Goal: Task Accomplishment & Management: Manage account settings

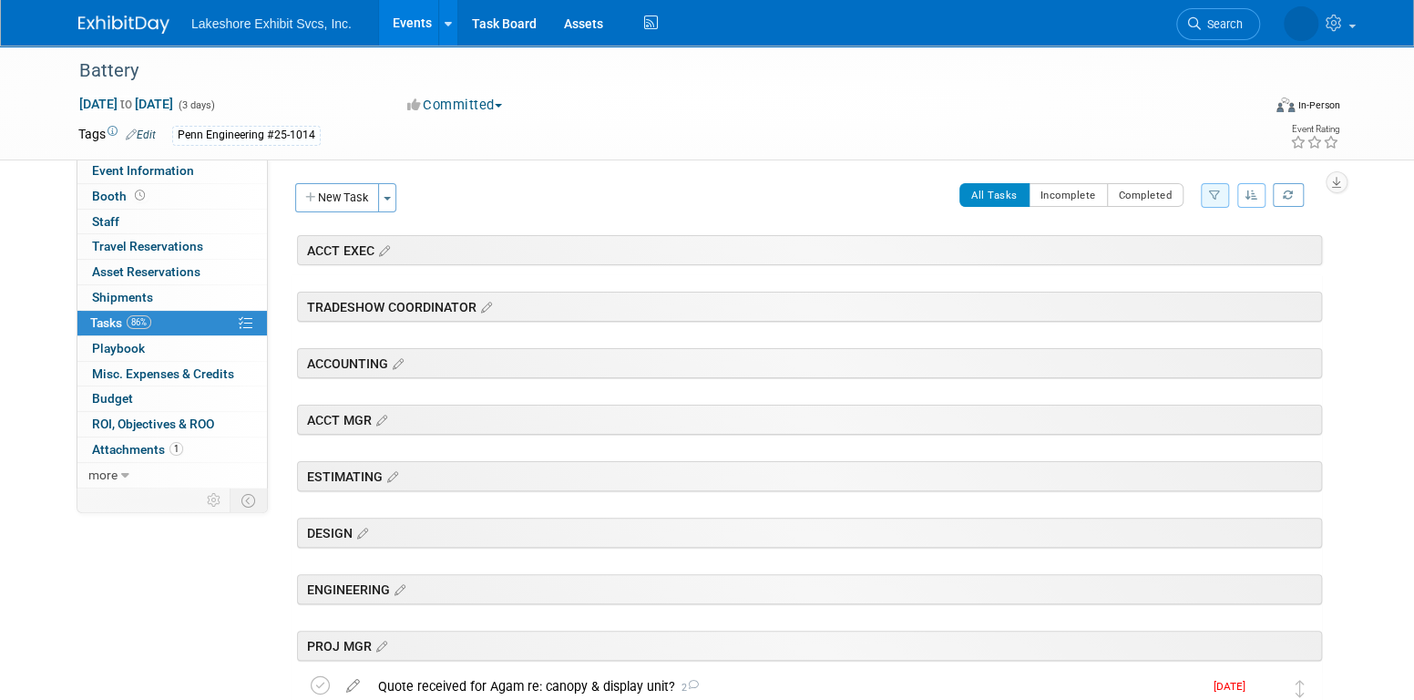
click at [420, 24] on link "Events" at bounding box center [412, 23] width 66 height 46
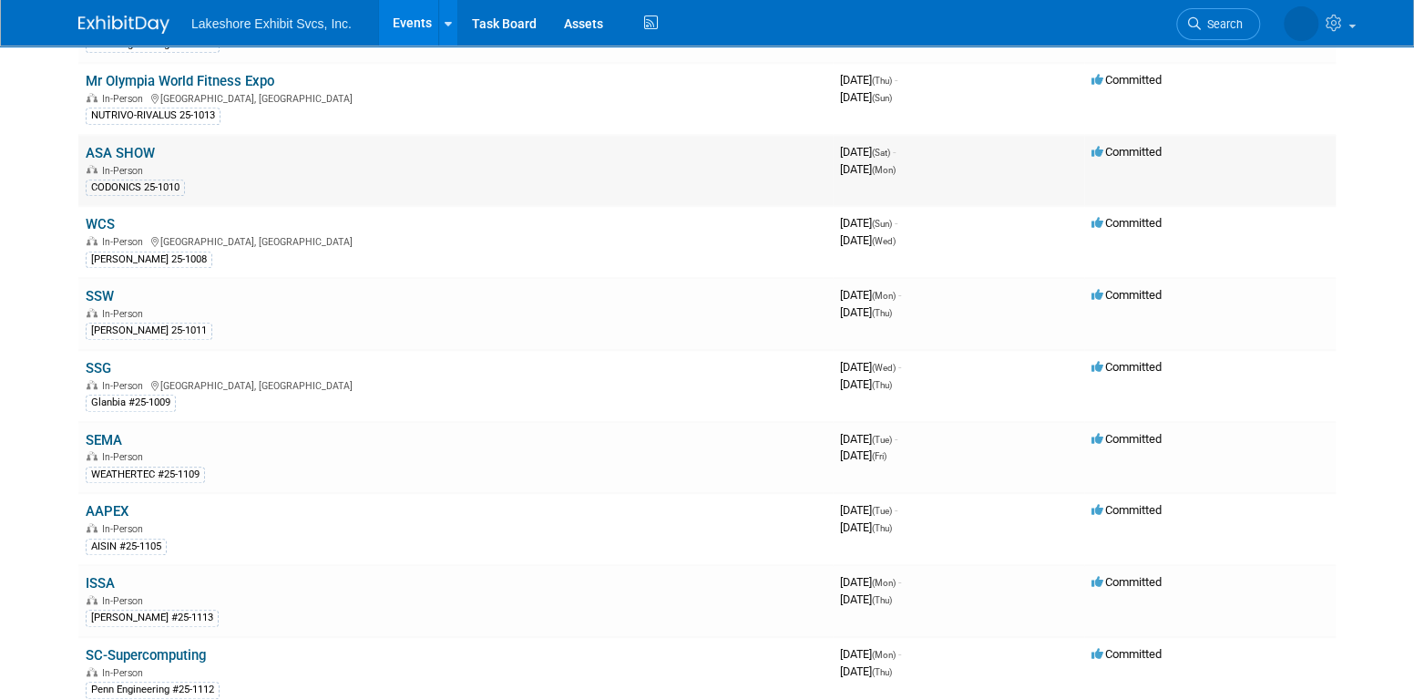
scroll to position [638, 0]
click at [104, 574] on link "ISSA" at bounding box center [100, 582] width 29 height 16
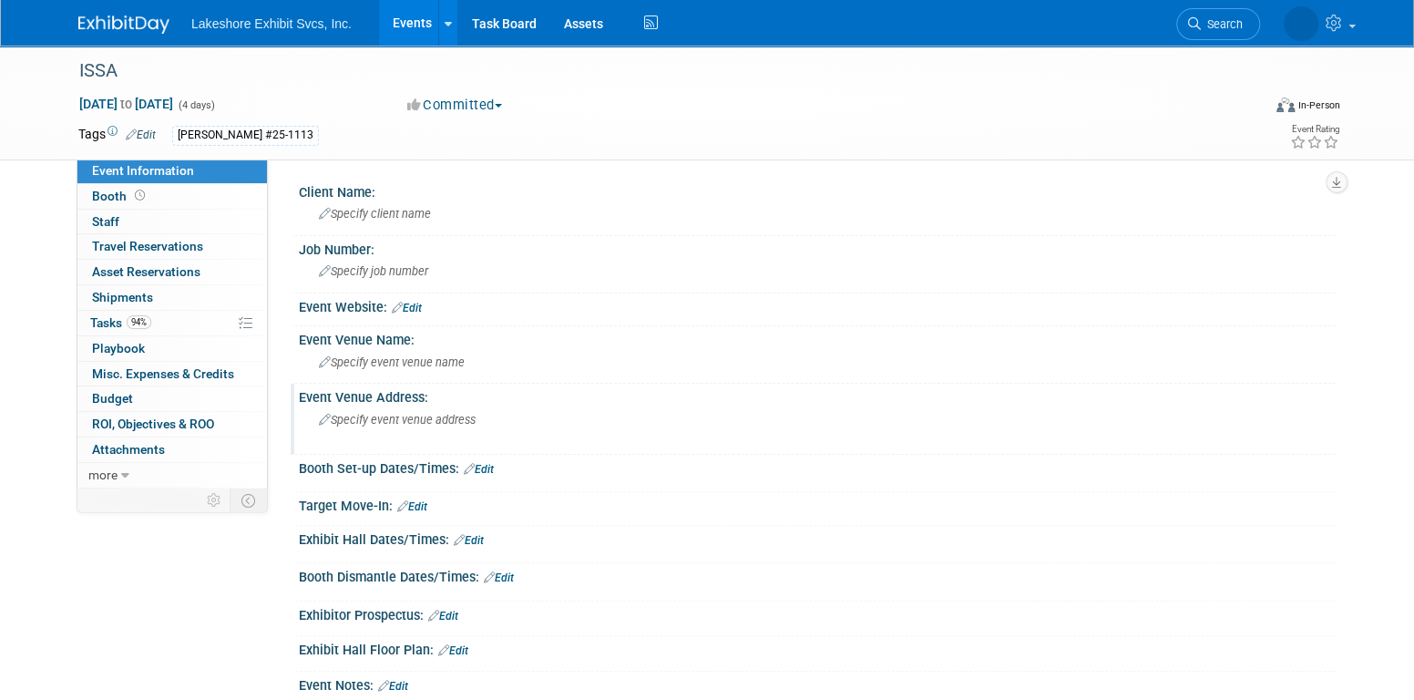
scroll to position [91, 0]
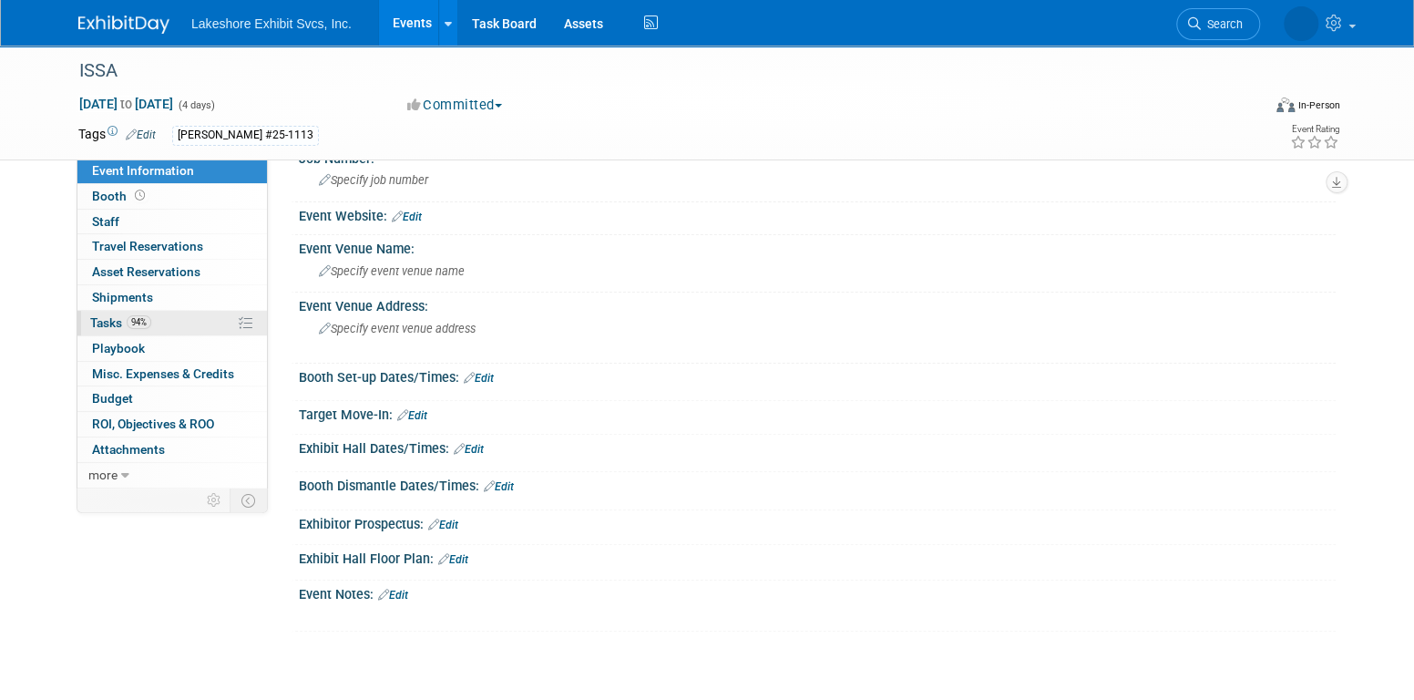
click at [151, 318] on link "94% Tasks 94%" at bounding box center [171, 323] width 189 height 25
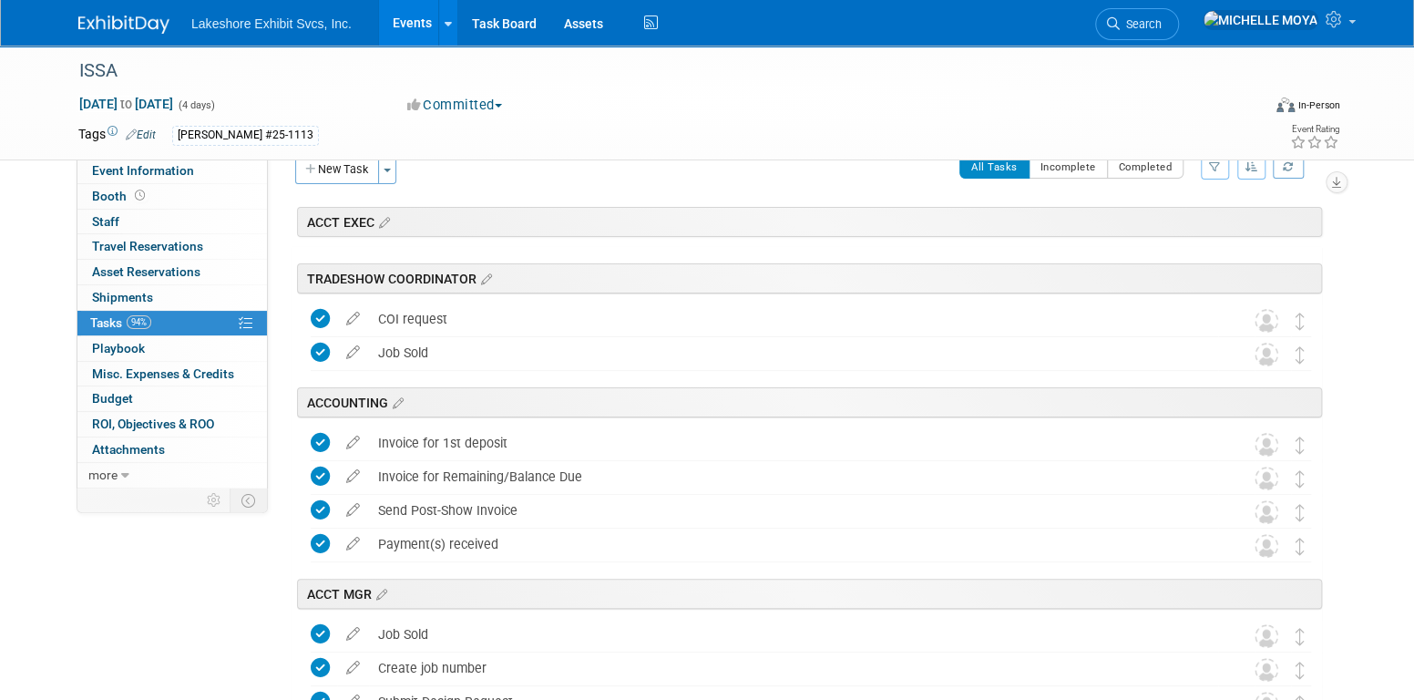
scroll to position [0, 0]
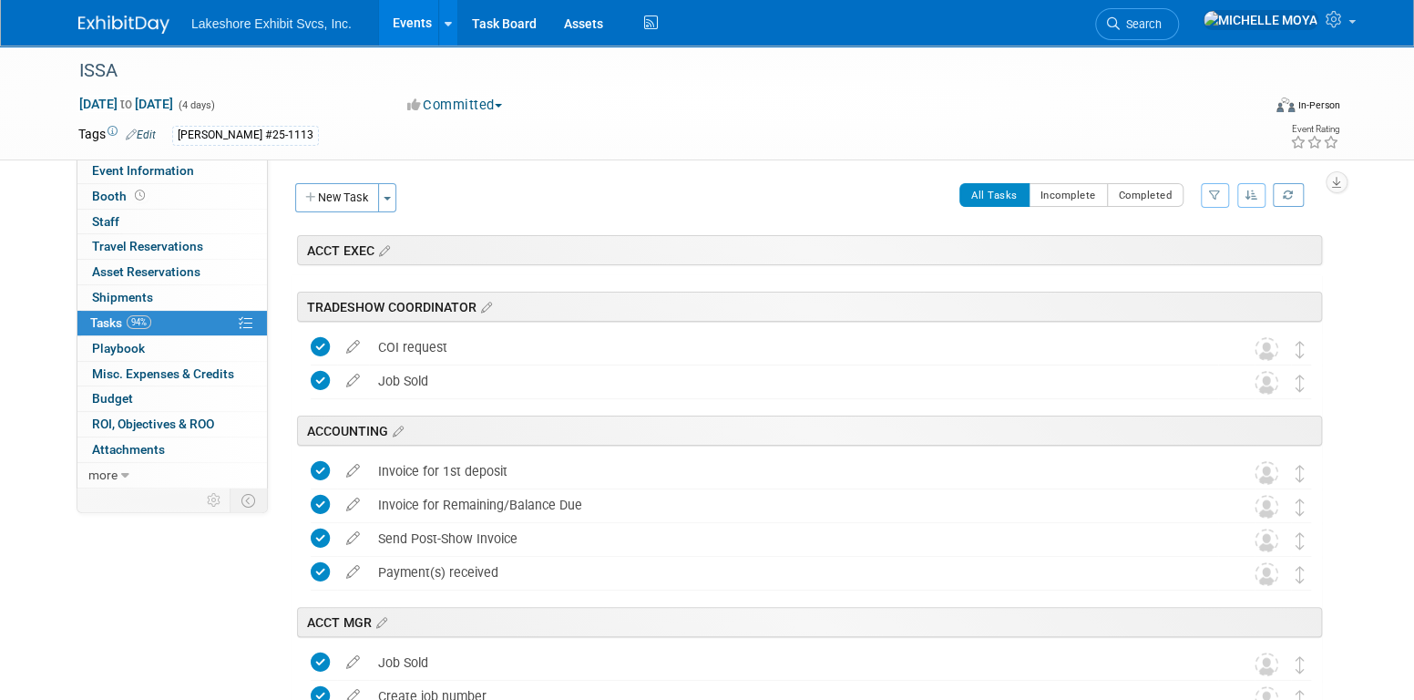
click at [1212, 197] on icon "button" at bounding box center [1215, 194] width 12 height 11
click at [1139, 247] on select "-- Select Assignee -- All unassigned tasks Assigned to me Amanda Koss Dave Desa…" at bounding box center [1139, 253] width 150 height 26
click at [1215, 195] on icon "button" at bounding box center [1215, 194] width 12 height 11
click at [1169, 251] on select "-- Select Assignee -- All unassigned tasks Assigned to me Amanda Koss Dave Desa…" at bounding box center [1139, 253] width 150 height 26
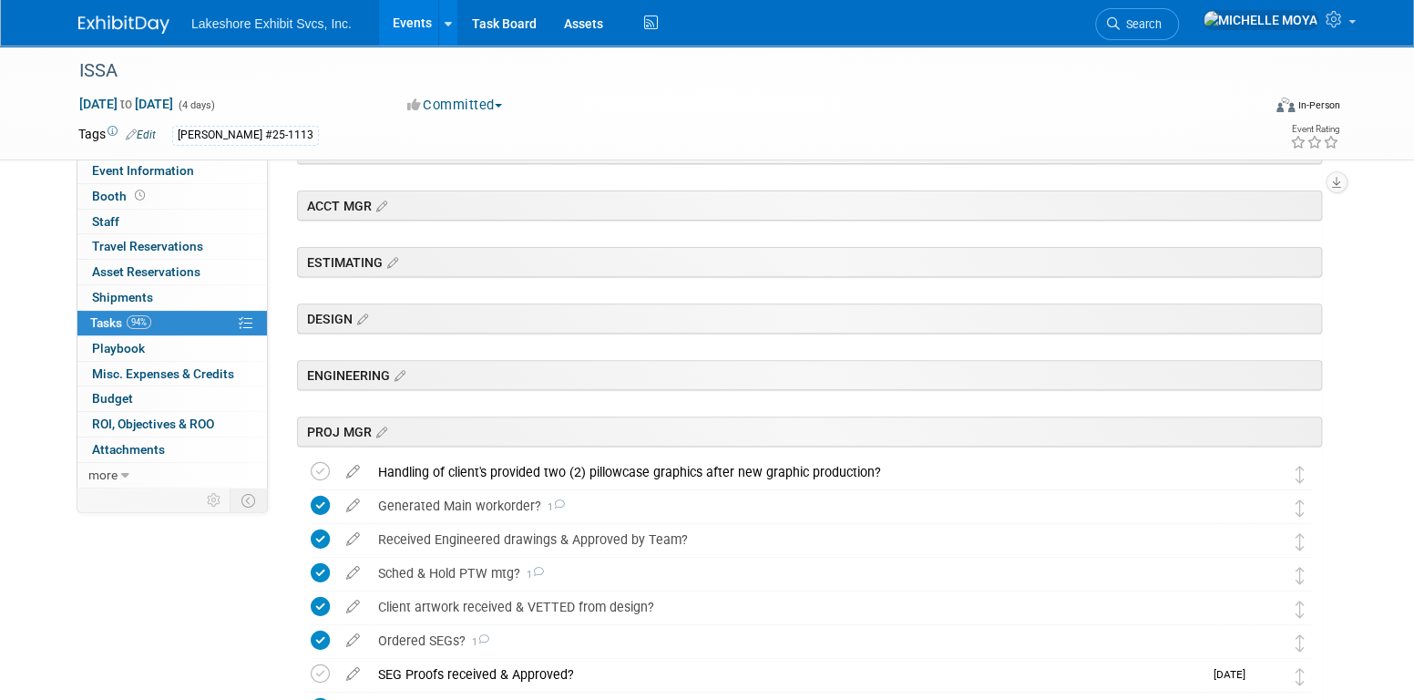
scroll to position [547, 0]
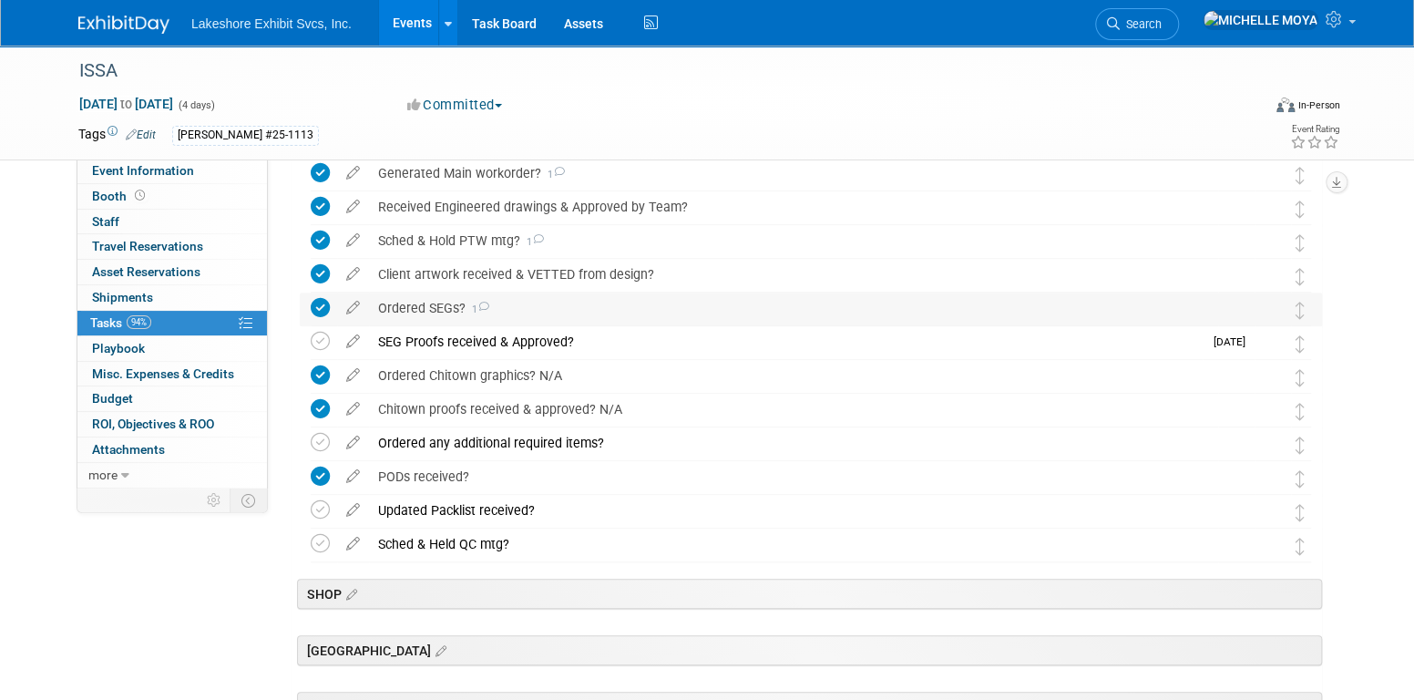
click at [441, 304] on div "Ordered SEGs? 1" at bounding box center [793, 307] width 849 height 31
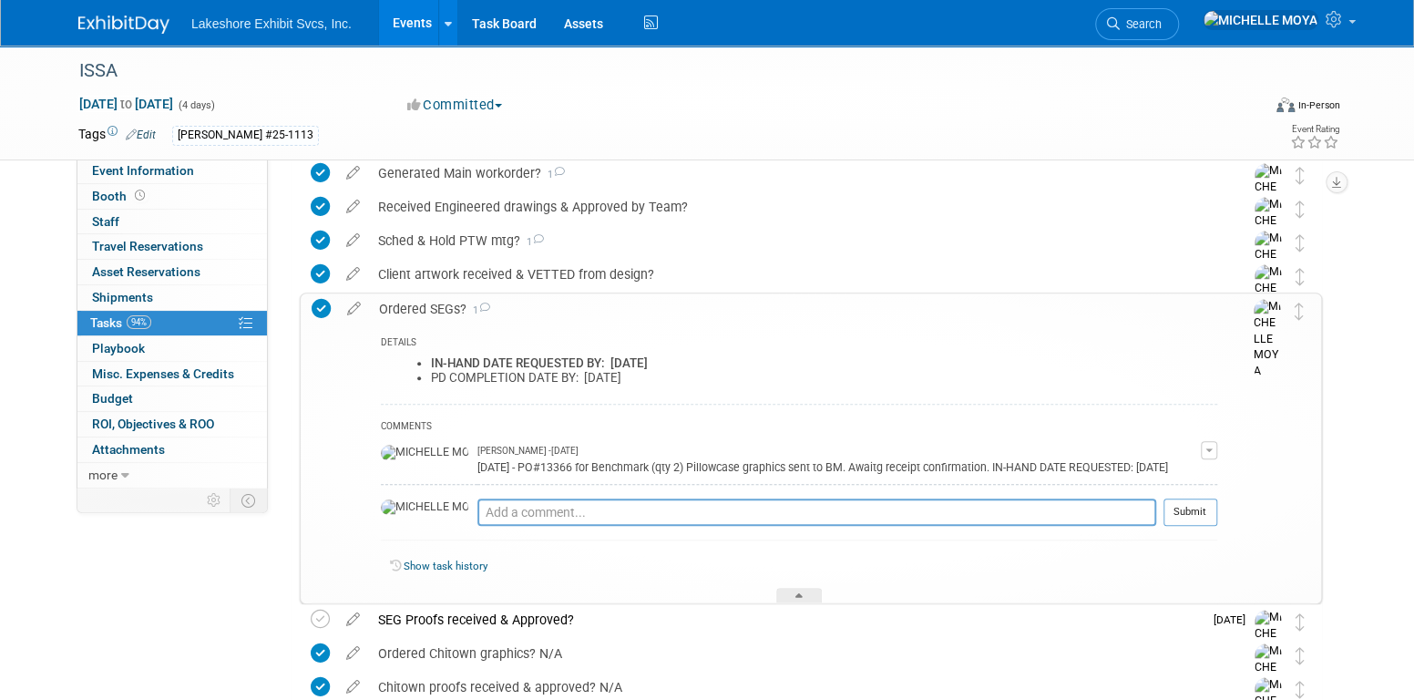
click at [441, 304] on div "Ordered SEGs? 1" at bounding box center [793, 308] width 847 height 31
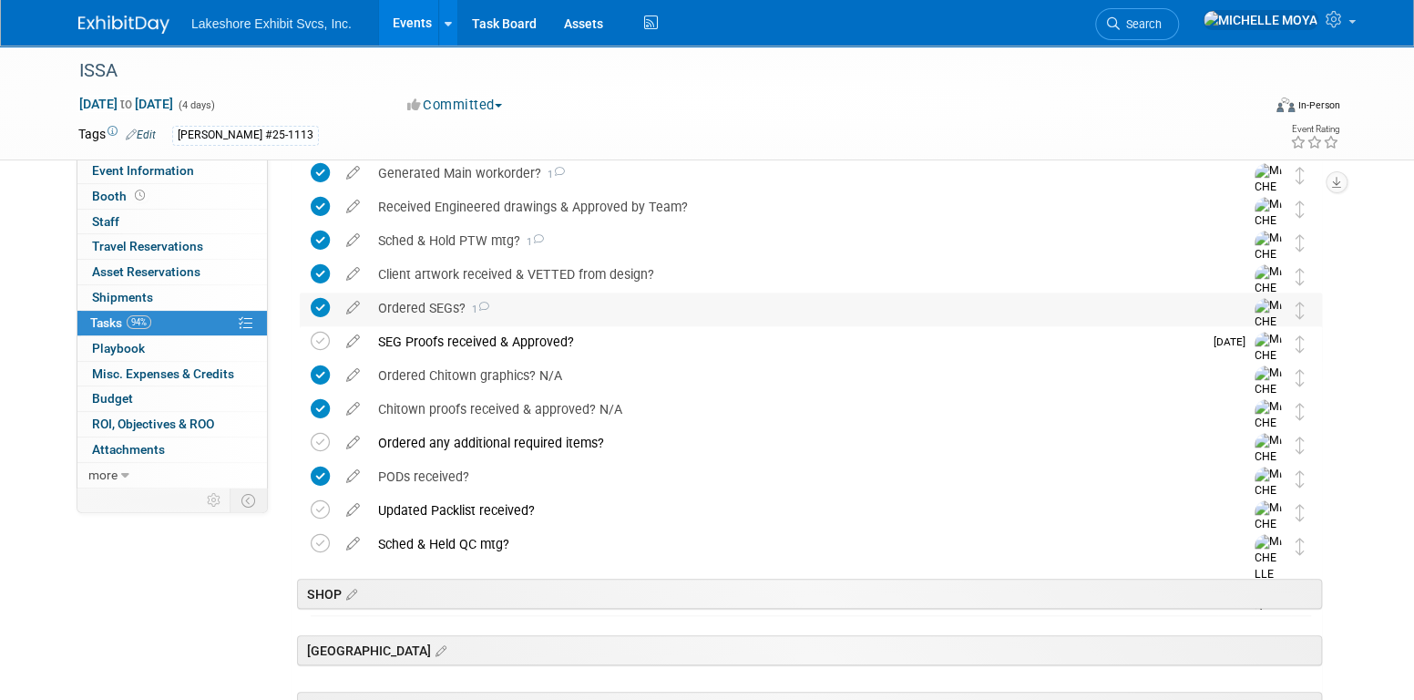
click at [415, 304] on div "Ordered SEGs? 1" at bounding box center [793, 307] width 849 height 31
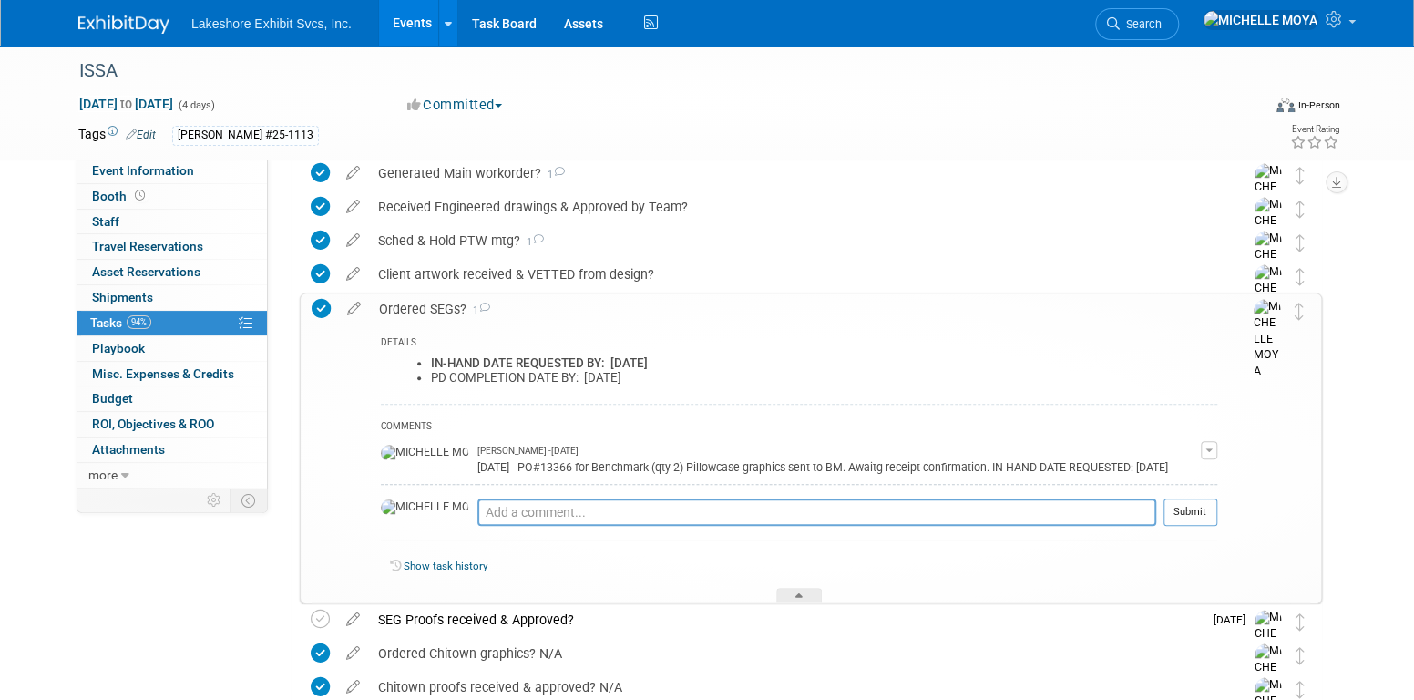
click at [415, 304] on div "Ordered SEGs? 1" at bounding box center [793, 308] width 847 height 31
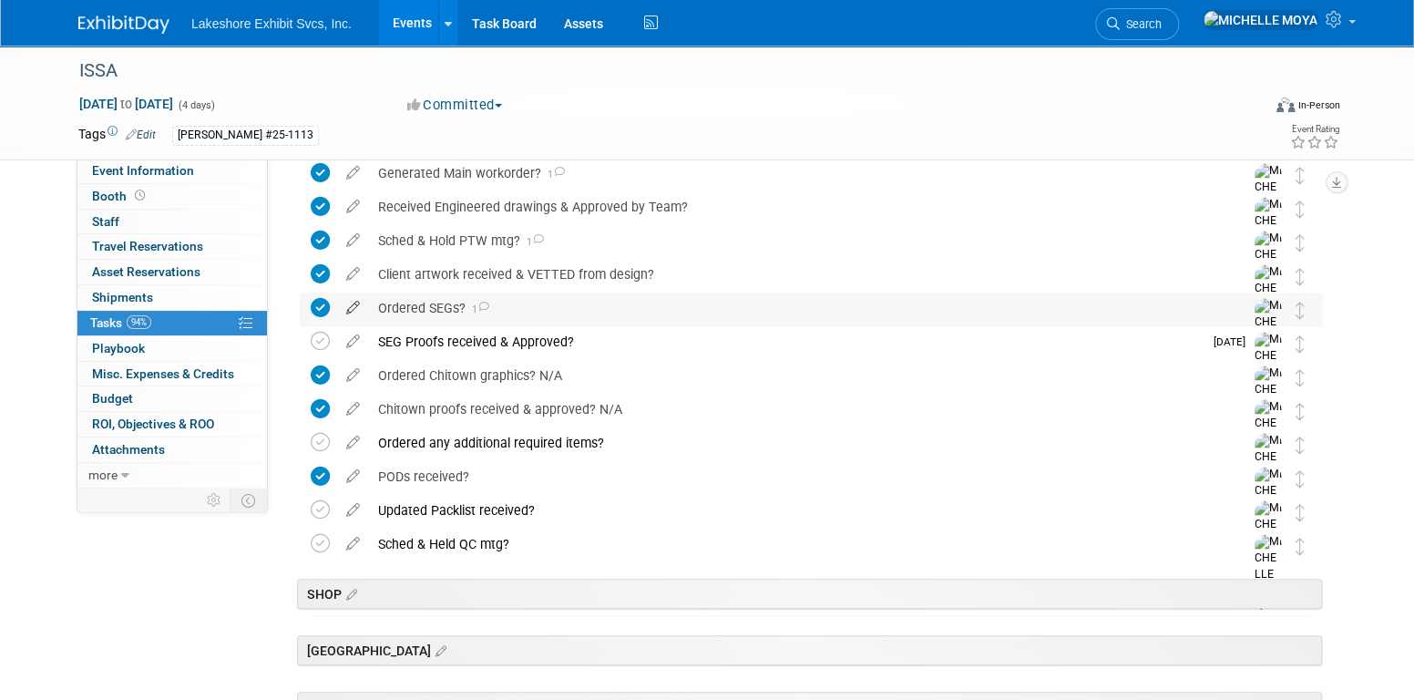
click at [348, 302] on icon at bounding box center [353, 303] width 32 height 23
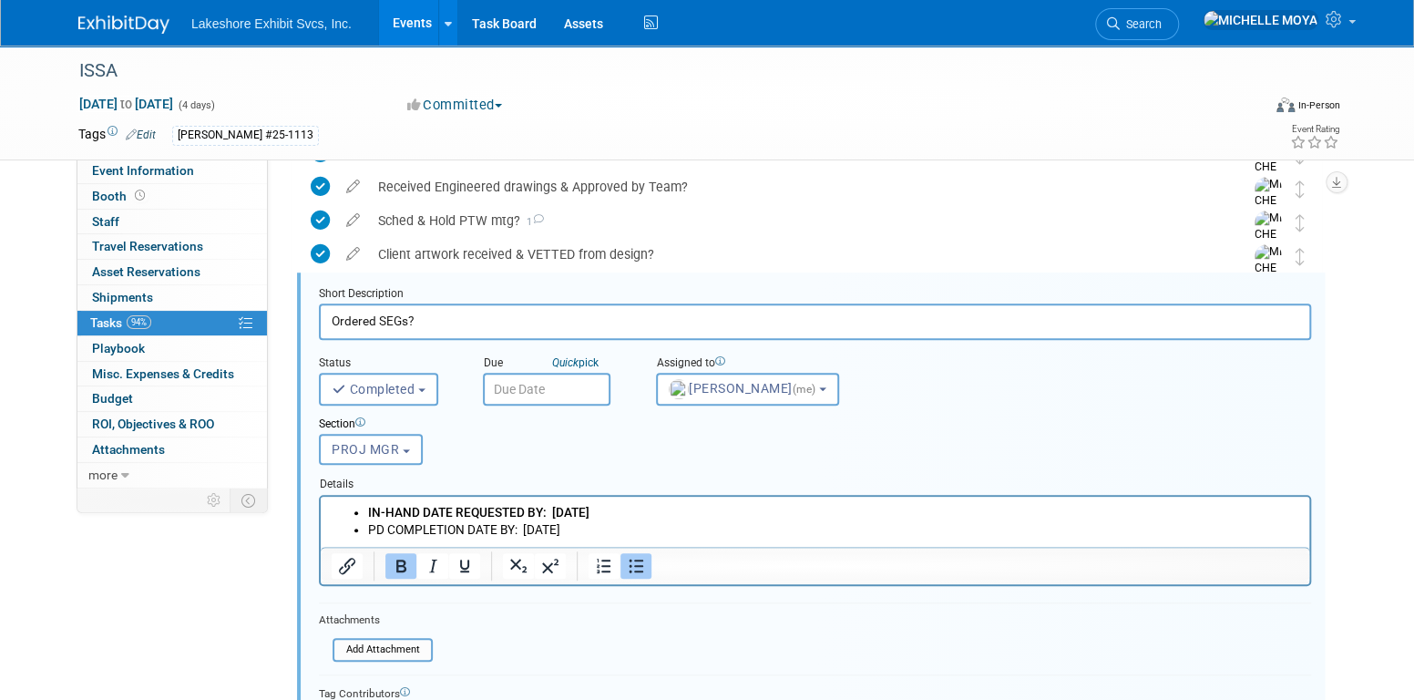
scroll to position [571, 0]
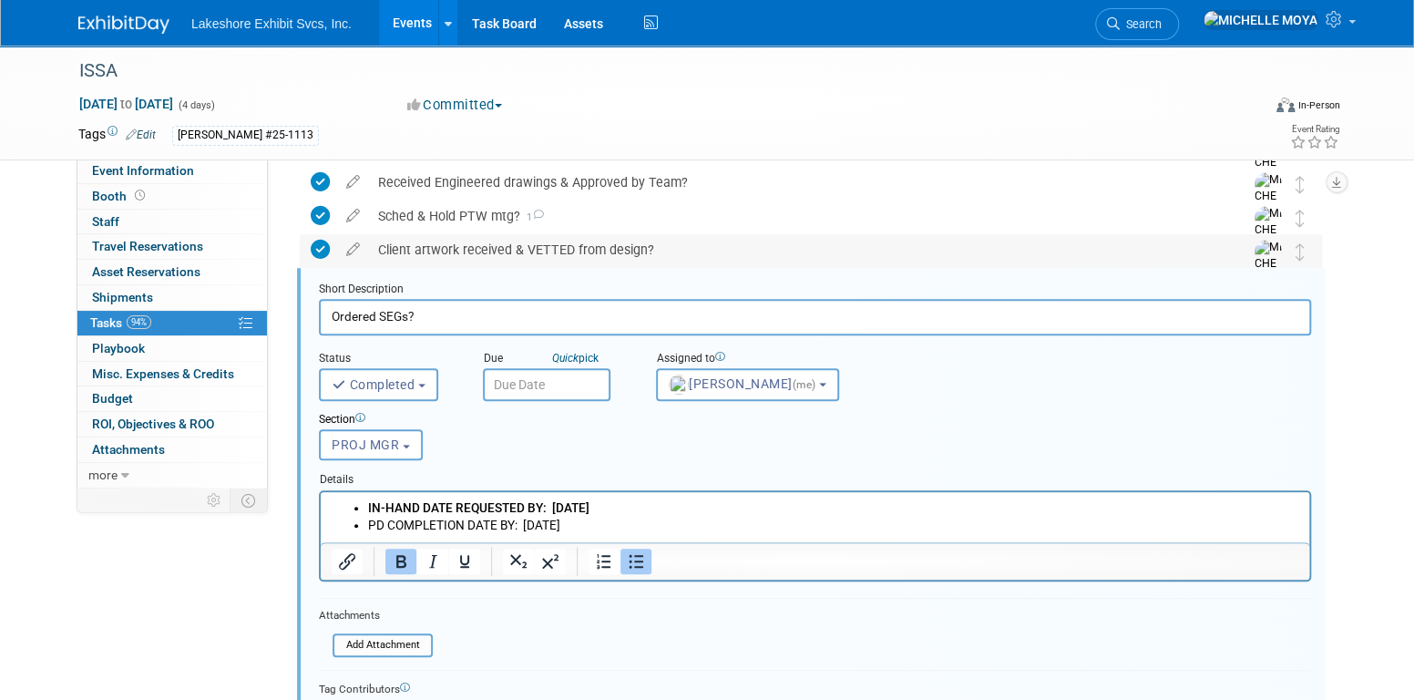
click at [452, 249] on div "Client artwork received & VETTED from design?" at bounding box center [793, 249] width 849 height 31
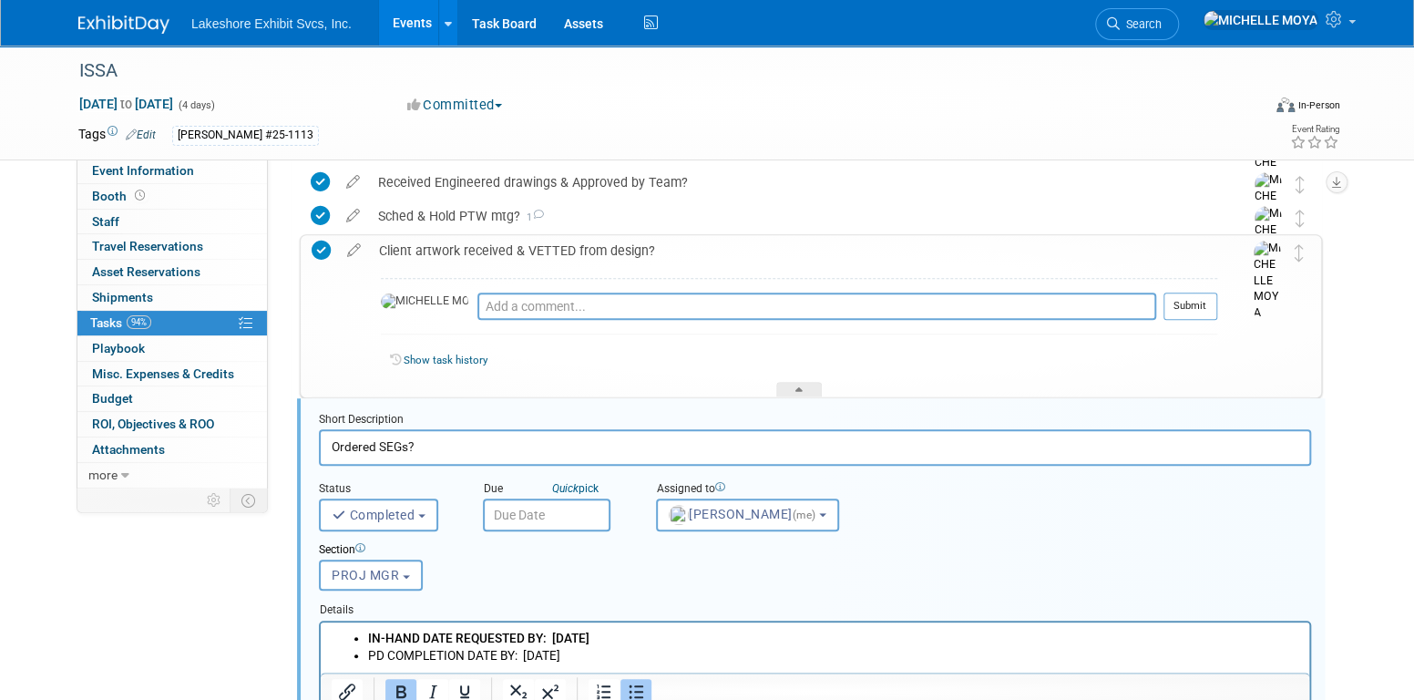
click at [452, 249] on div "Client artwork received & VETTED from design?" at bounding box center [793, 250] width 847 height 31
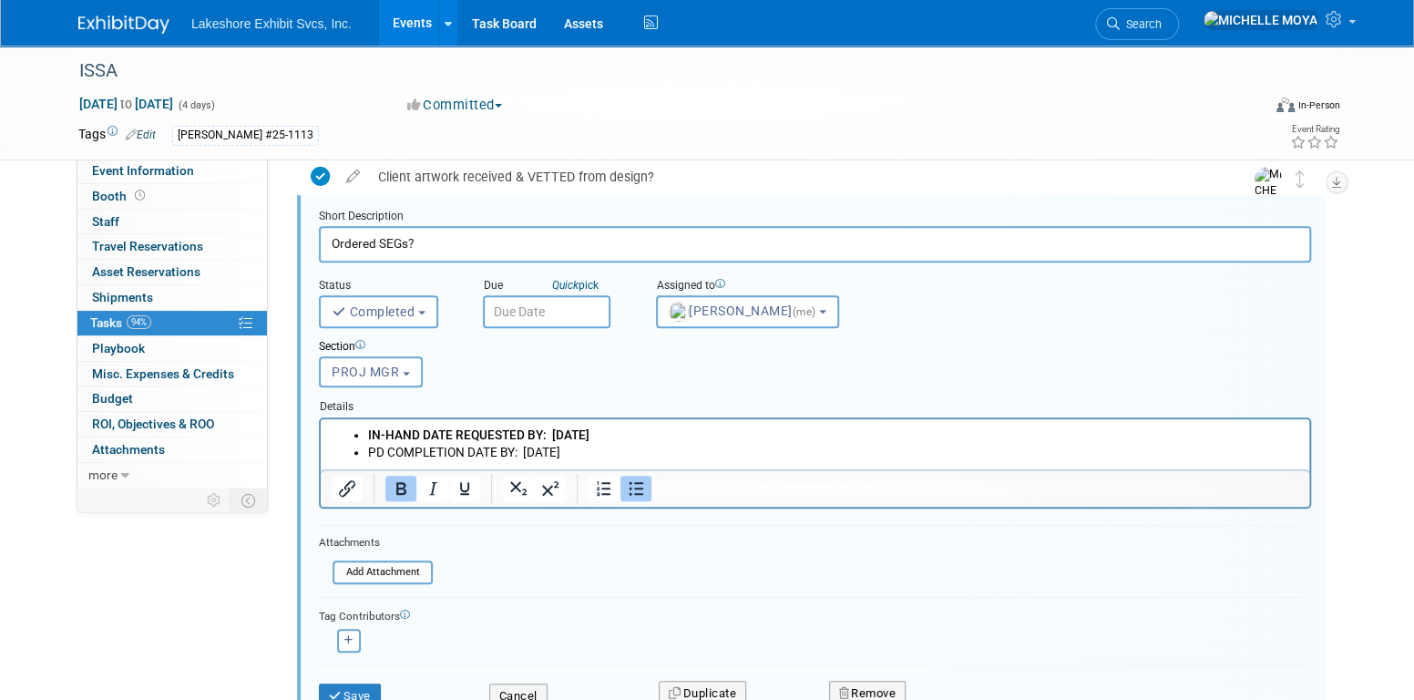
scroll to position [753, 0]
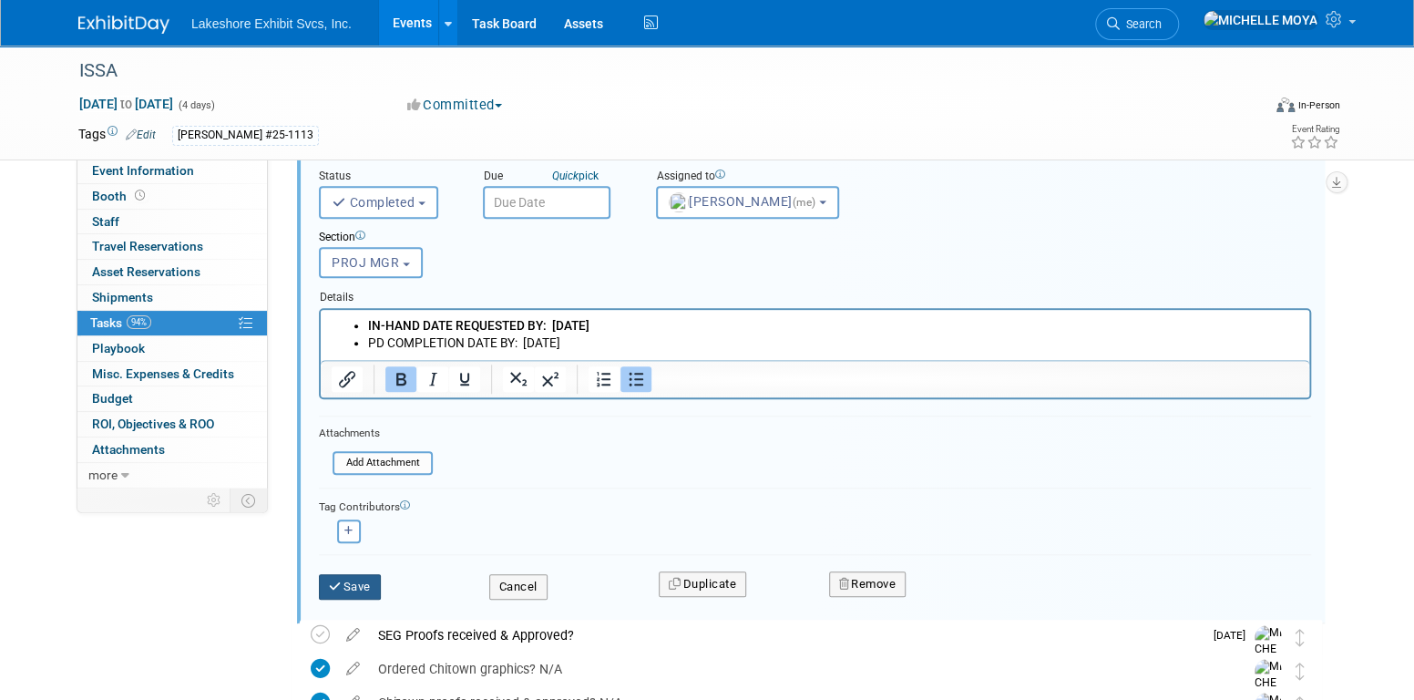
click at [346, 578] on button "Save" at bounding box center [350, 587] width 62 height 26
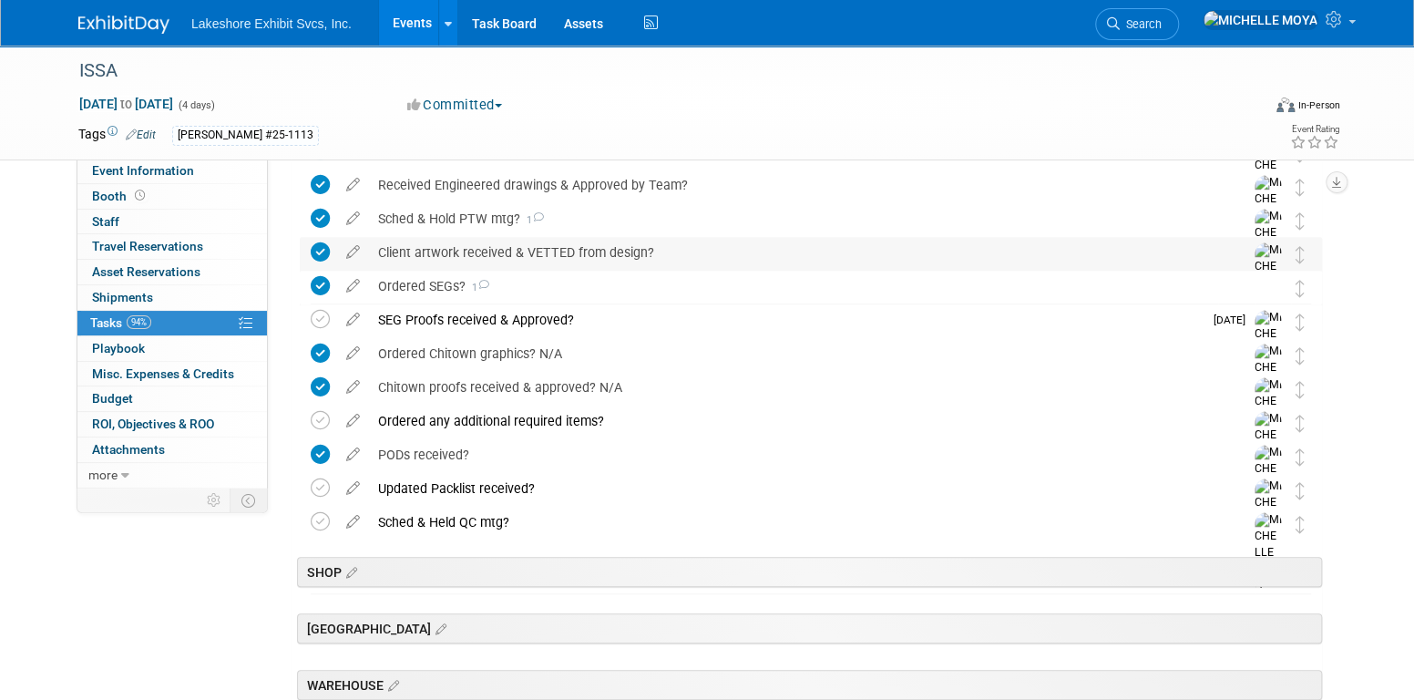
scroll to position [571, 0]
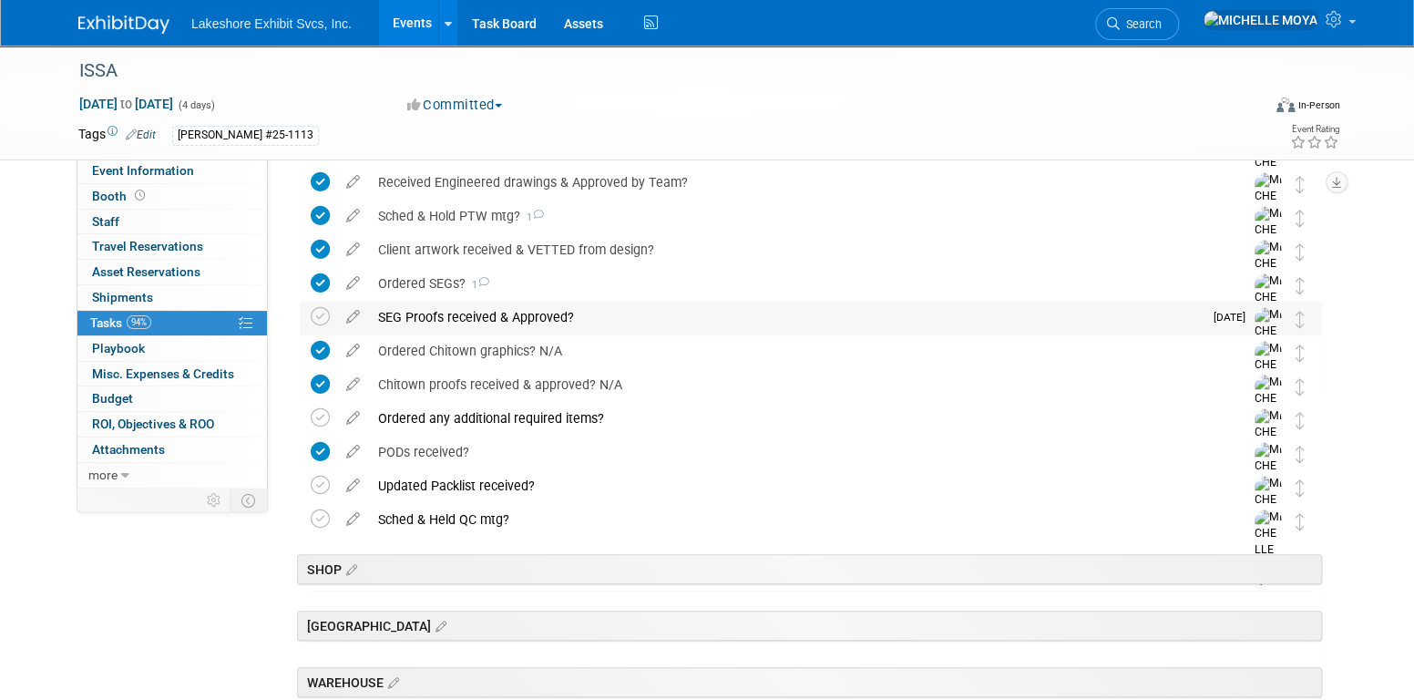
click at [527, 313] on div "SEG Proofs received & Approved?" at bounding box center [785, 317] width 833 height 31
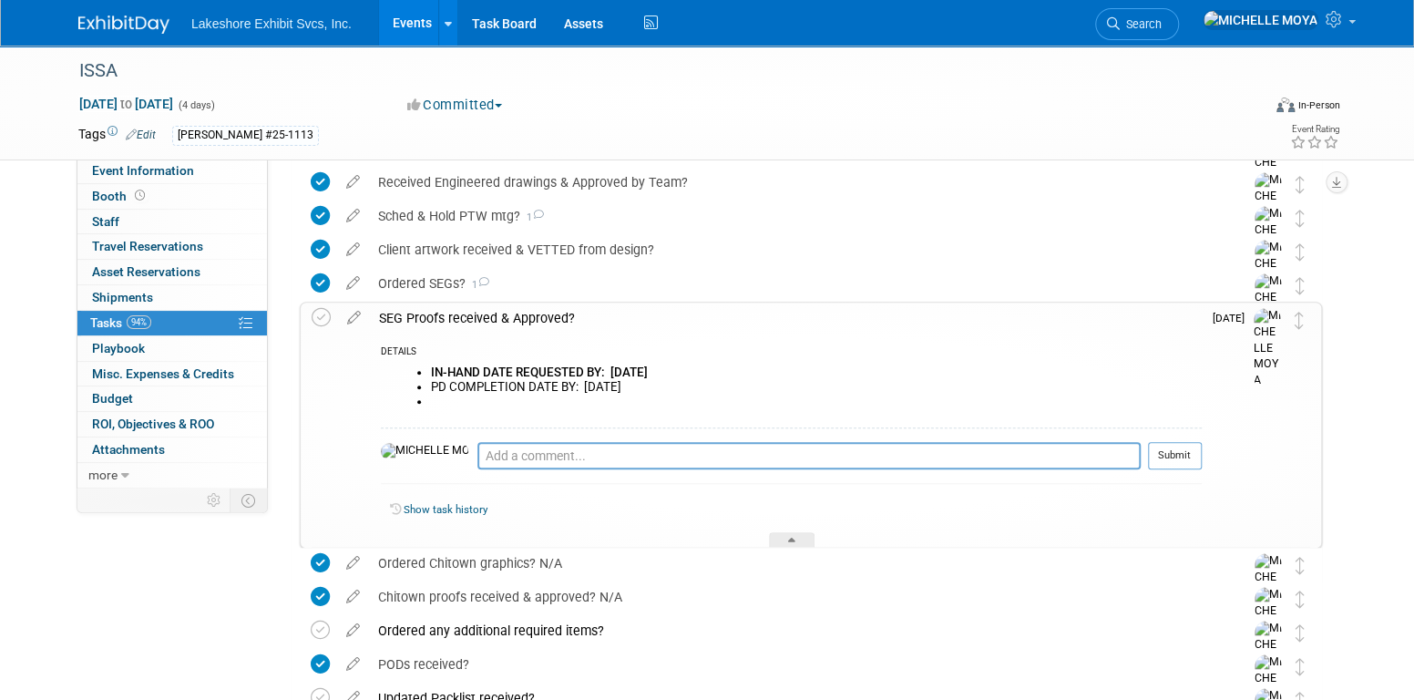
click at [527, 313] on div "SEG Proofs received & Approved?" at bounding box center [786, 317] width 832 height 31
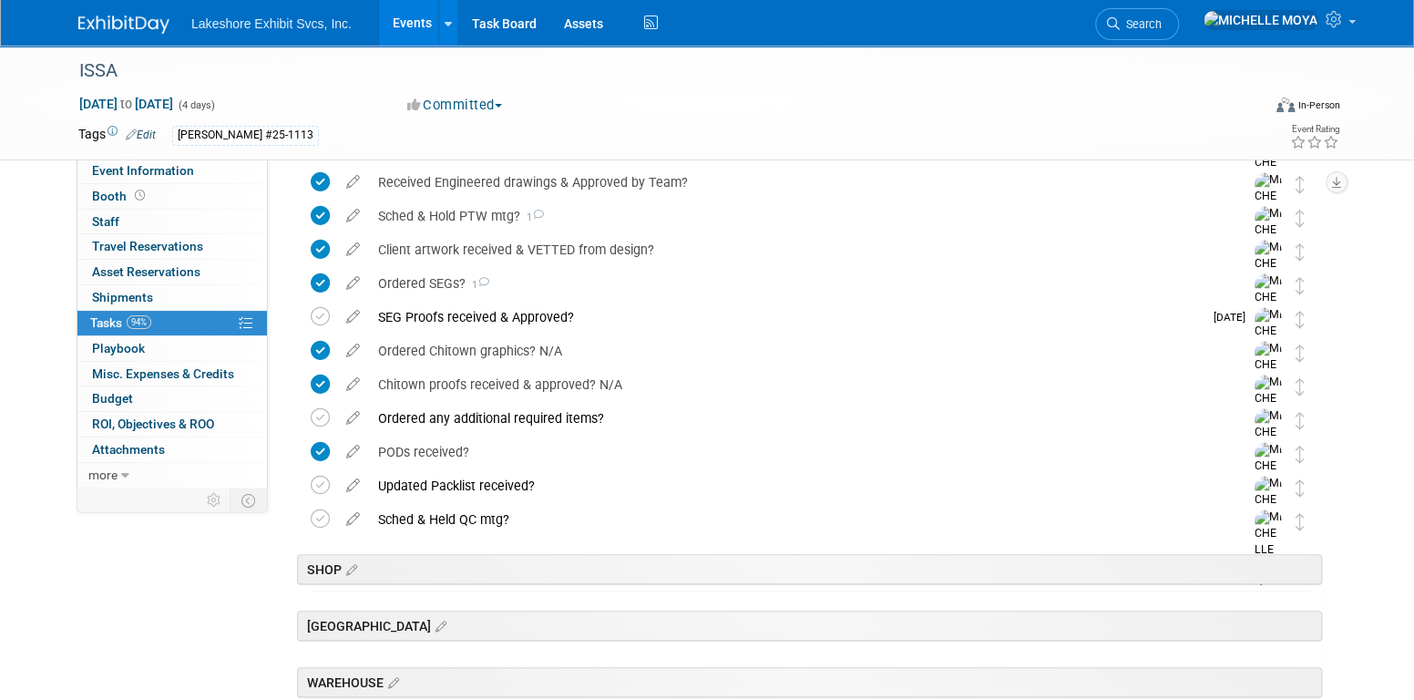
click at [403, 283] on div "Ordered SEGs? 1" at bounding box center [793, 283] width 849 height 31
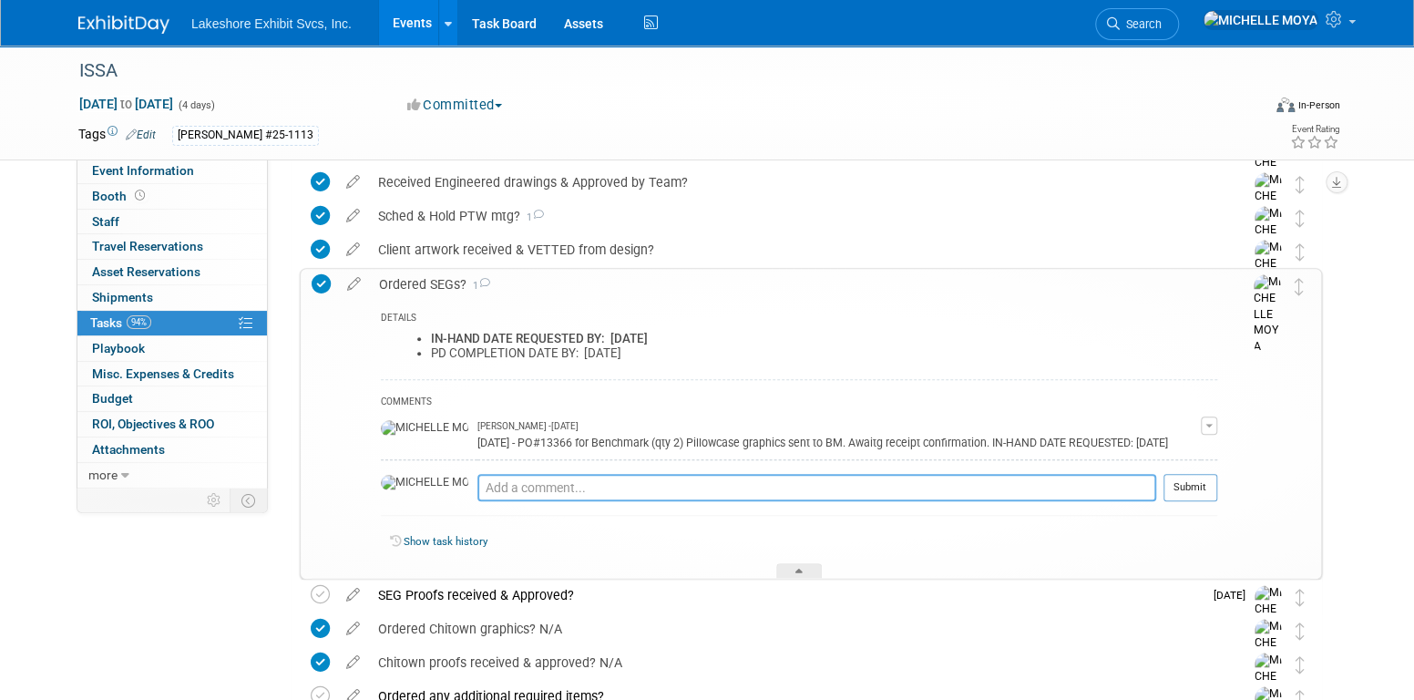
click at [537, 479] on textarea at bounding box center [816, 487] width 679 height 27
click at [477, 486] on textarea "8.21.25 -" at bounding box center [816, 487] width 679 height 26
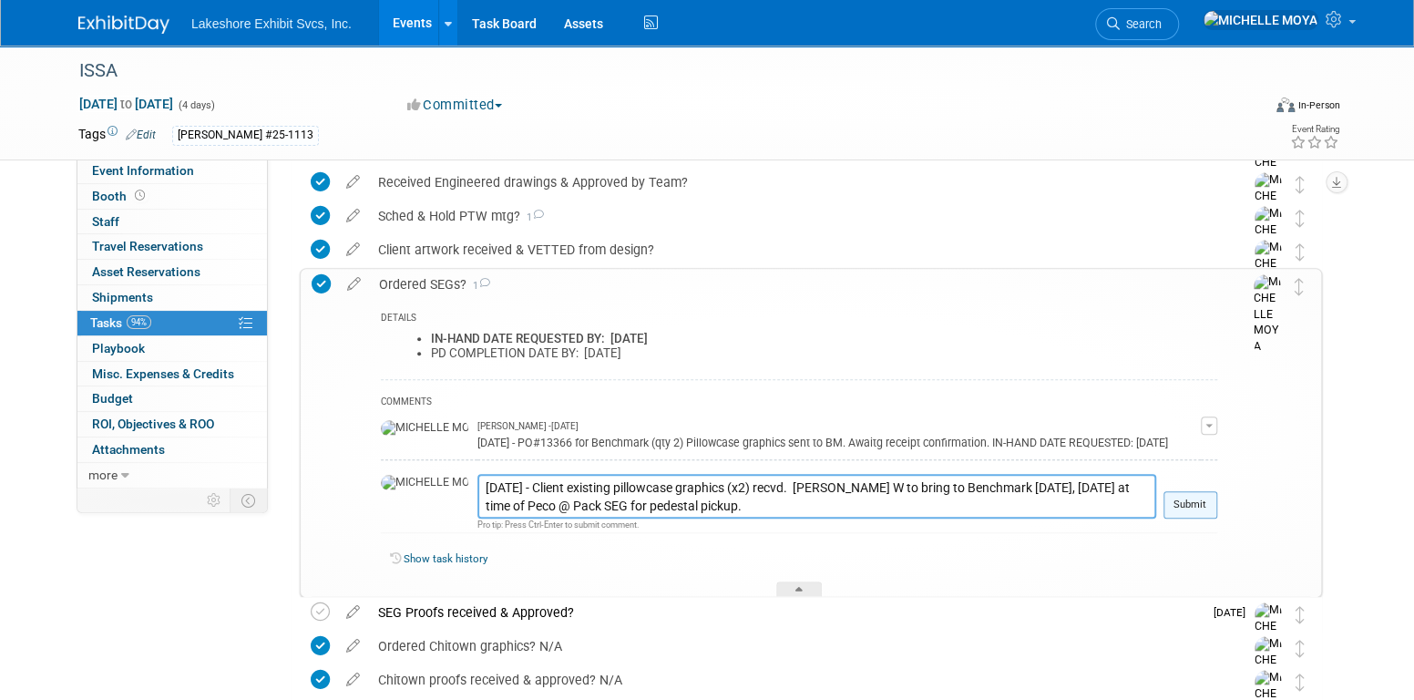
type textarea "8.20.25 - Client existing pillowcase graphics (x2) recvd. Mark W to bring to Be…"
click at [1182, 514] on button "Submit" at bounding box center [1190, 504] width 54 height 27
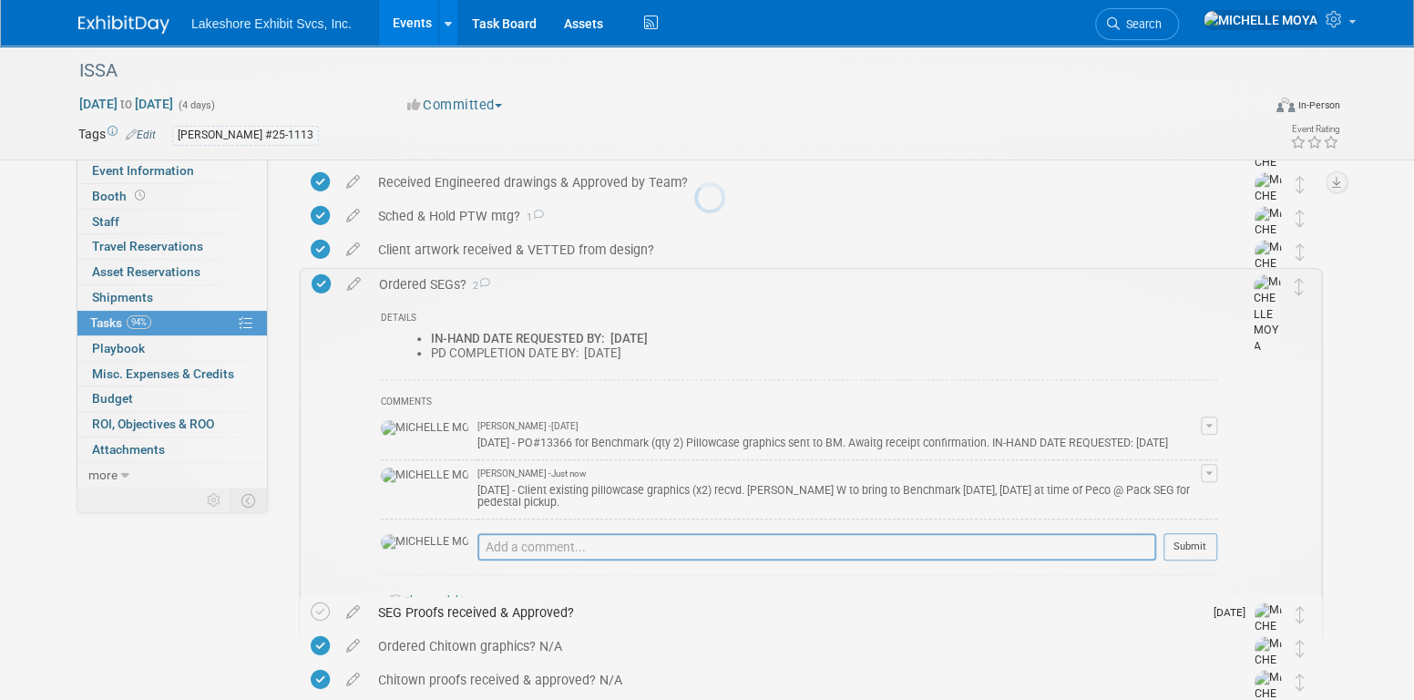
click at [1191, 504] on div "8.20.25 - Client existing pillowcase graphics (x2) recvd. Mark W to bring to Be…" at bounding box center [838, 494] width 723 height 29
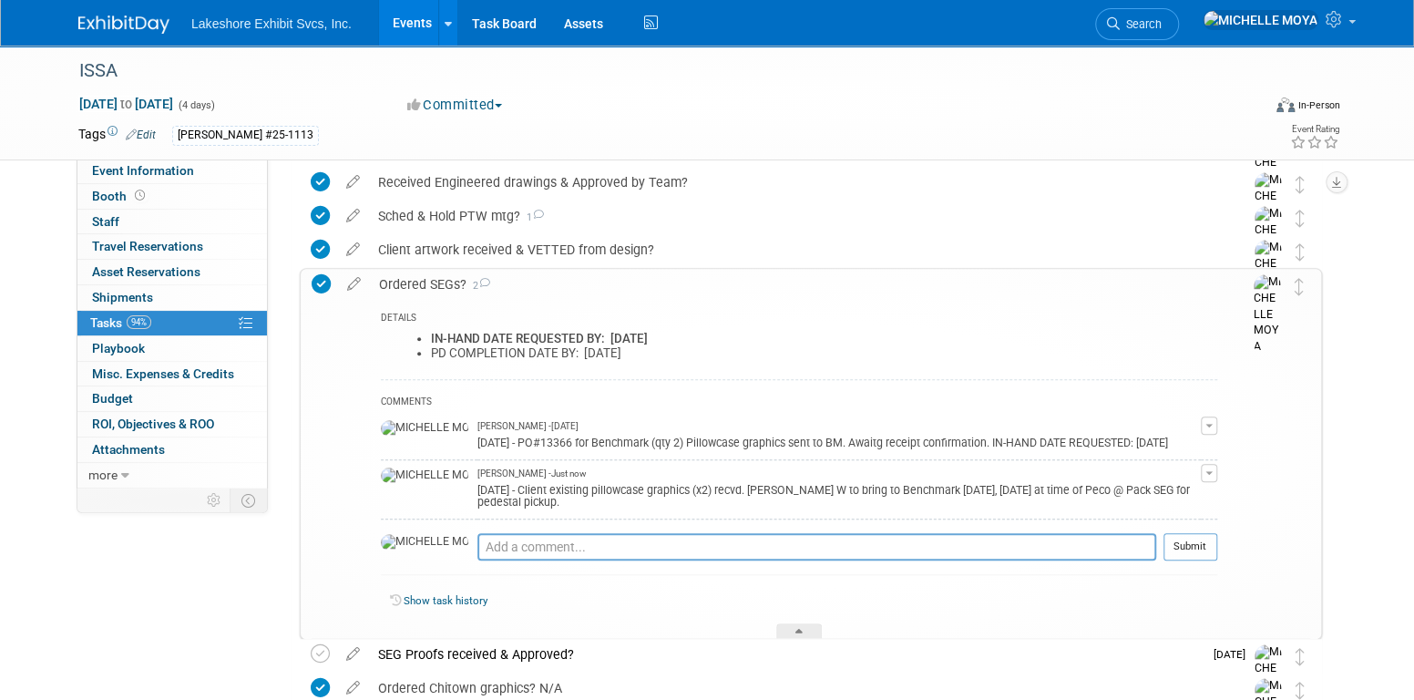
click at [397, 286] on div "Ordered SEGs? 2" at bounding box center [793, 284] width 847 height 31
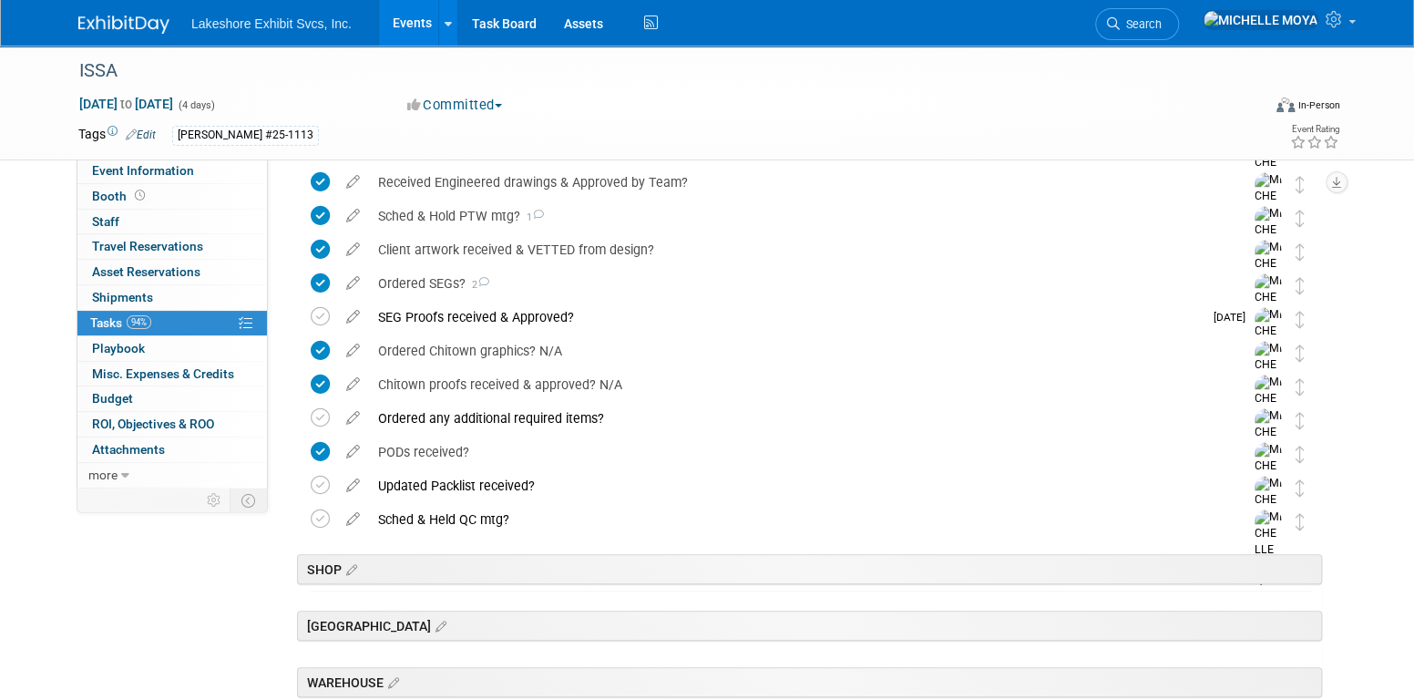
click at [409, 15] on link "Events" at bounding box center [412, 23] width 66 height 46
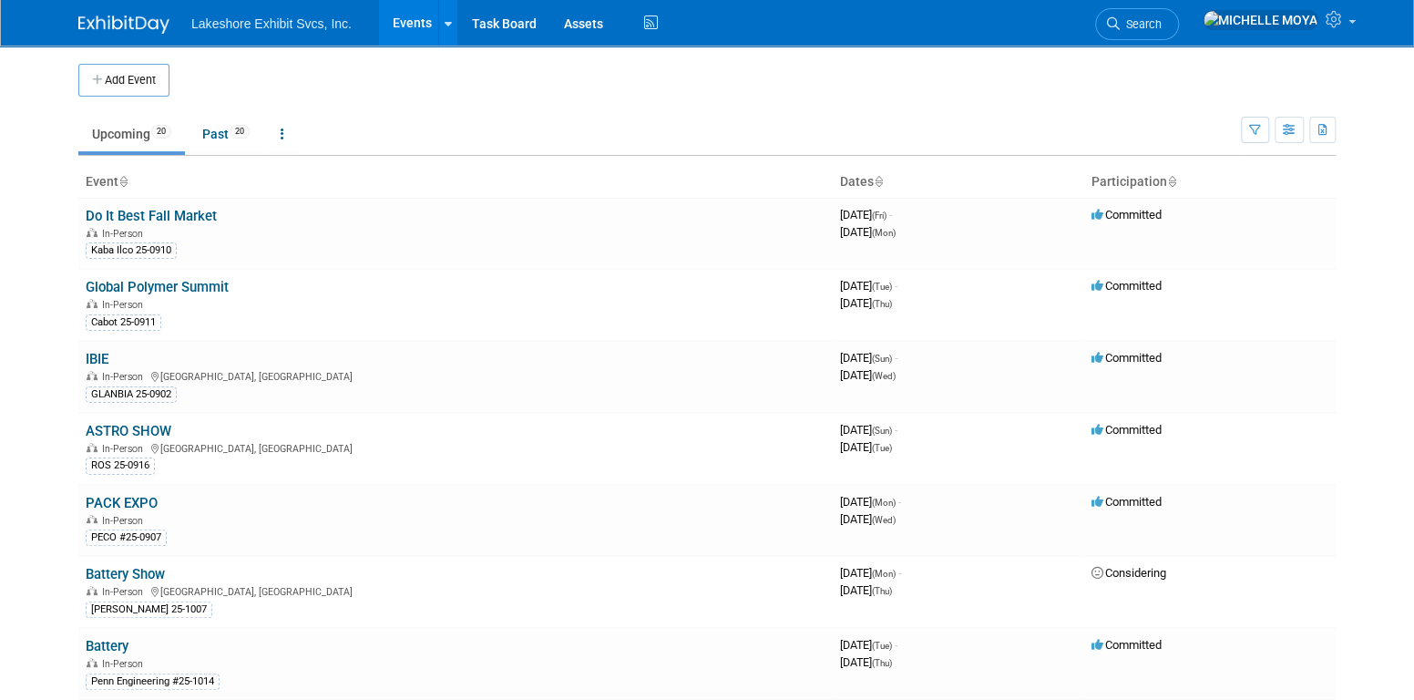
click at [409, 15] on link "Events" at bounding box center [412, 23] width 66 height 46
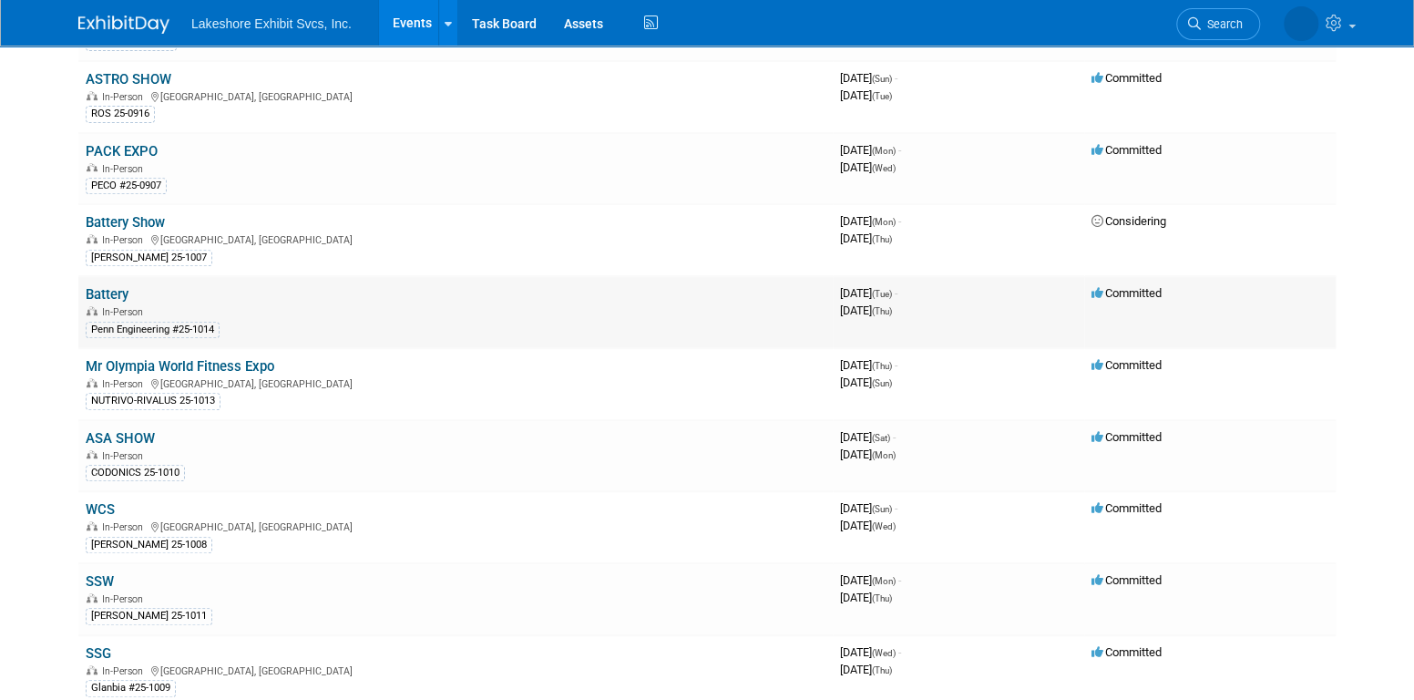
scroll to position [364, 0]
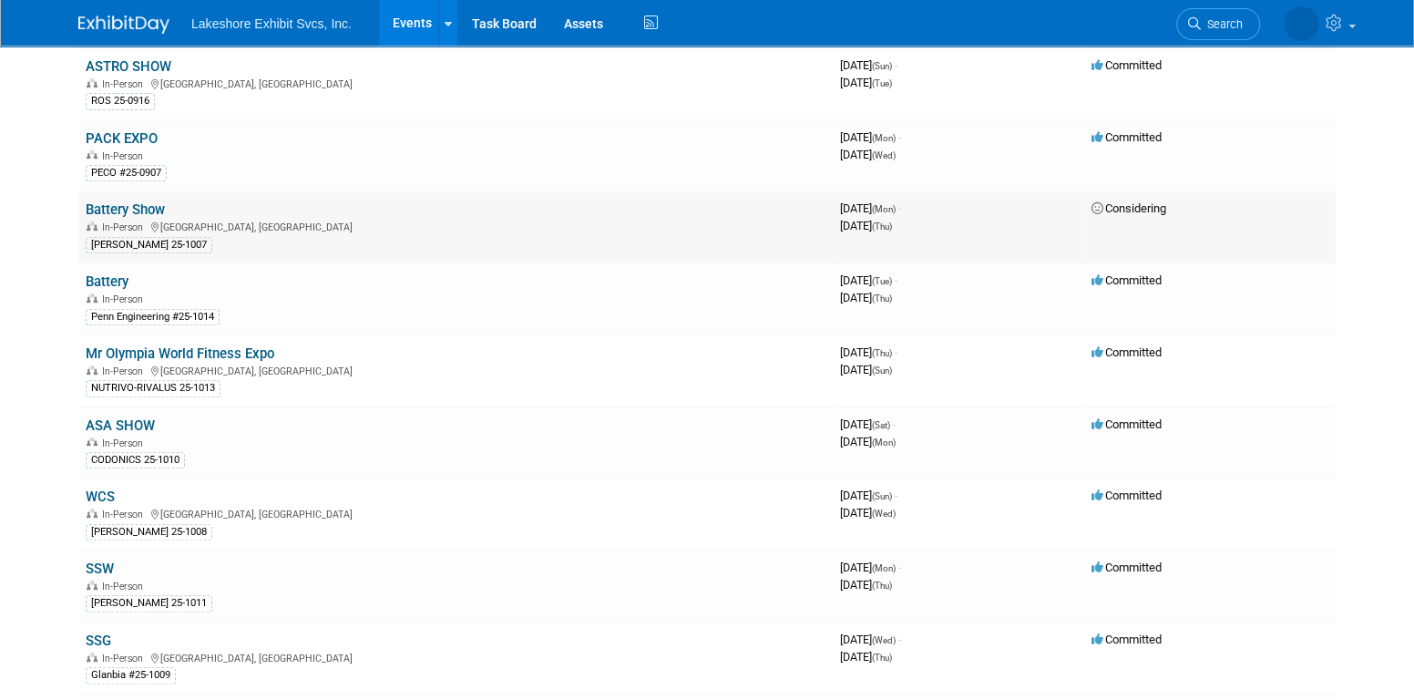
click at [147, 206] on link "Battery Show" at bounding box center [125, 209] width 79 height 16
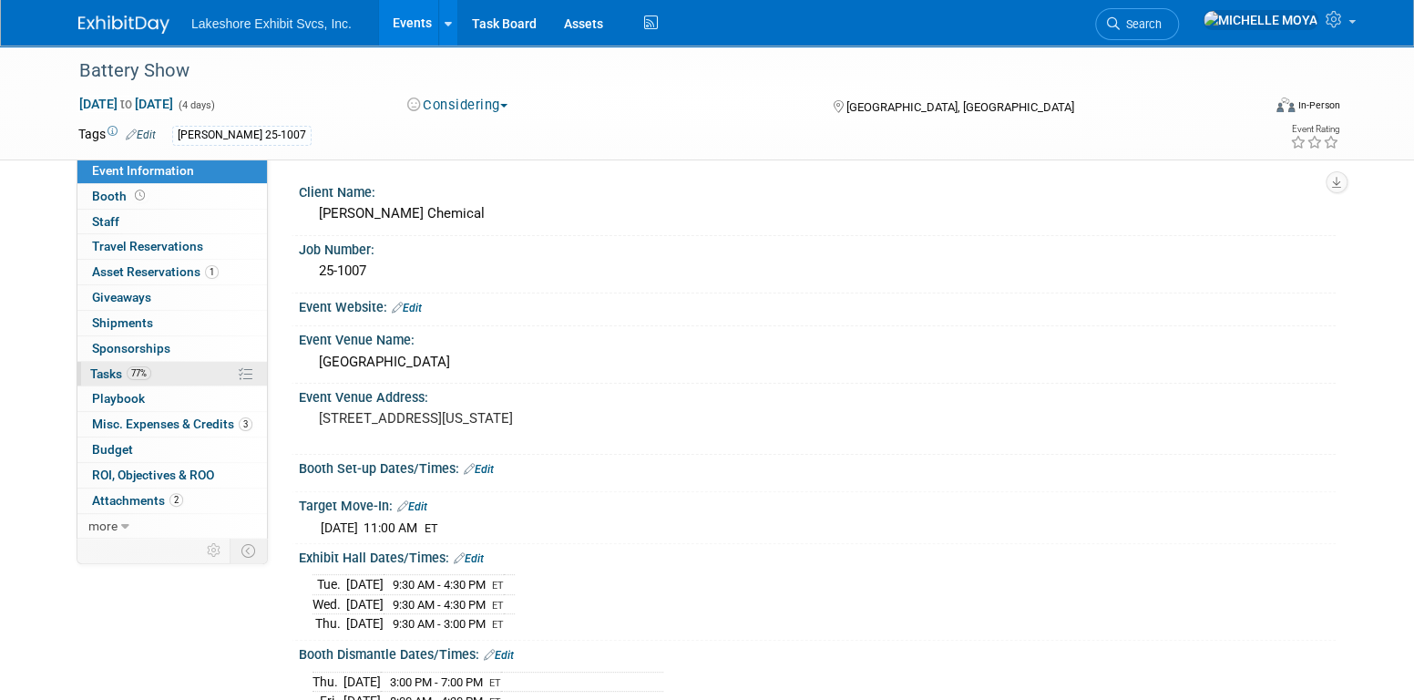
click at [171, 369] on link "77% Tasks 77%" at bounding box center [171, 374] width 189 height 25
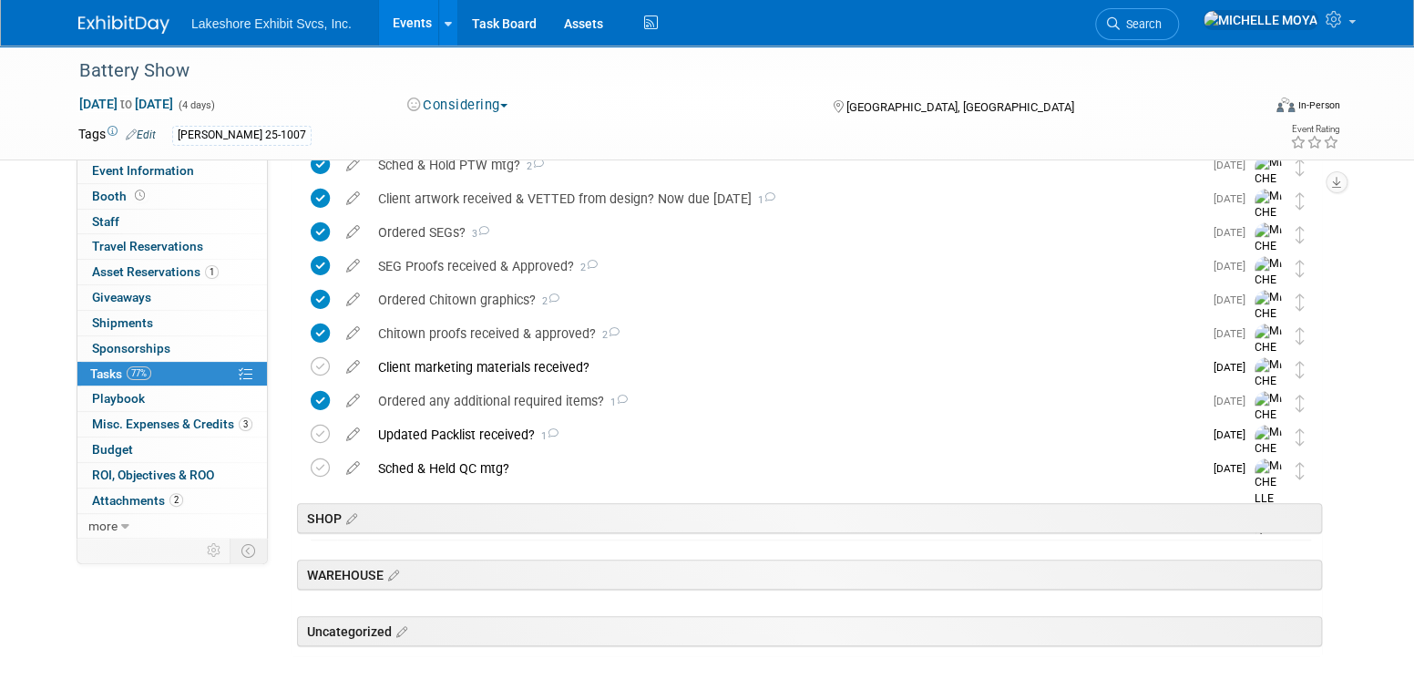
scroll to position [547, 0]
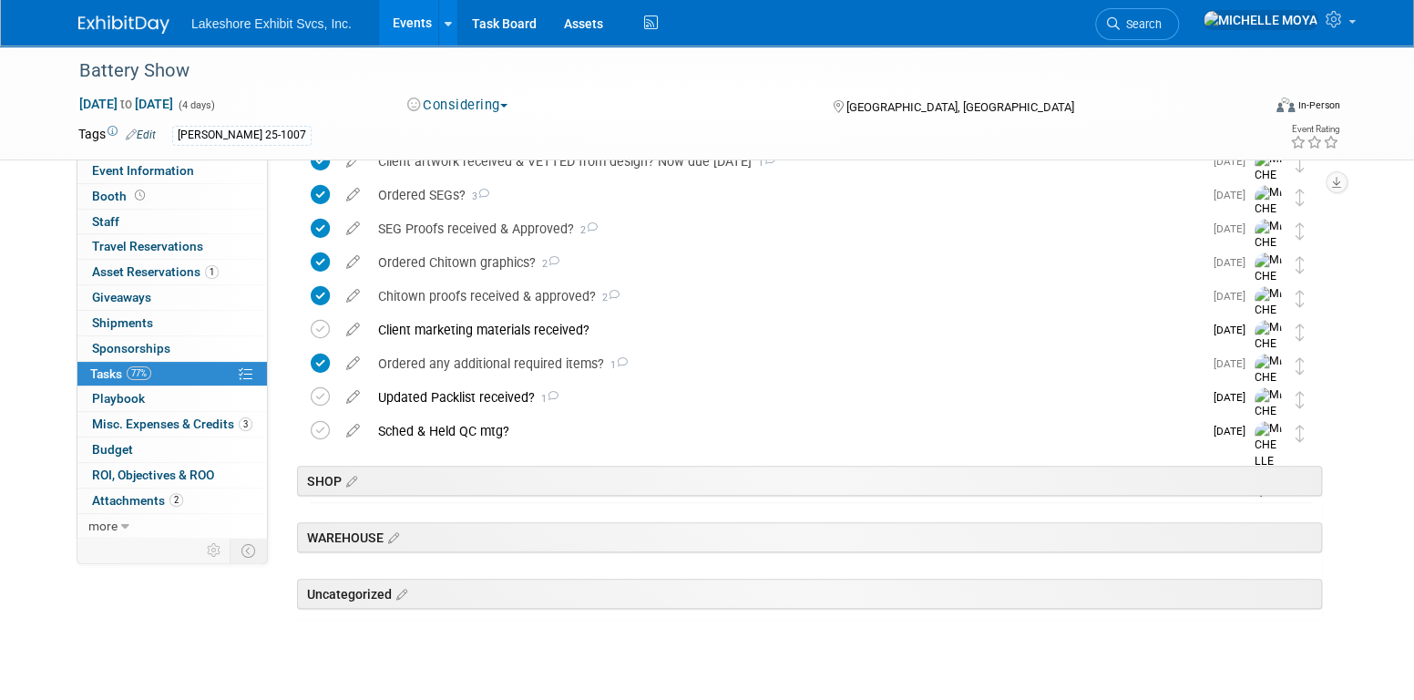
click at [418, 22] on link "Events" at bounding box center [412, 23] width 66 height 46
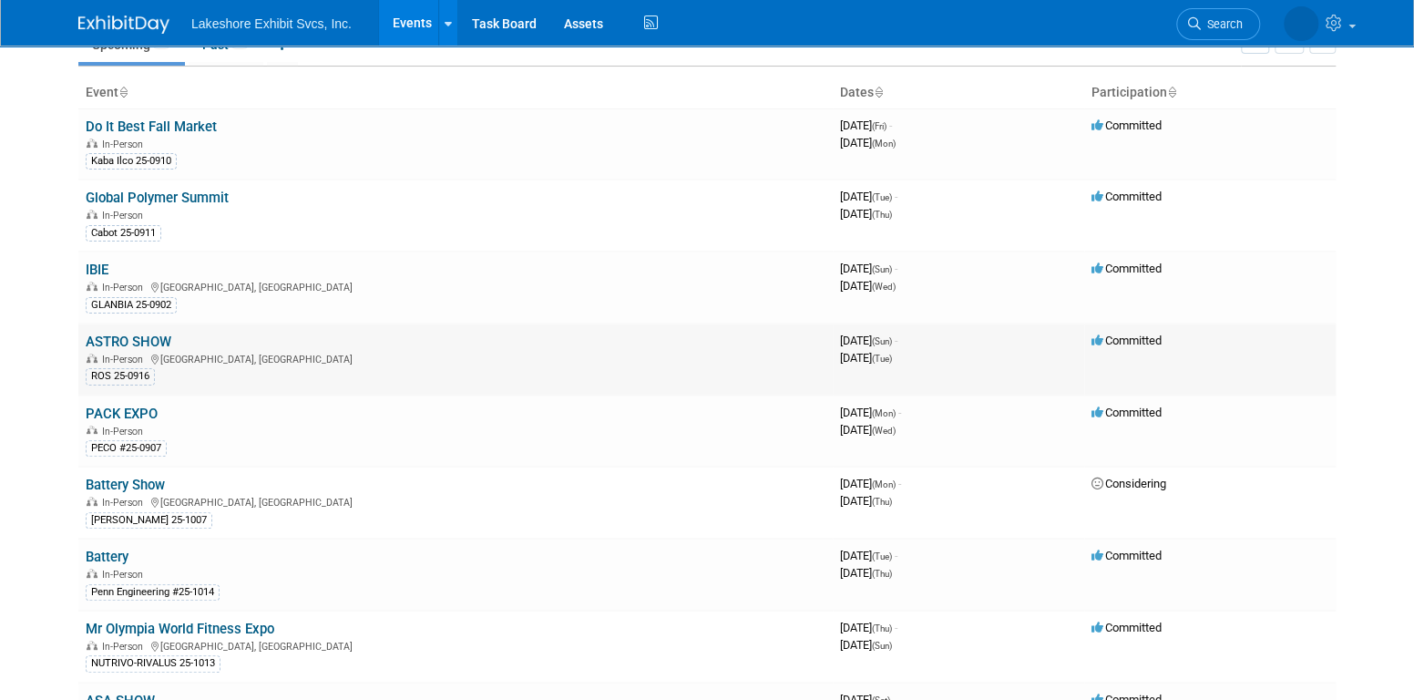
scroll to position [273, 0]
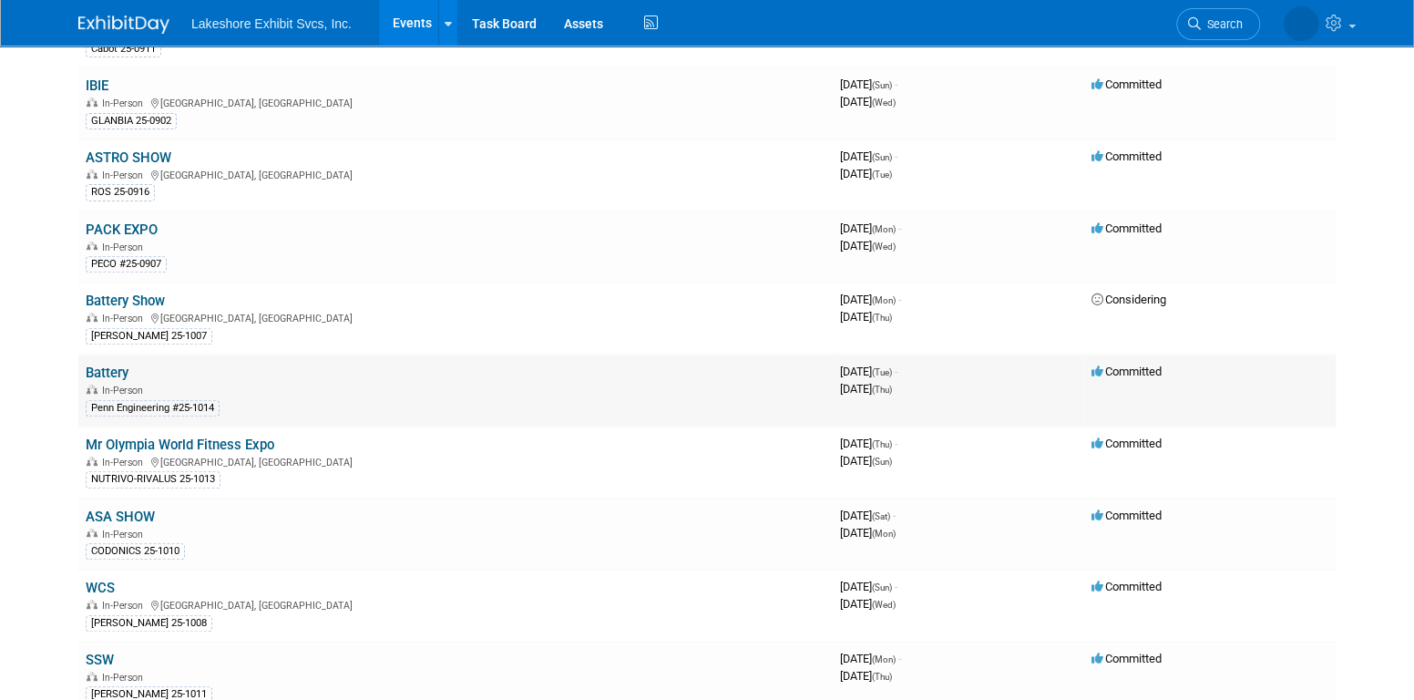
click at [111, 364] on link "Battery" at bounding box center [107, 372] width 43 height 16
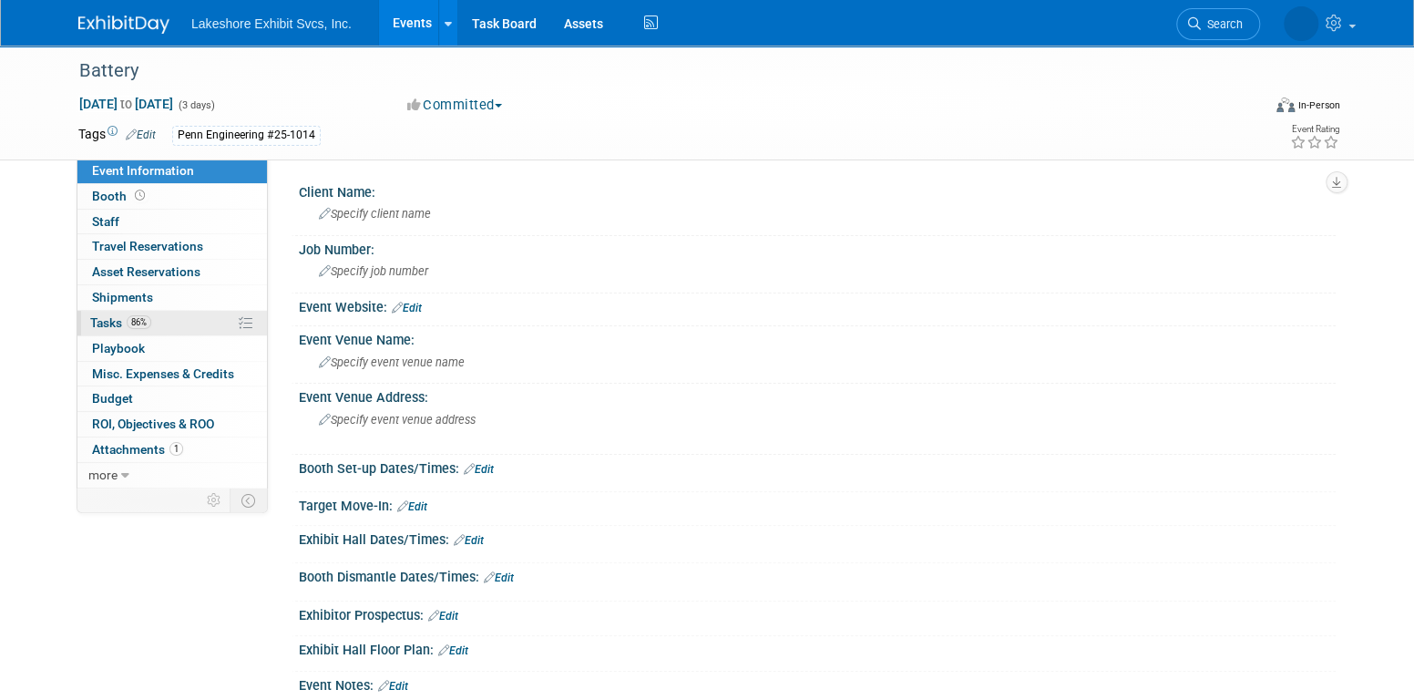
click at [171, 319] on link "86% Tasks 86%" at bounding box center [171, 323] width 189 height 25
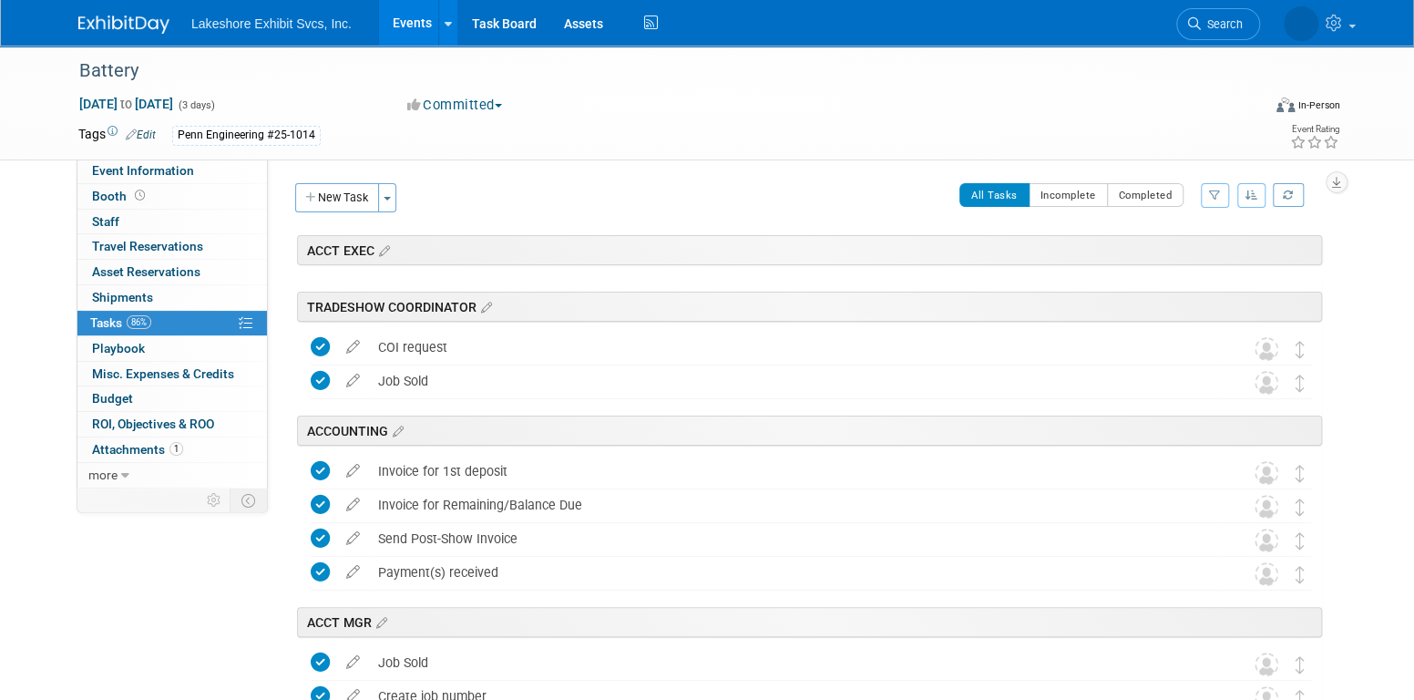
click at [1219, 189] on button "button" at bounding box center [1215, 195] width 28 height 25
click at [1186, 246] on select "-- Select Assignee -- All unassigned tasks Assigned to me Amanda Koss Dave Desa…" at bounding box center [1139, 253] width 150 height 26
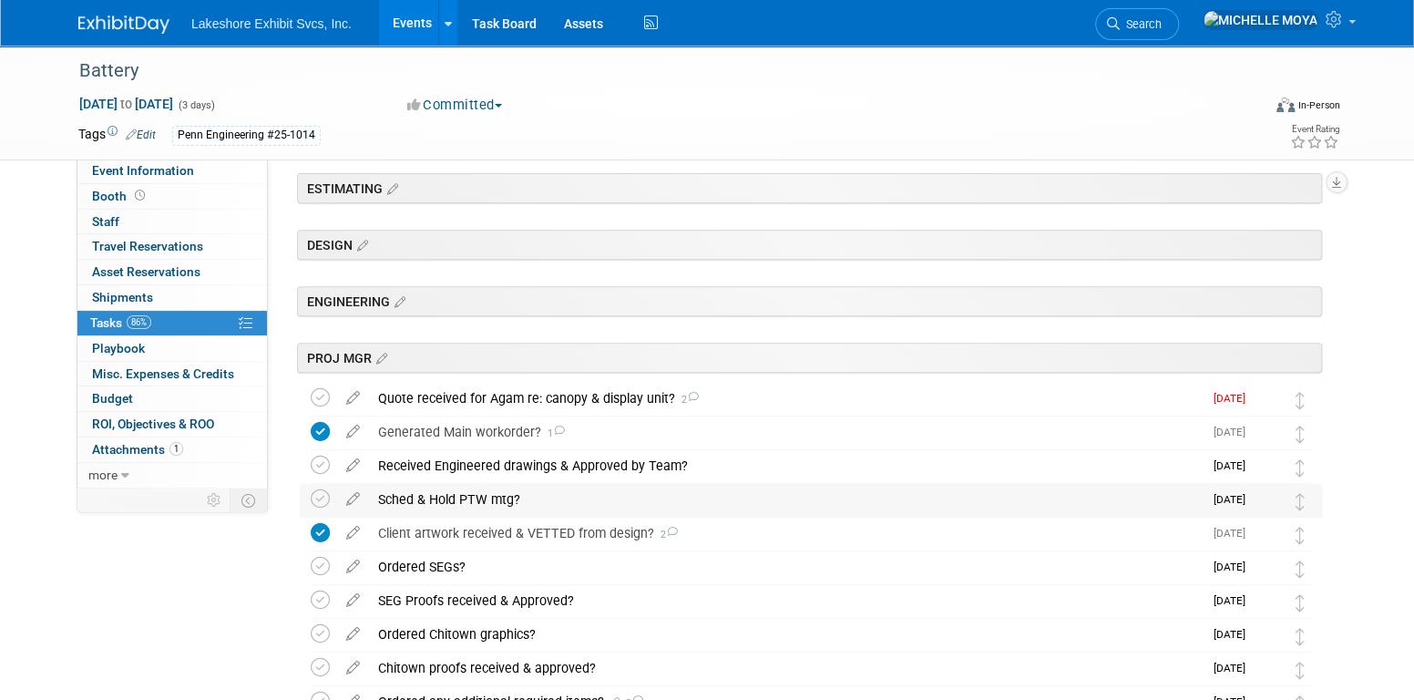
scroll to position [547, 0]
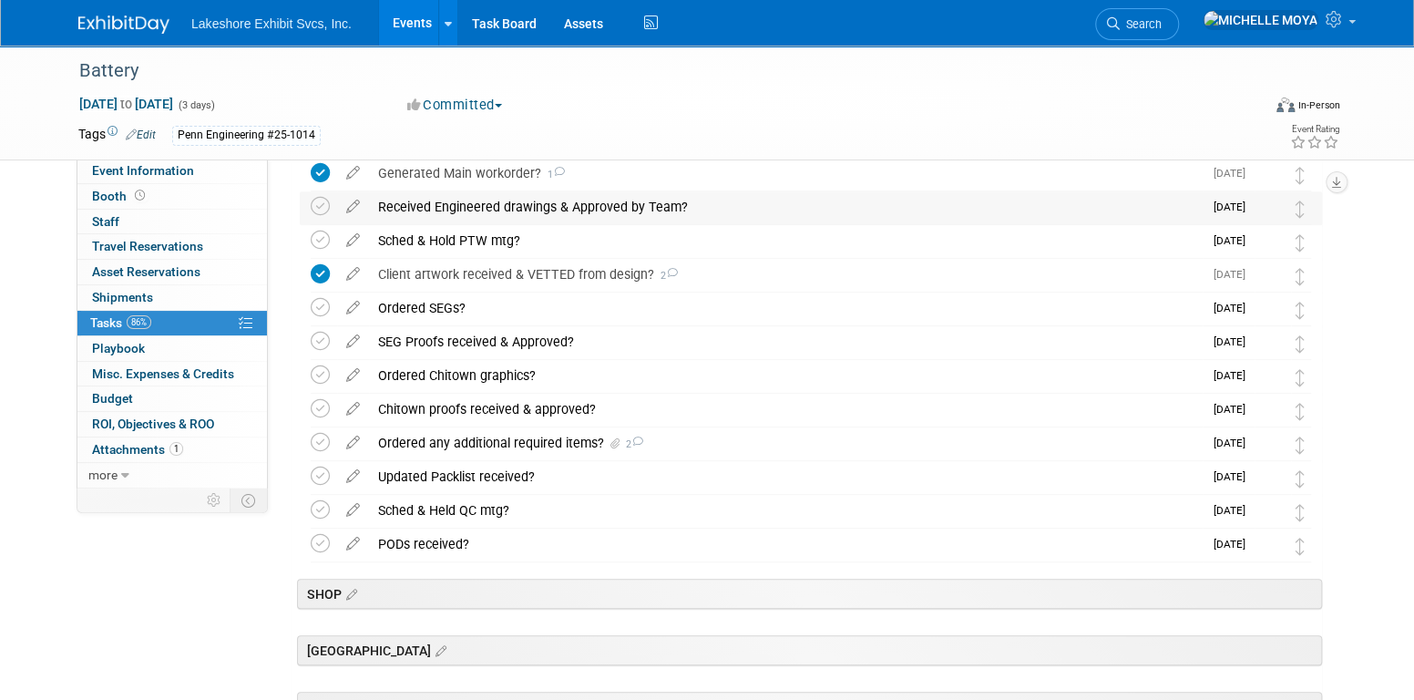
click at [529, 207] on div "Received Engineered drawings & Approved by Team?" at bounding box center [785, 206] width 833 height 31
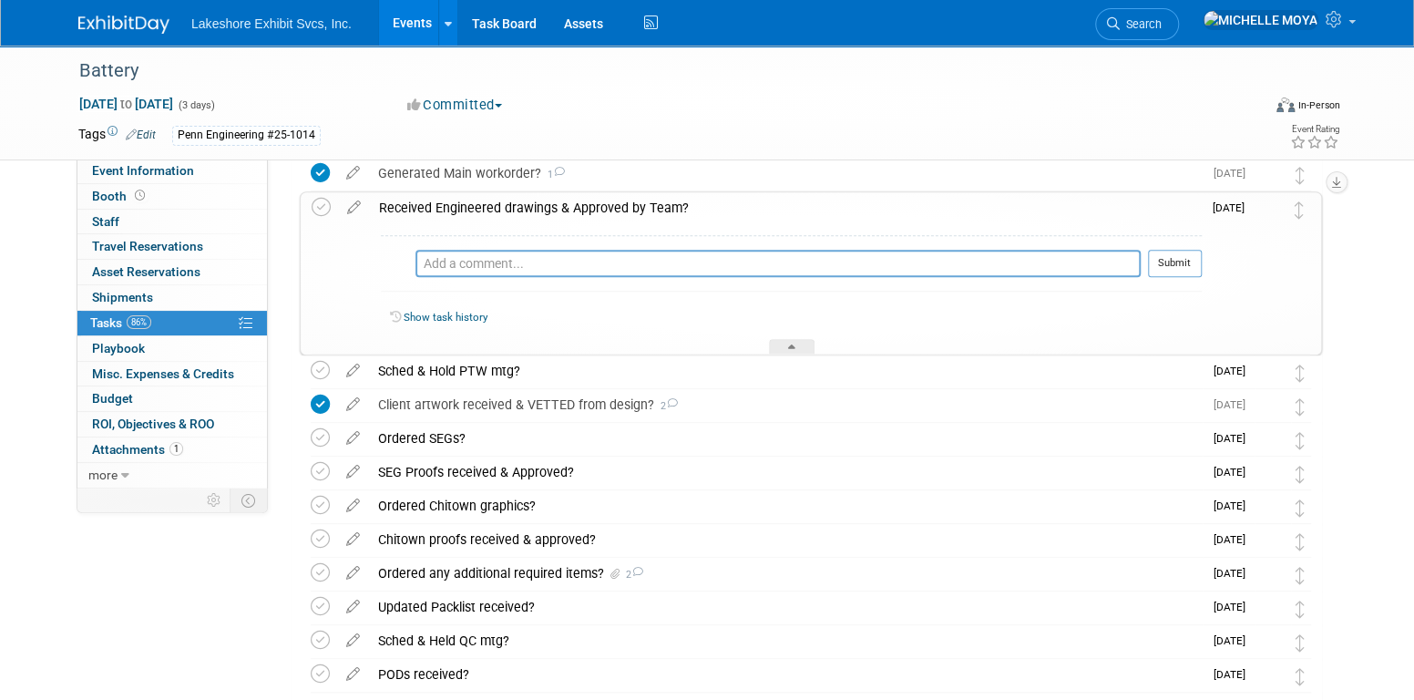
click at [529, 207] on div "Received Engineered drawings & Approved by Team?" at bounding box center [786, 207] width 832 height 31
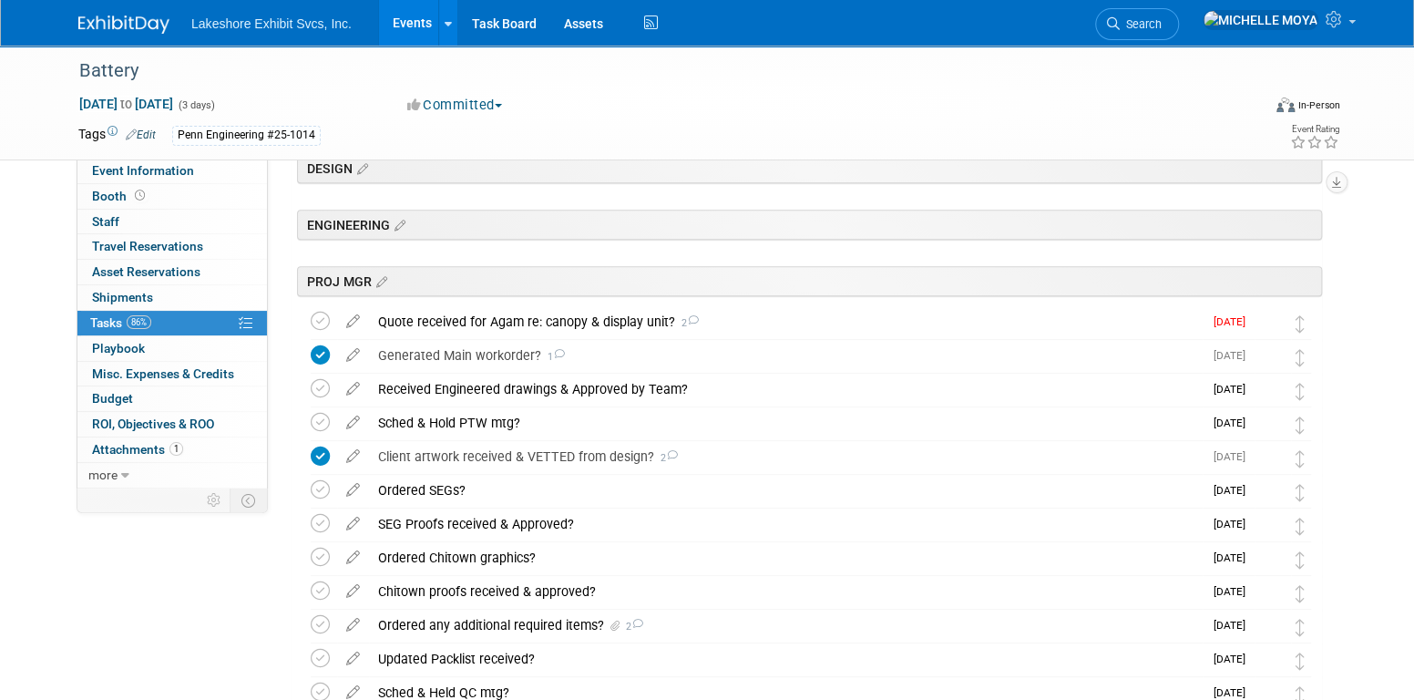
scroll to position [0, 0]
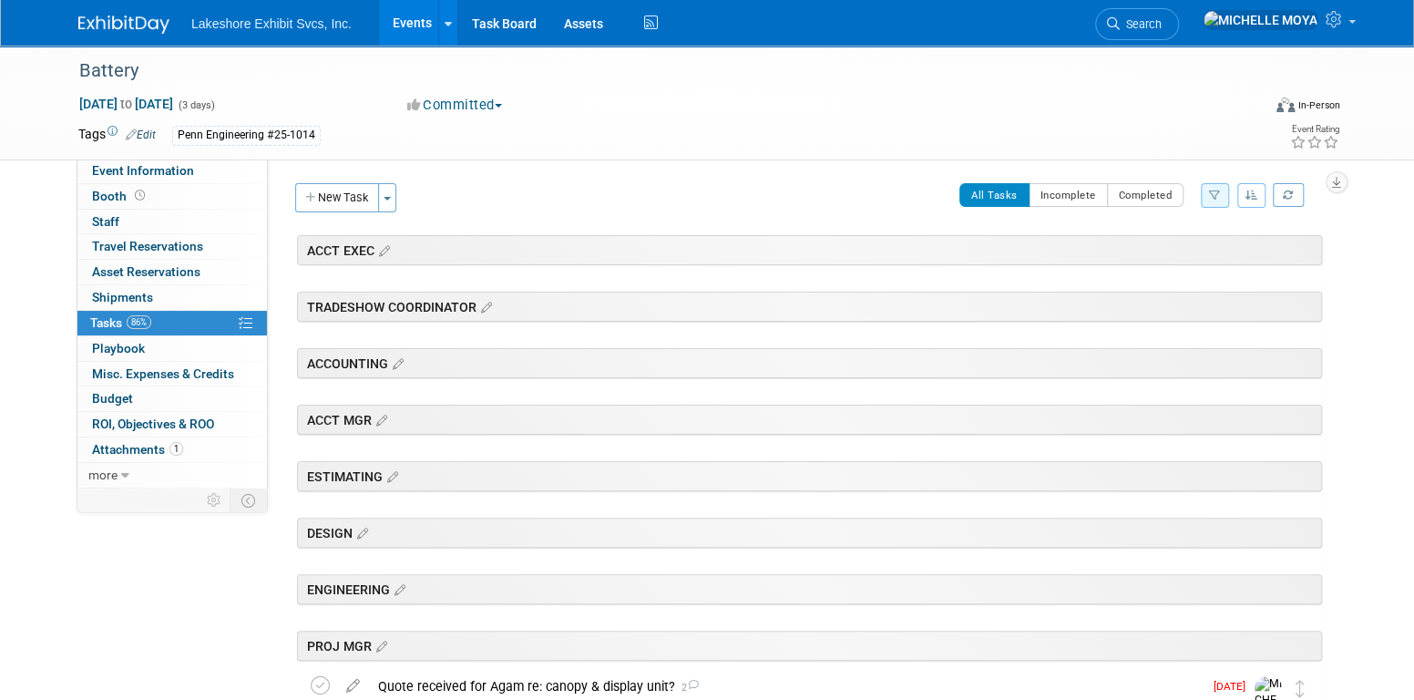
click at [404, 37] on link "Events" at bounding box center [412, 23] width 66 height 46
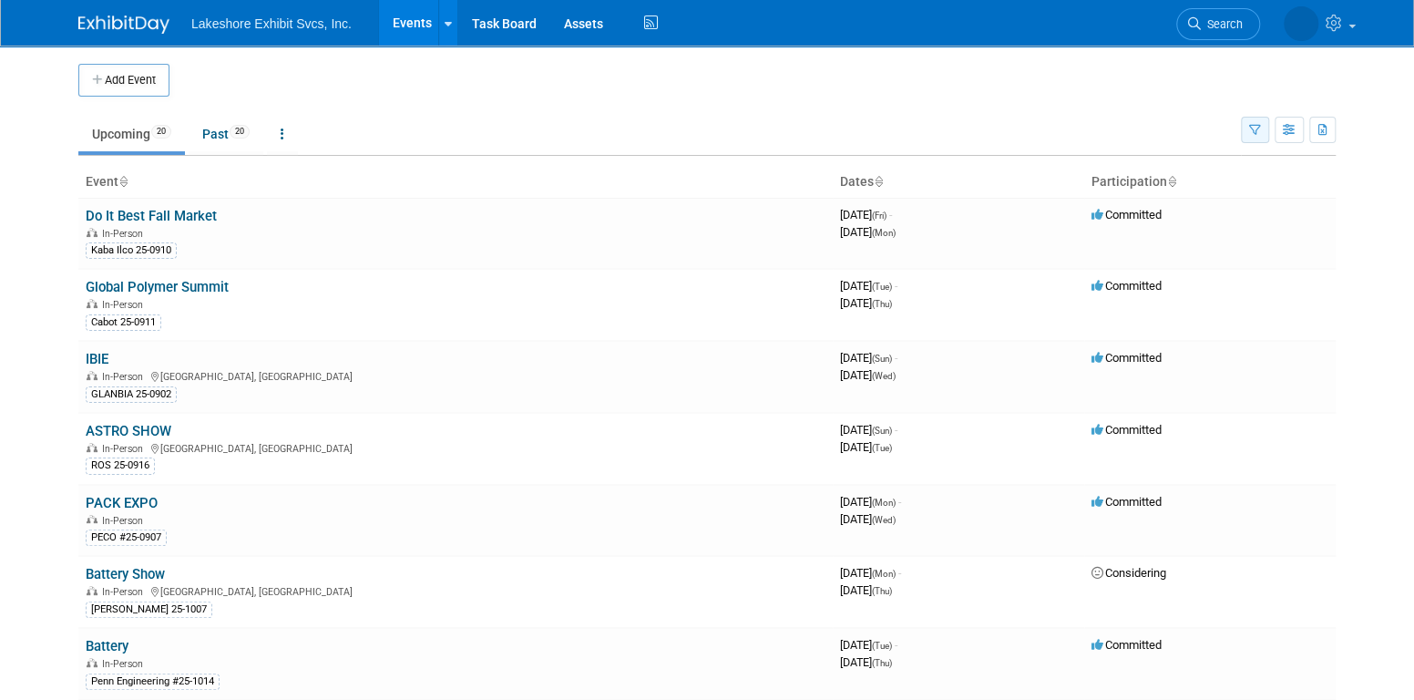
click at [1247, 135] on button "button" at bounding box center [1255, 130] width 28 height 26
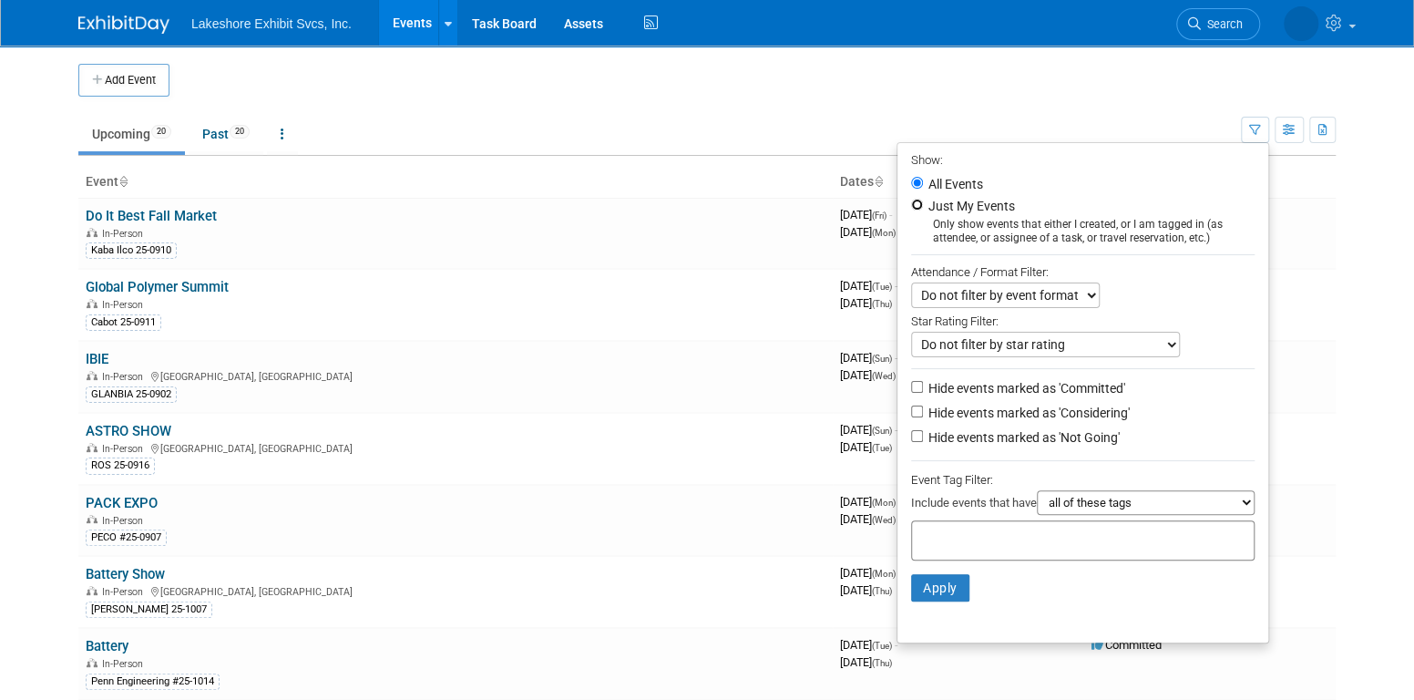
click at [912, 209] on input "Just My Events" at bounding box center [917, 205] width 12 height 12
radio input "true"
click at [933, 588] on button "Apply" at bounding box center [940, 587] width 58 height 27
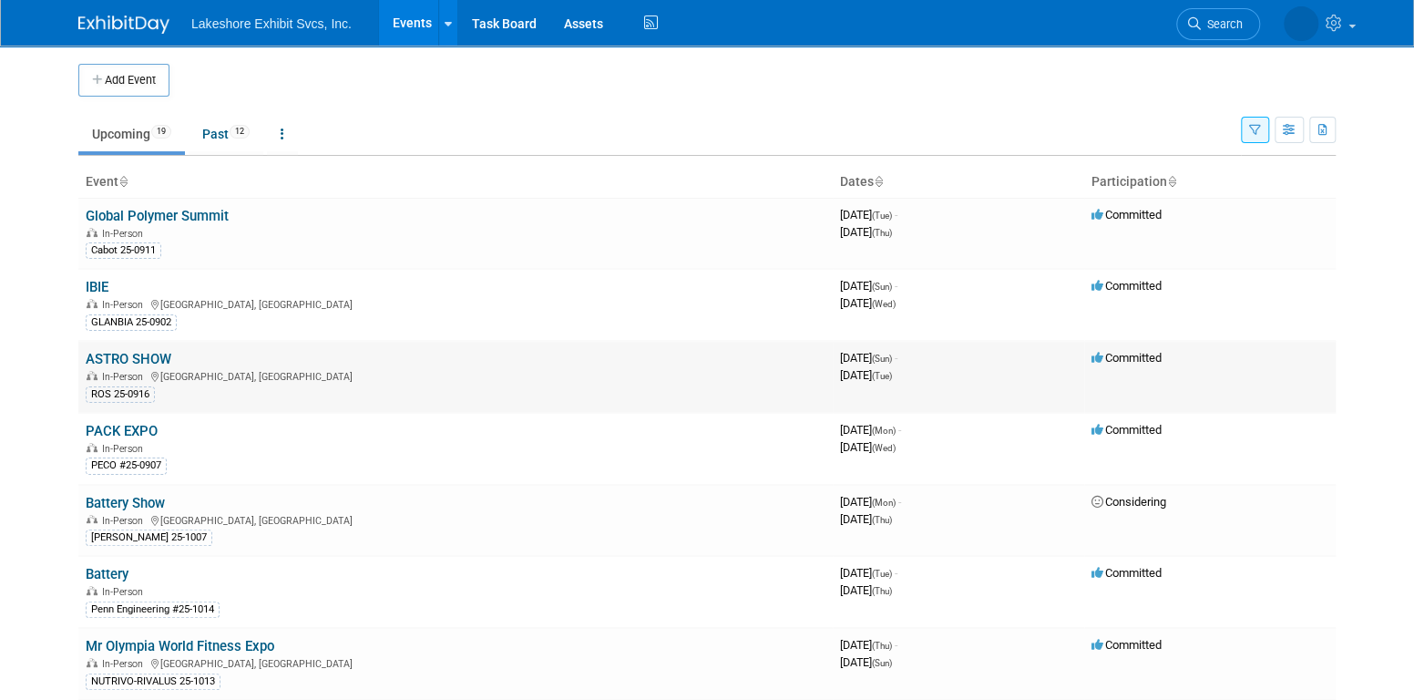
click at [128, 354] on link "ASTRO SHOW" at bounding box center [129, 359] width 86 height 16
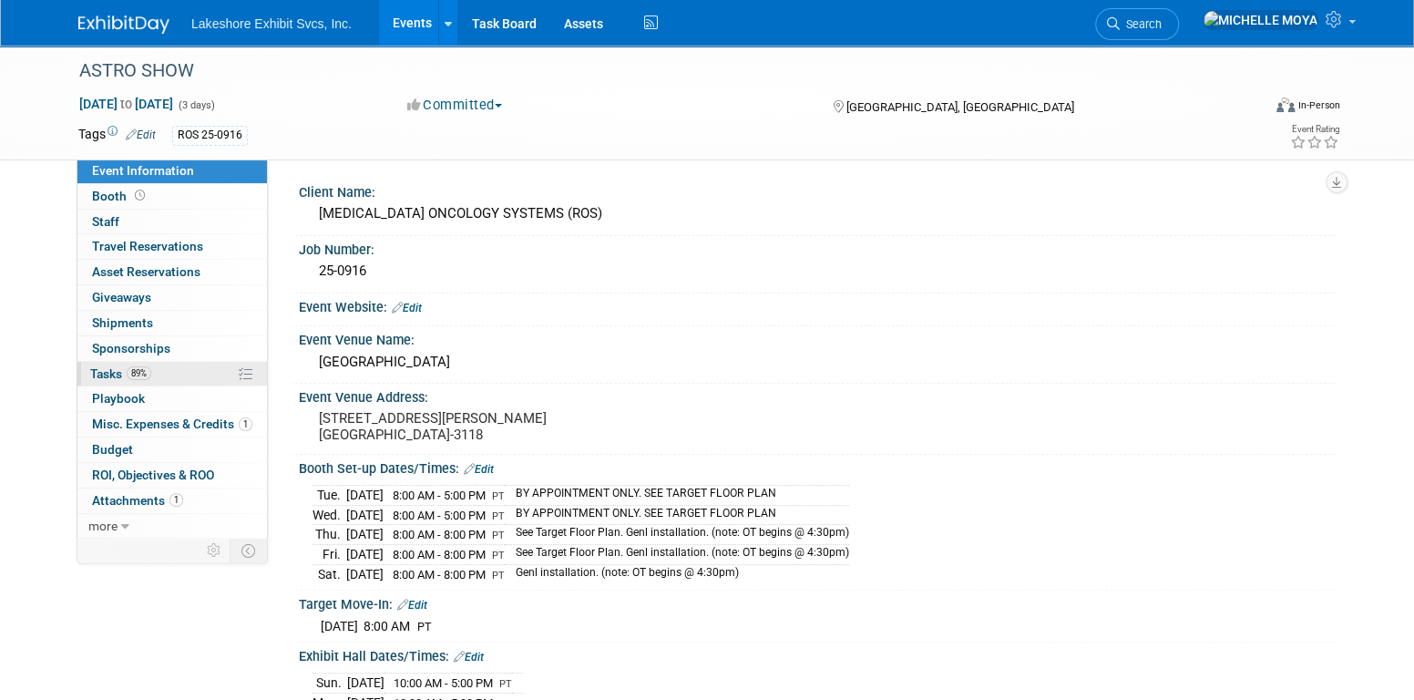
click at [173, 374] on link "89% Tasks 89%" at bounding box center [171, 374] width 189 height 25
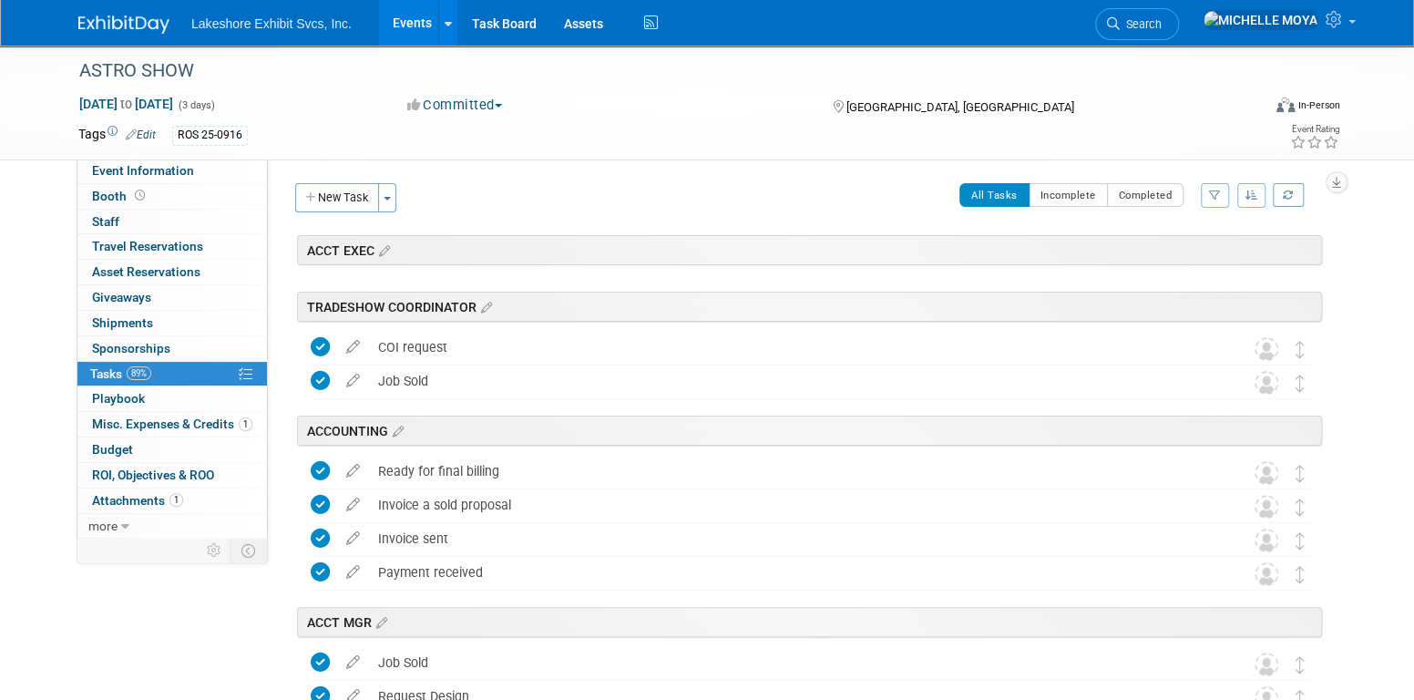
click at [1219, 189] on icon "button" at bounding box center [1215, 194] width 12 height 11
click at [1160, 246] on select "-- Select Assignee -- All unassigned tasks Assigned to me Amanda Koss Dave Desa…" at bounding box center [1139, 253] width 150 height 26
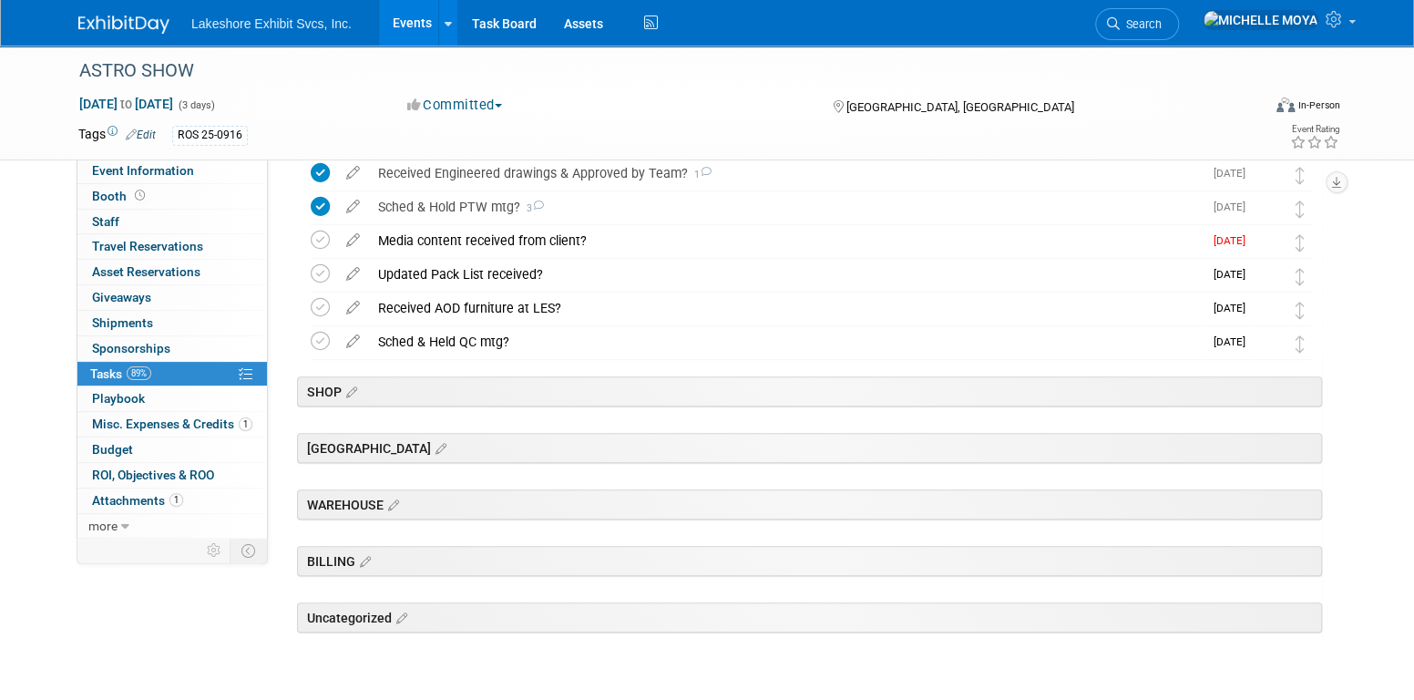
scroll to position [364, 0]
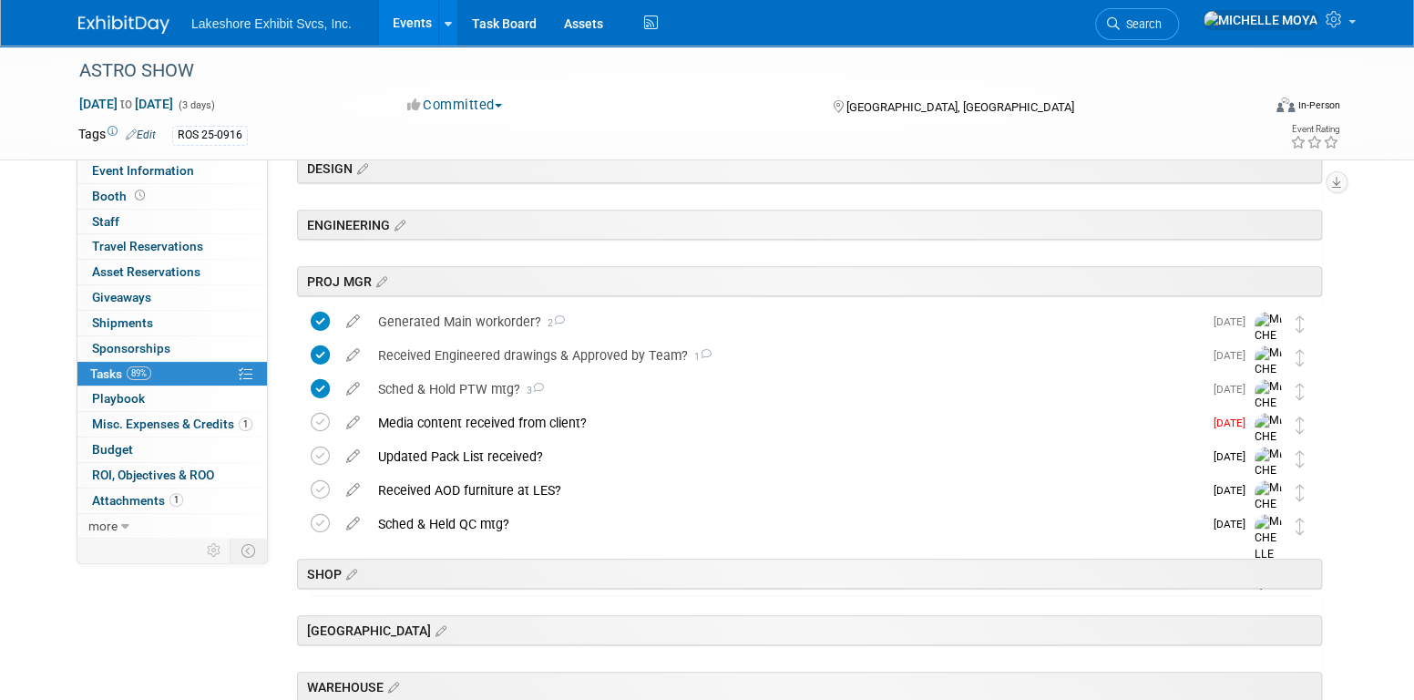
click at [407, 20] on link "Events" at bounding box center [412, 23] width 66 height 46
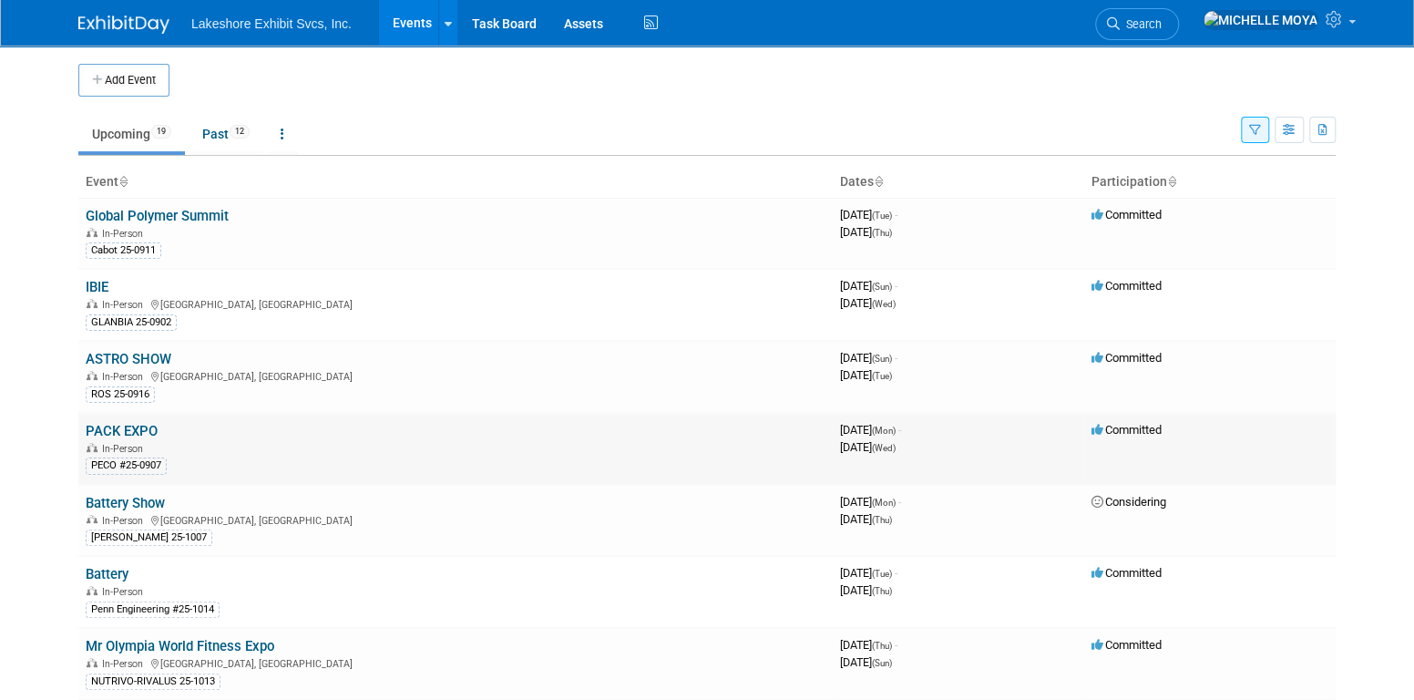
click at [146, 427] on link "PACK EXPO" at bounding box center [122, 431] width 72 height 16
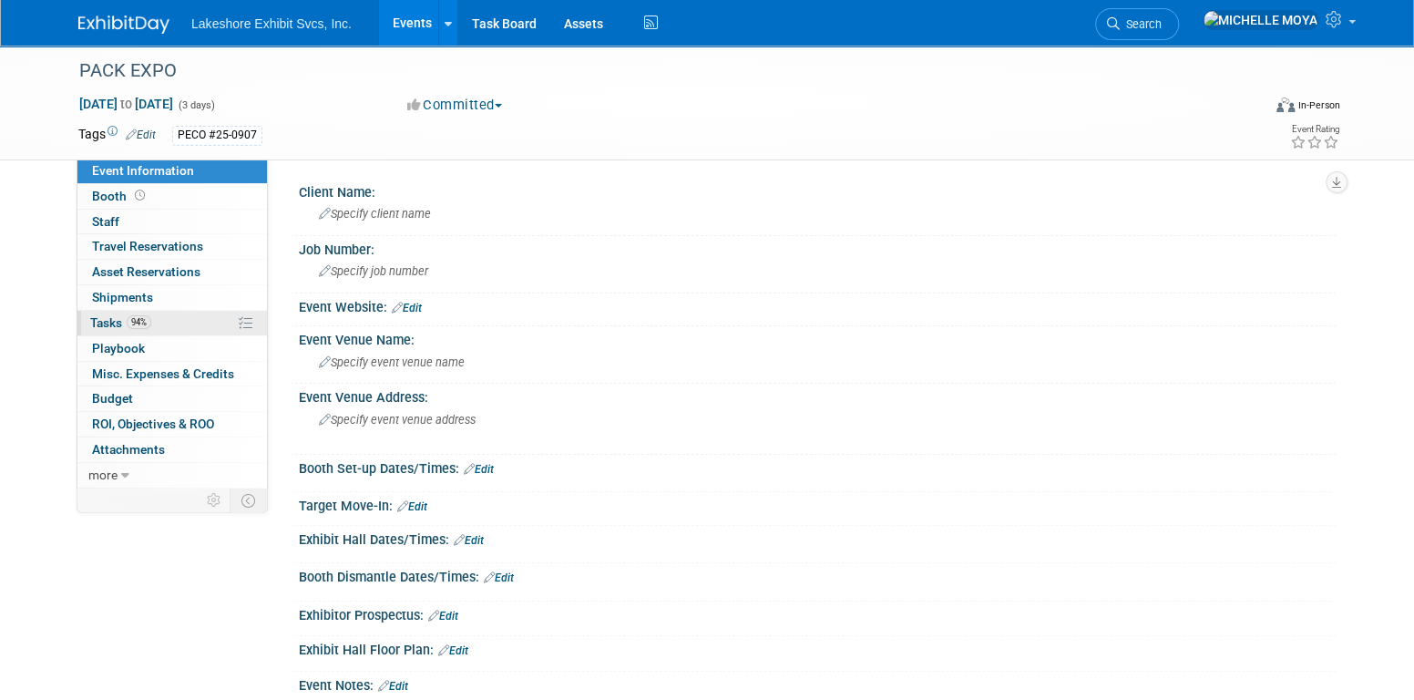
click at [169, 327] on link "94% Tasks 94%" at bounding box center [171, 323] width 189 height 25
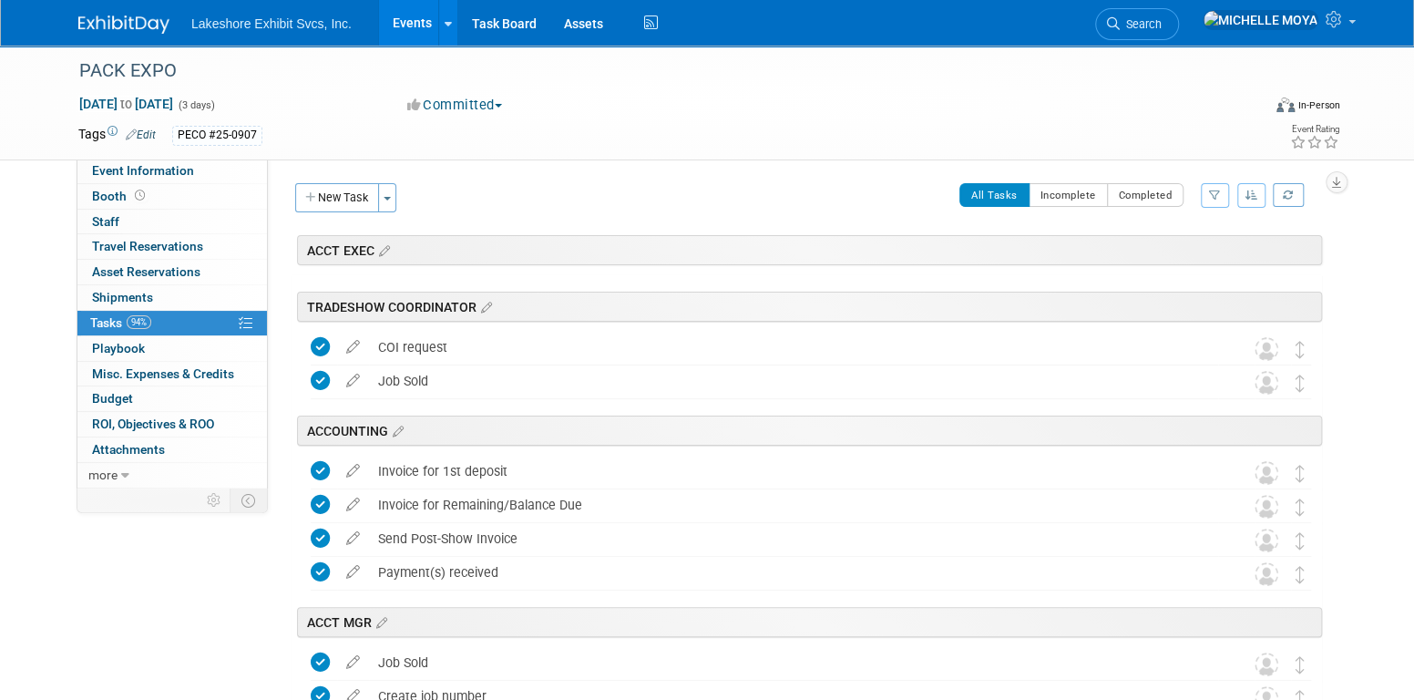
click at [1209, 191] on icon "button" at bounding box center [1215, 194] width 12 height 11
click at [1171, 222] on div "Filter by Assignee" at bounding box center [1139, 226] width 150 height 28
click at [1169, 254] on select "-- Select Assignee -- All unassigned tasks Assigned to me Amanda Koss Dave Desa…" at bounding box center [1139, 253] width 150 height 26
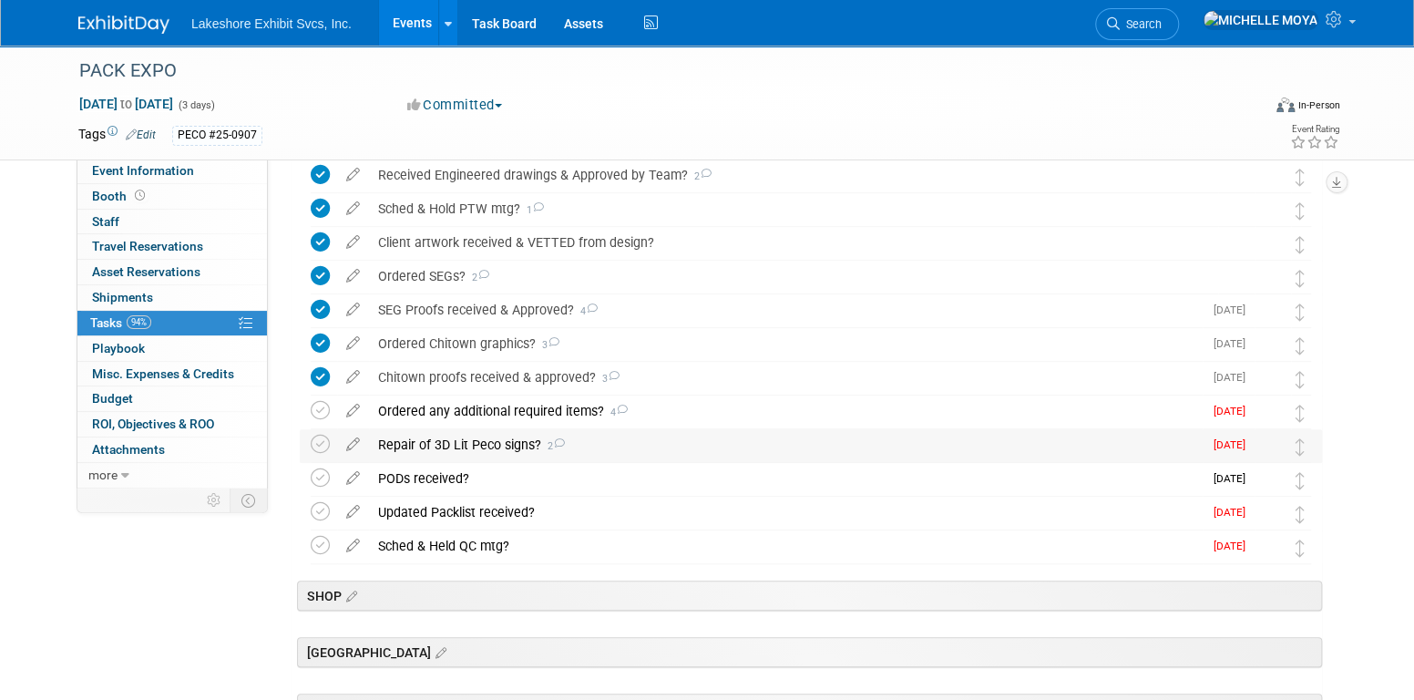
scroll to position [547, 0]
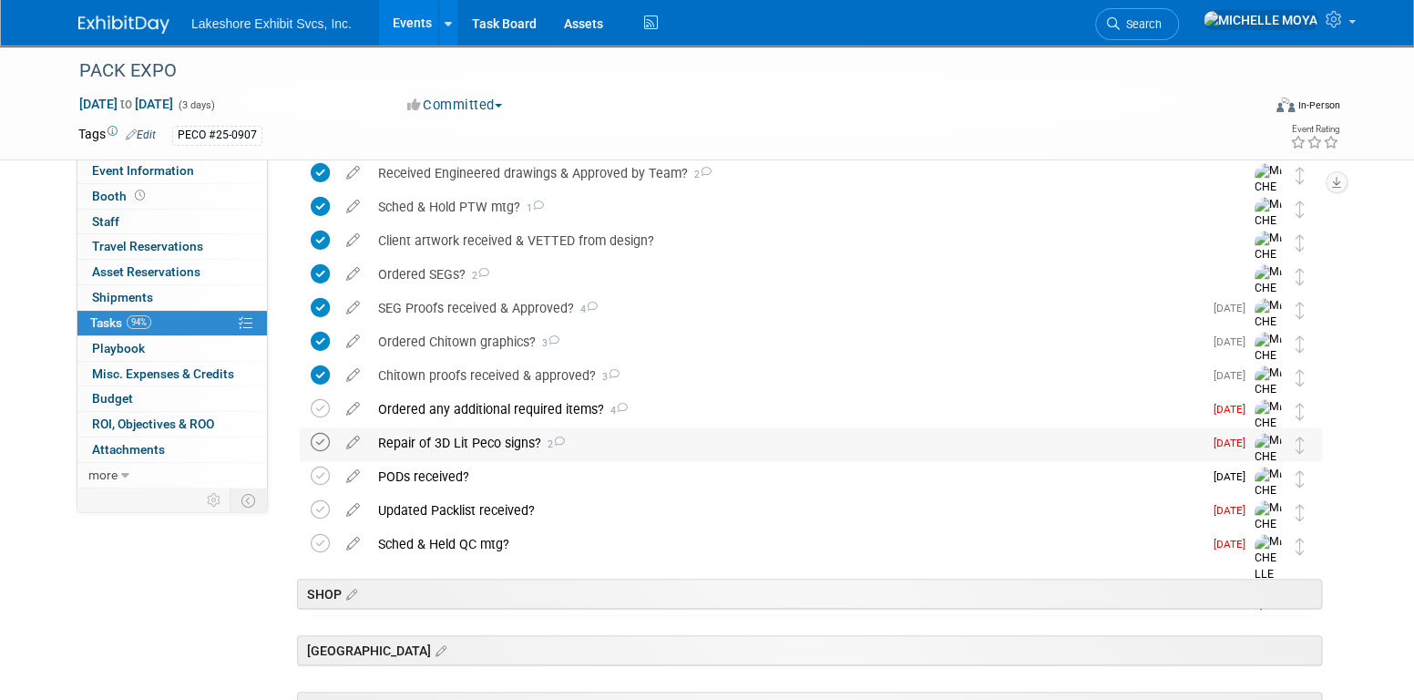
click at [321, 435] on icon at bounding box center [320, 442] width 19 height 19
click at [478, 411] on div "Ordered any additional required items? 4" at bounding box center [785, 409] width 833 height 31
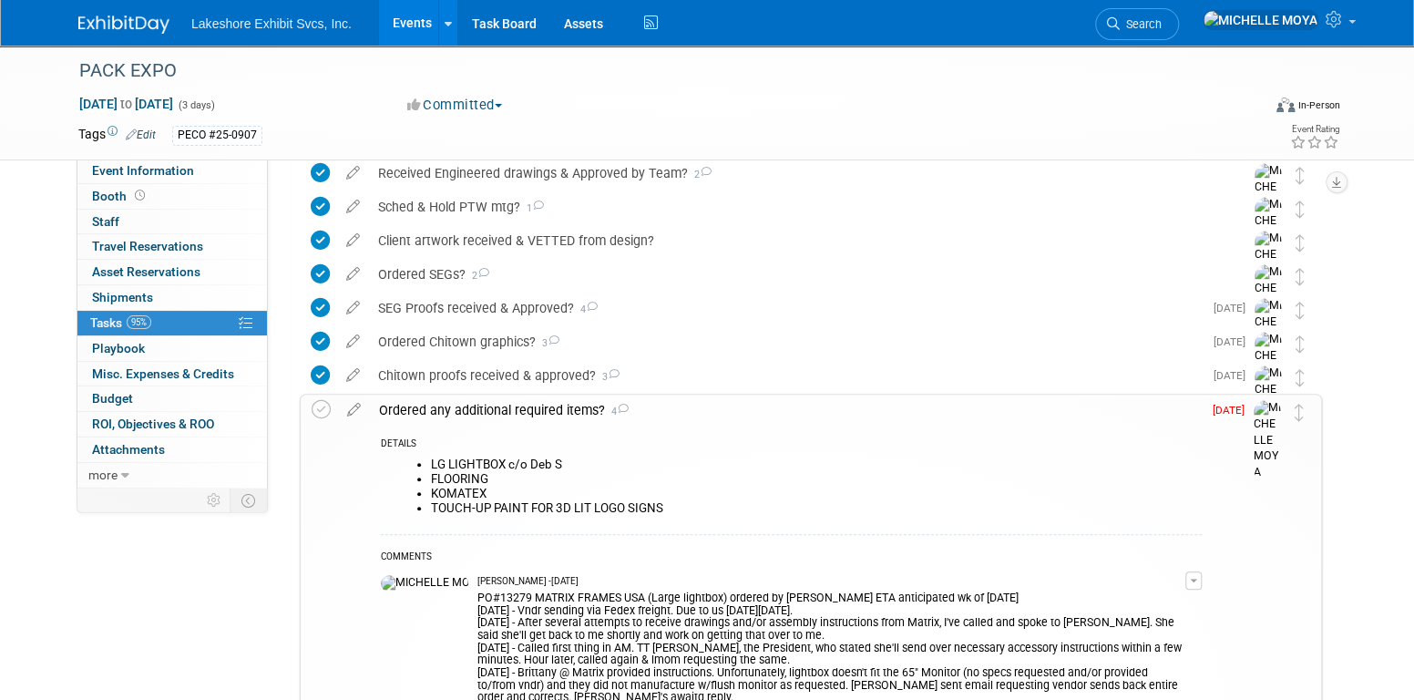
drag, startPoint x: 322, startPoint y: 411, endPoint x: 460, endPoint y: 415, distance: 138.5
click at [444, 421] on tr "Ordered any additional required items? 4 DETAILS LG LIGHTBOX c/o Deb S FLOORING…" at bounding box center [811, 702] width 998 height 617
click at [467, 414] on div "Ordered any additional required items? 4" at bounding box center [786, 409] width 832 height 31
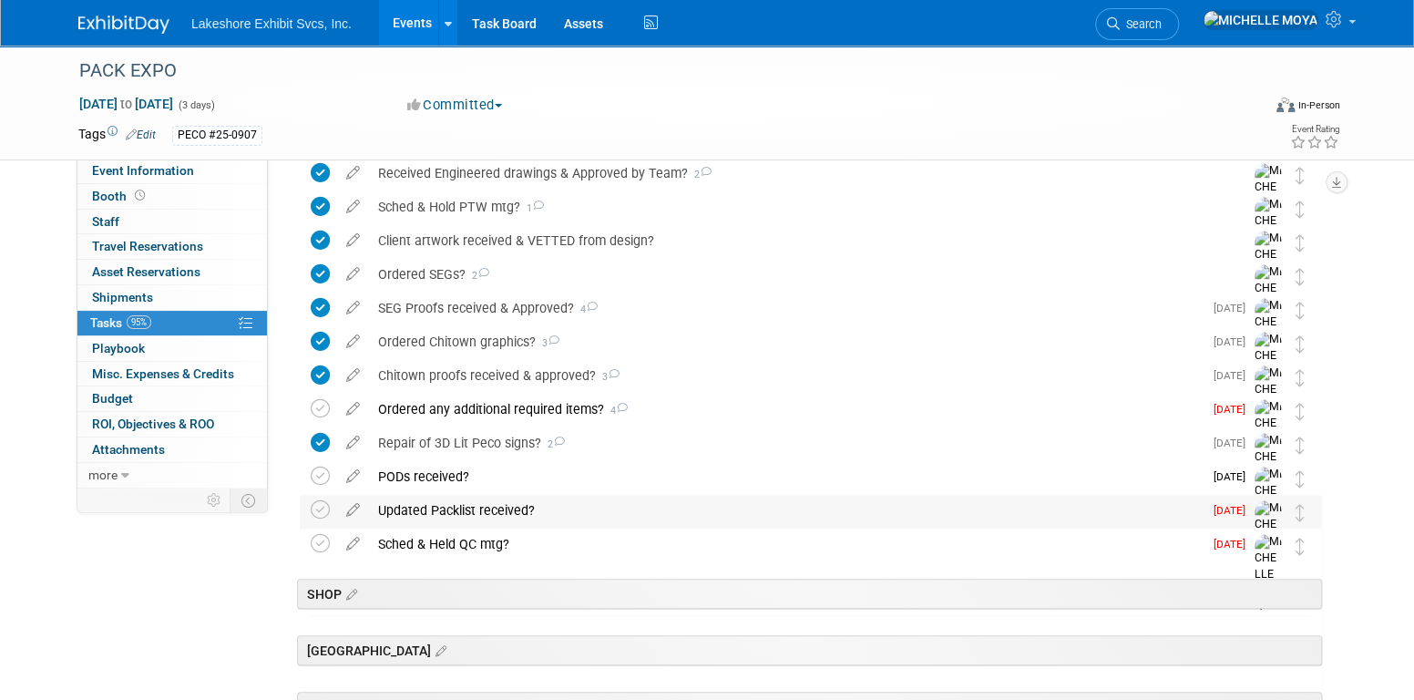
click at [456, 512] on div "Updated Packlist received?" at bounding box center [785, 510] width 833 height 31
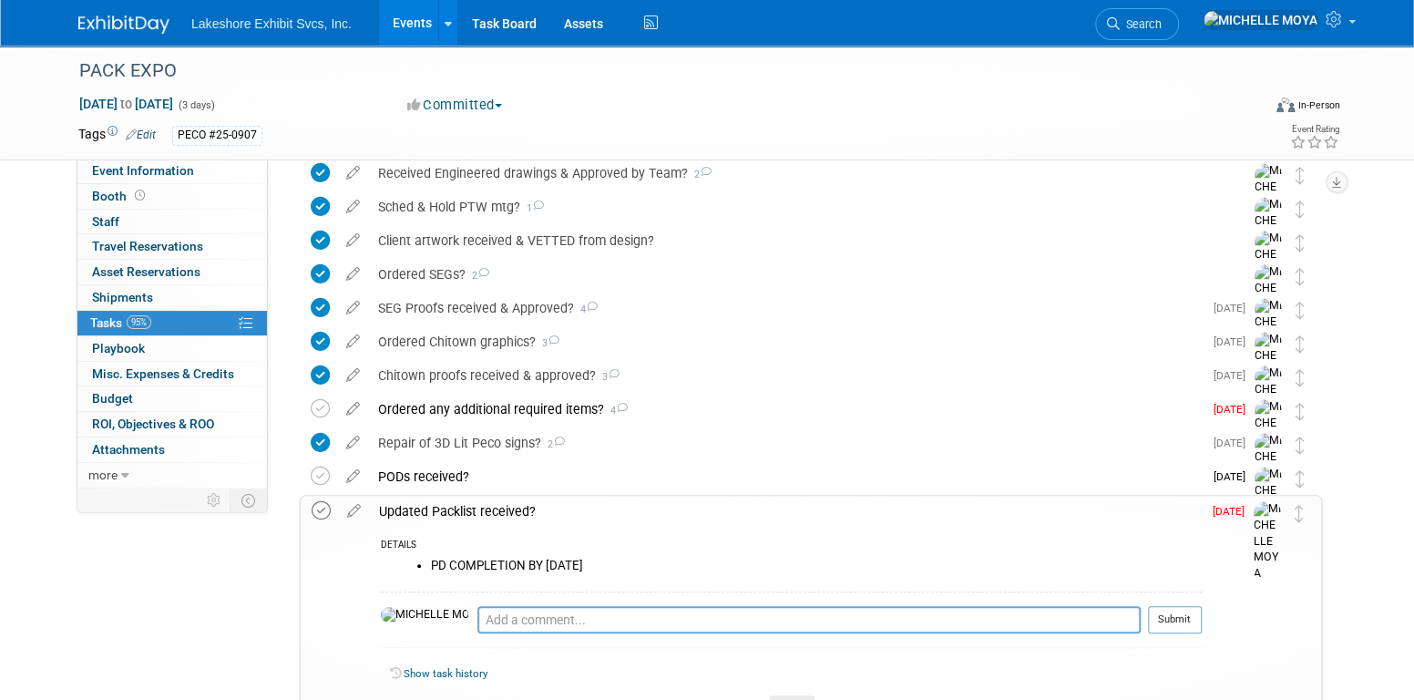
click at [317, 512] on icon at bounding box center [321, 510] width 19 height 19
click at [468, 514] on div "Updated Packlist received?" at bounding box center [786, 511] width 832 height 31
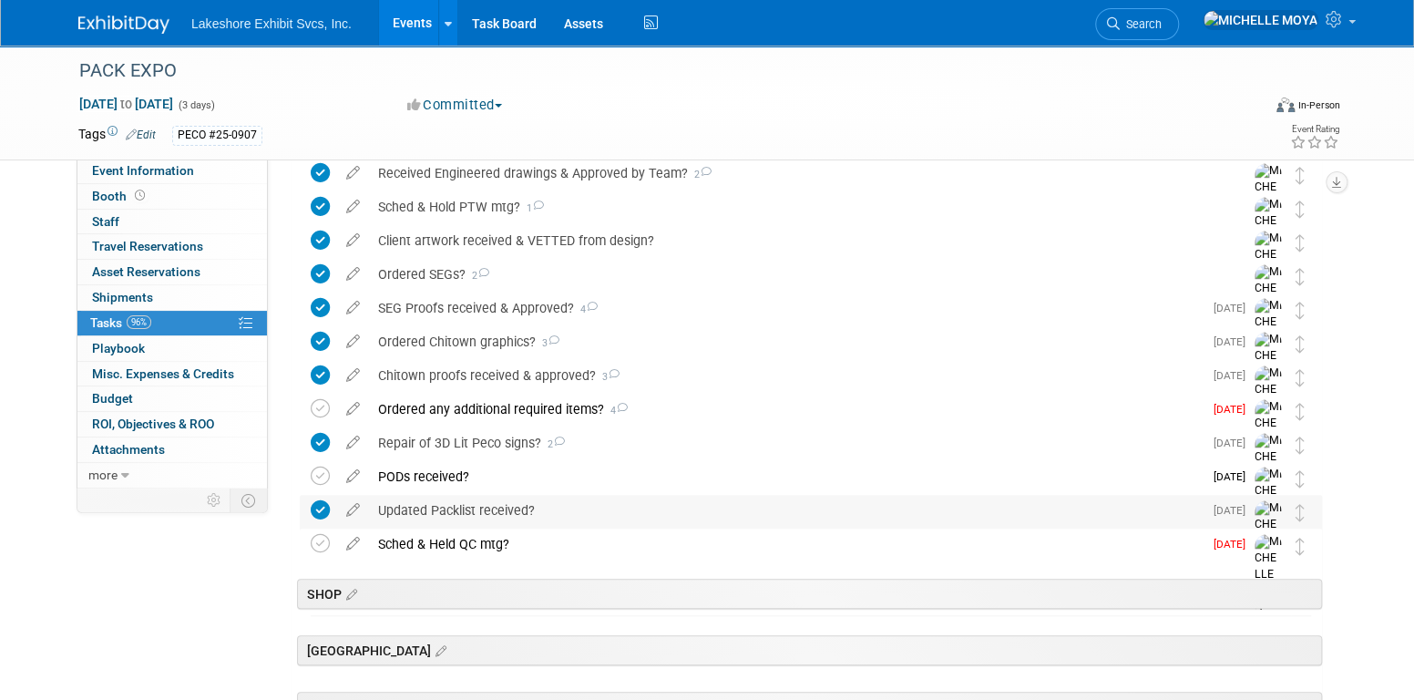
click at [470, 516] on div "Updated Packlist received?" at bounding box center [785, 510] width 833 height 31
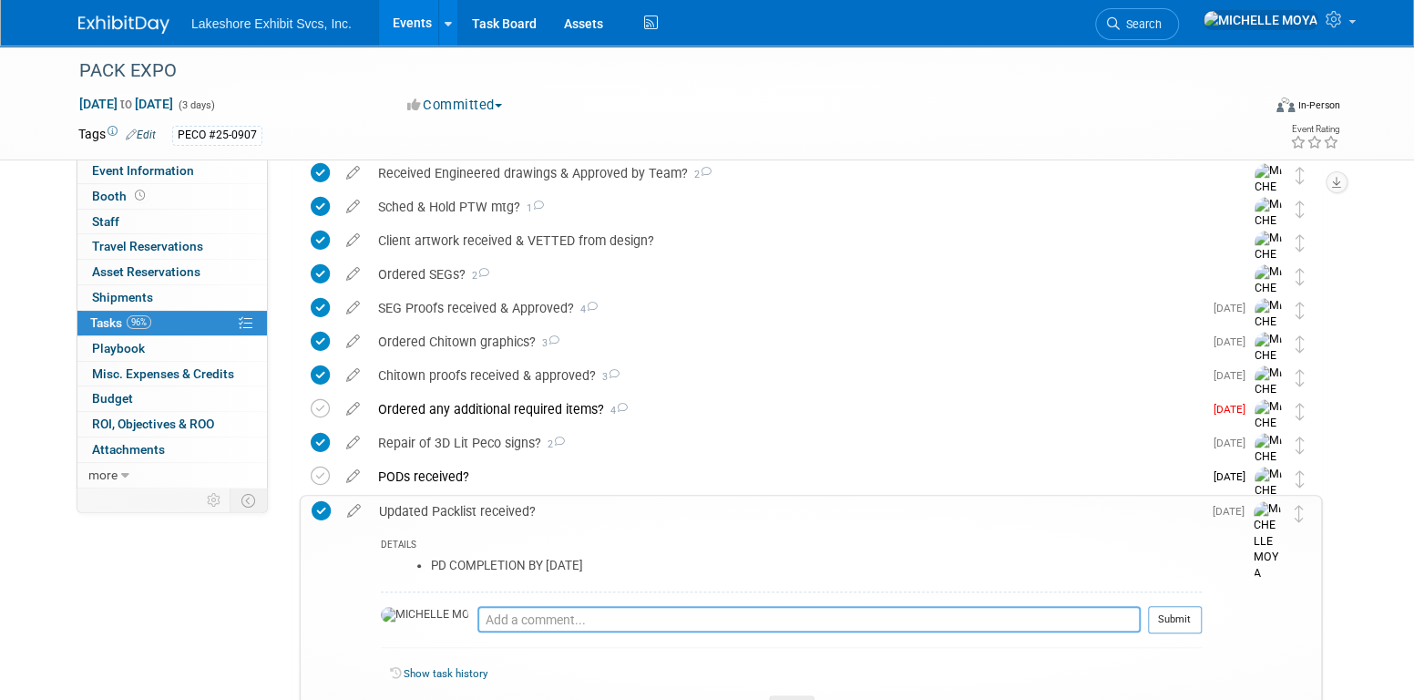
click at [501, 619] on textarea at bounding box center [808, 619] width 663 height 26
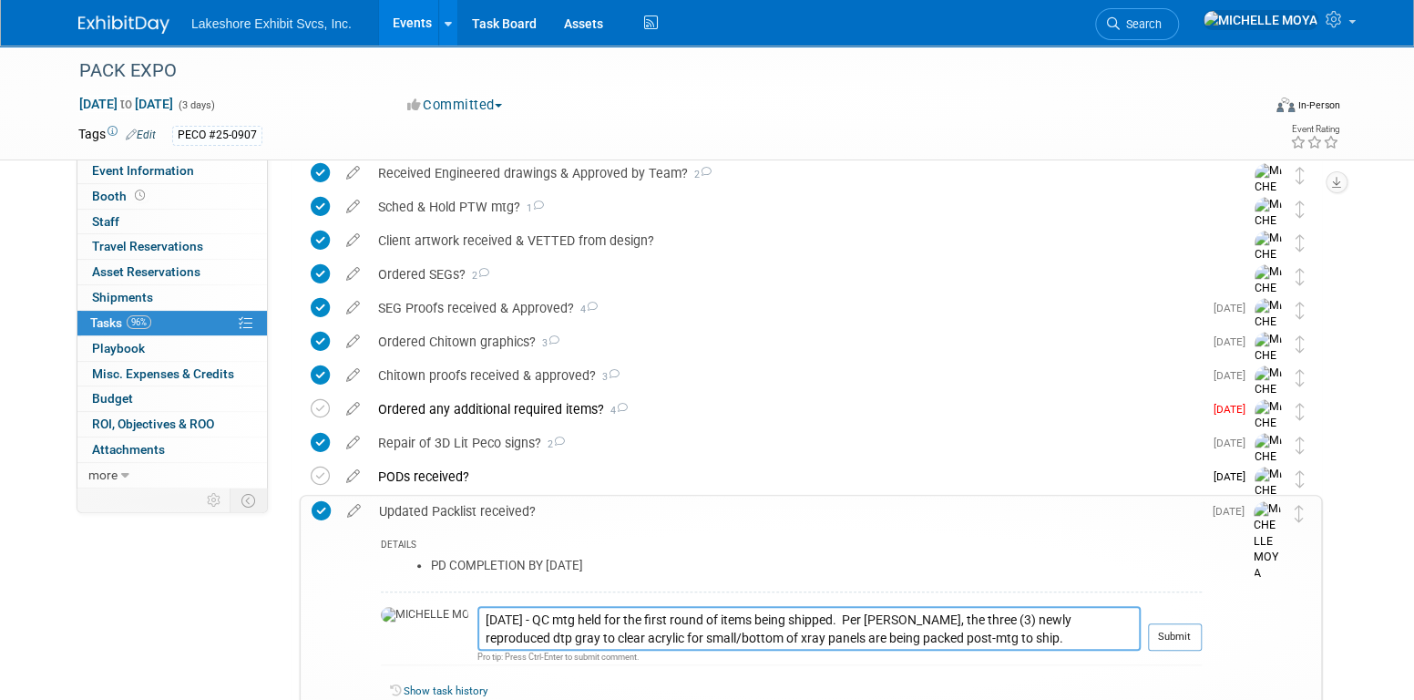
click at [854, 618] on textarea "8.22.25 - QC mtg held for the first round of items being shipped. Per Mark W., …" at bounding box center [808, 628] width 663 height 45
type textarea "8.22.25 - QC mtg held for the first round of items being shipped. 8.22.25 - Per…"
click at [1176, 632] on button "Submit" at bounding box center [1175, 636] width 54 height 27
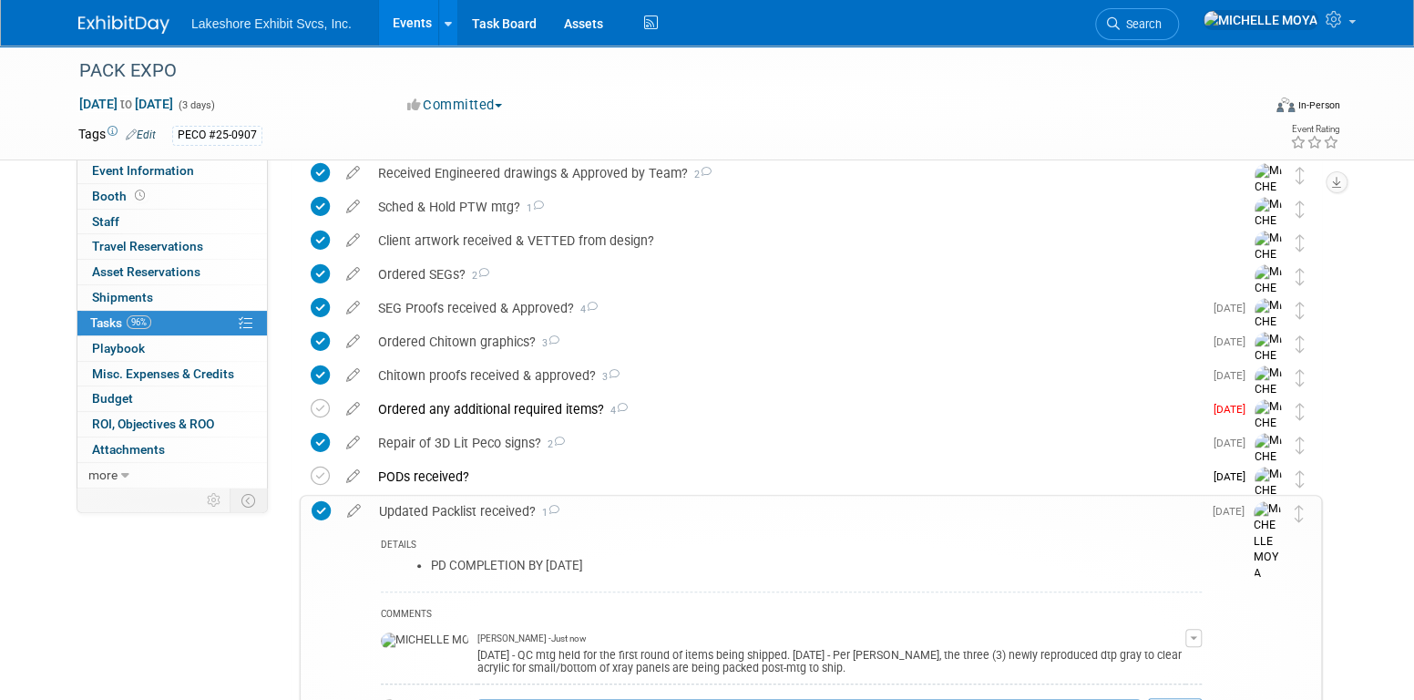
click at [487, 504] on div "Updated Packlist received? 1" at bounding box center [786, 511] width 832 height 31
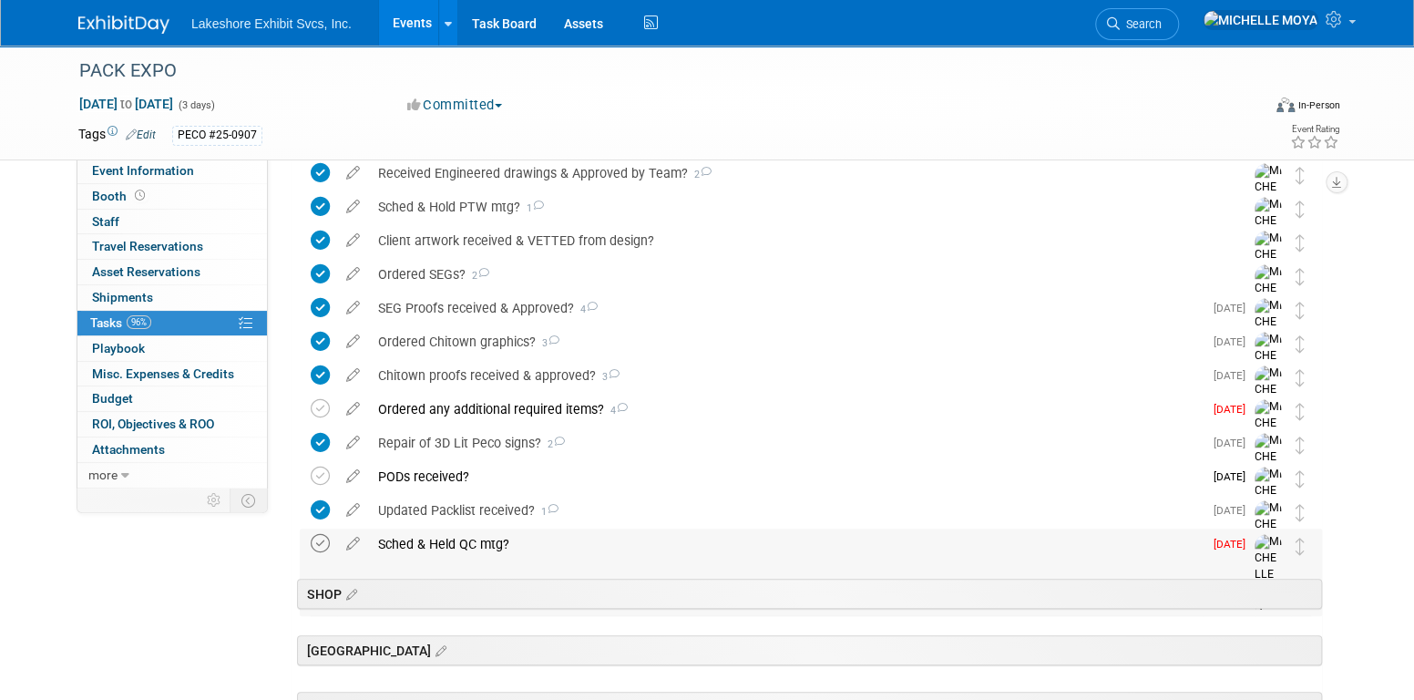
click at [323, 541] on icon at bounding box center [320, 543] width 19 height 19
click at [399, 22] on link "Events" at bounding box center [412, 23] width 66 height 46
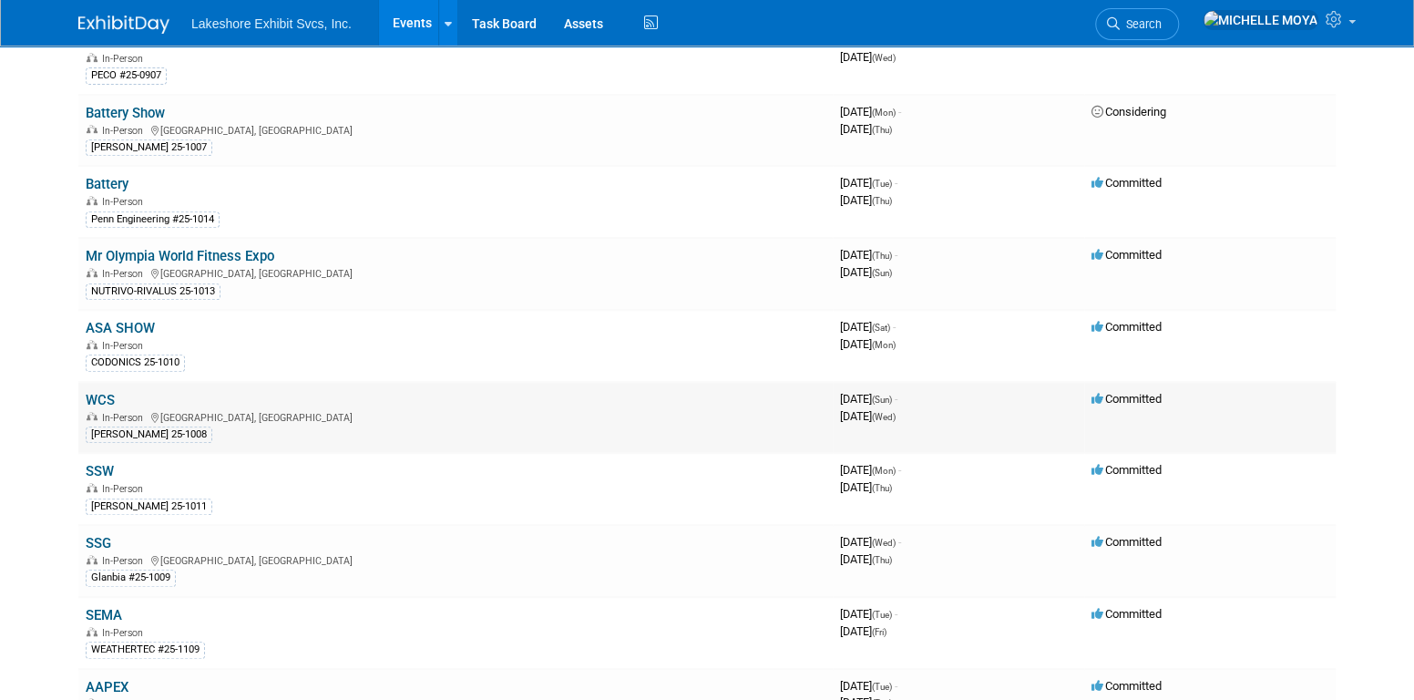
scroll to position [364, 0]
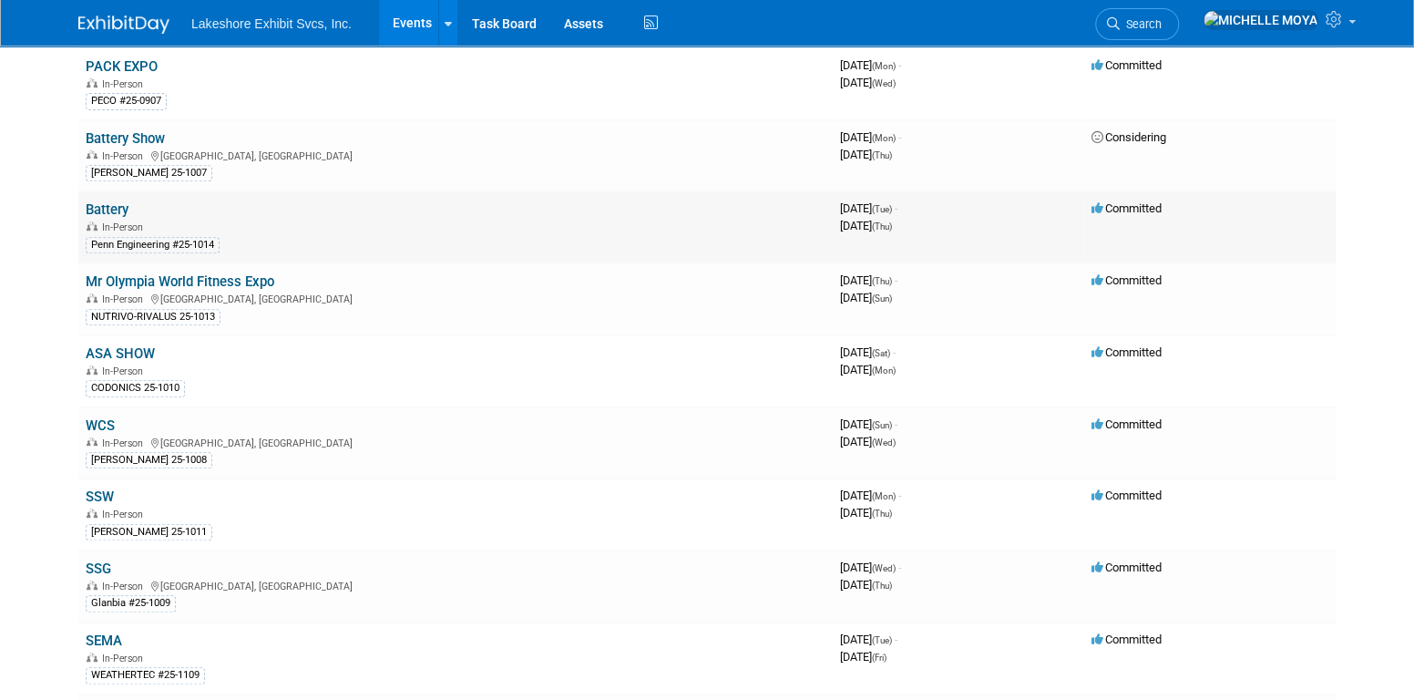
click at [112, 204] on link "Battery" at bounding box center [107, 209] width 43 height 16
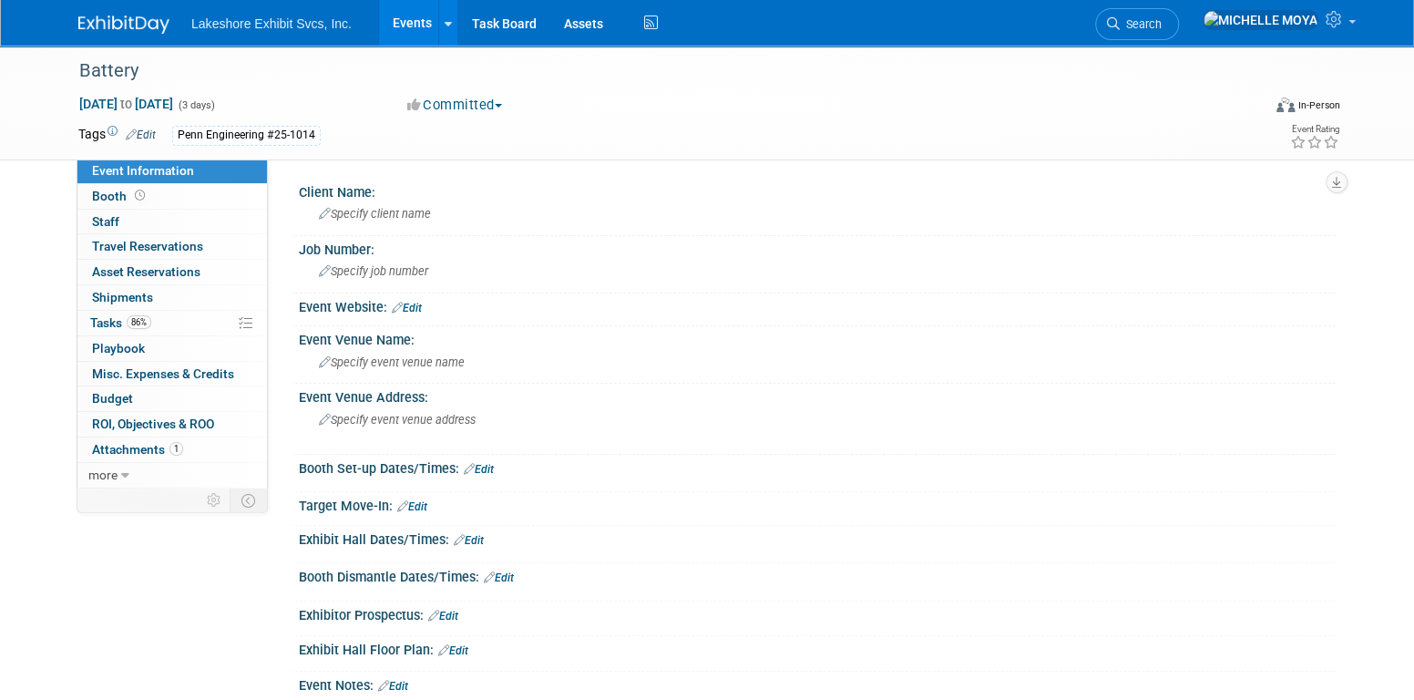
click at [427, 24] on link "Events" at bounding box center [412, 23] width 66 height 46
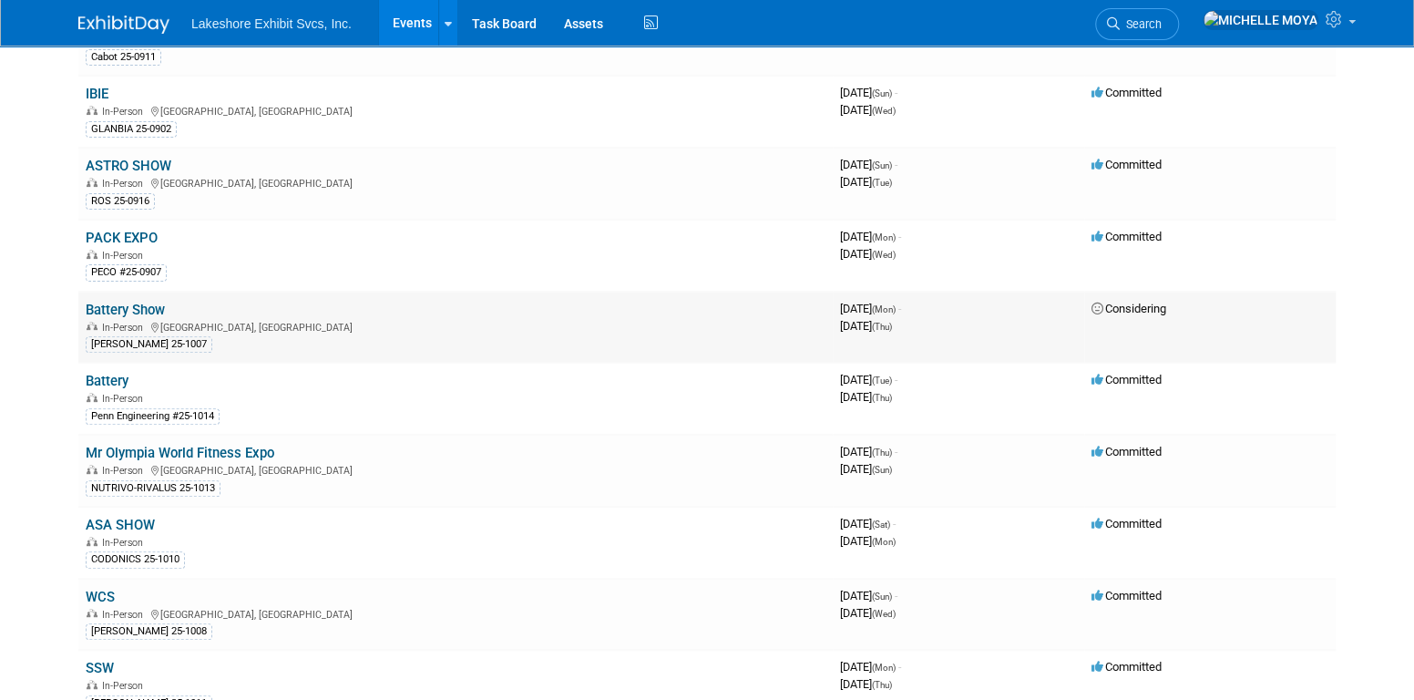
scroll to position [151, 0]
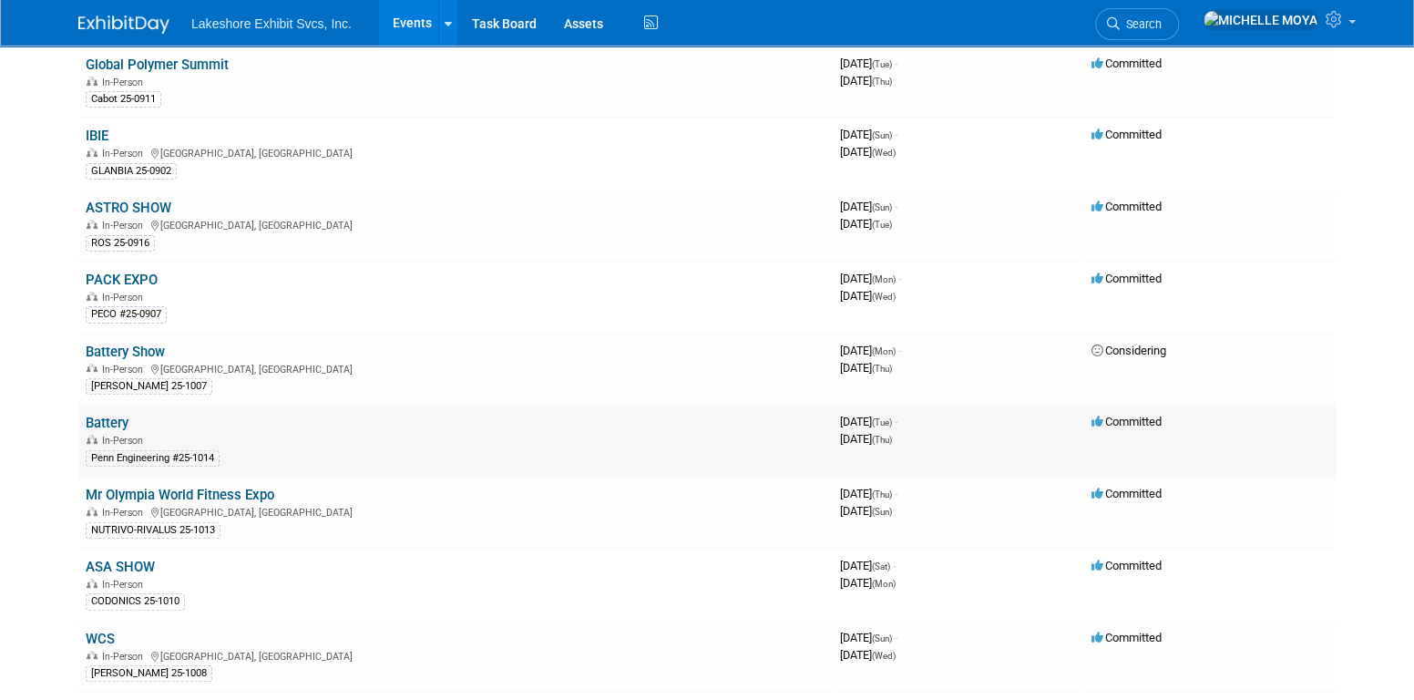
click at [108, 414] on link "Battery" at bounding box center [107, 422] width 43 height 16
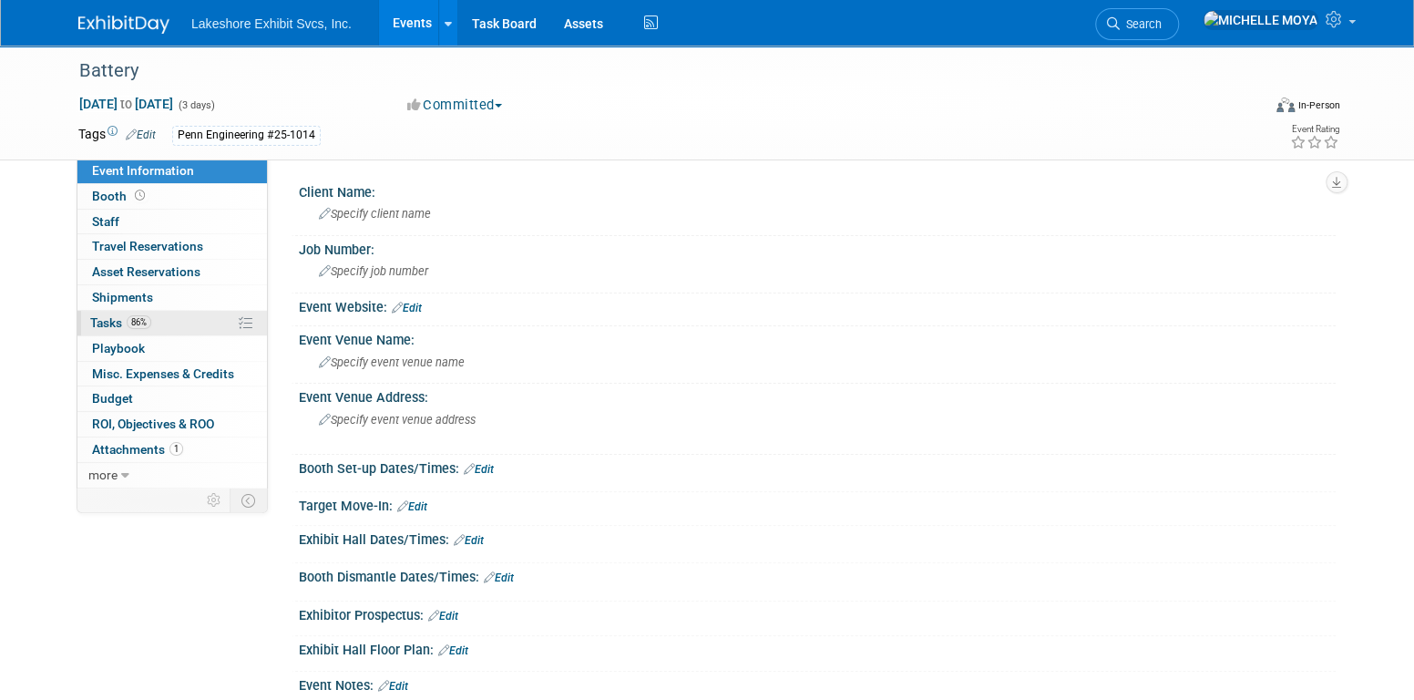
click at [148, 325] on span "86%" at bounding box center [139, 322] width 25 height 14
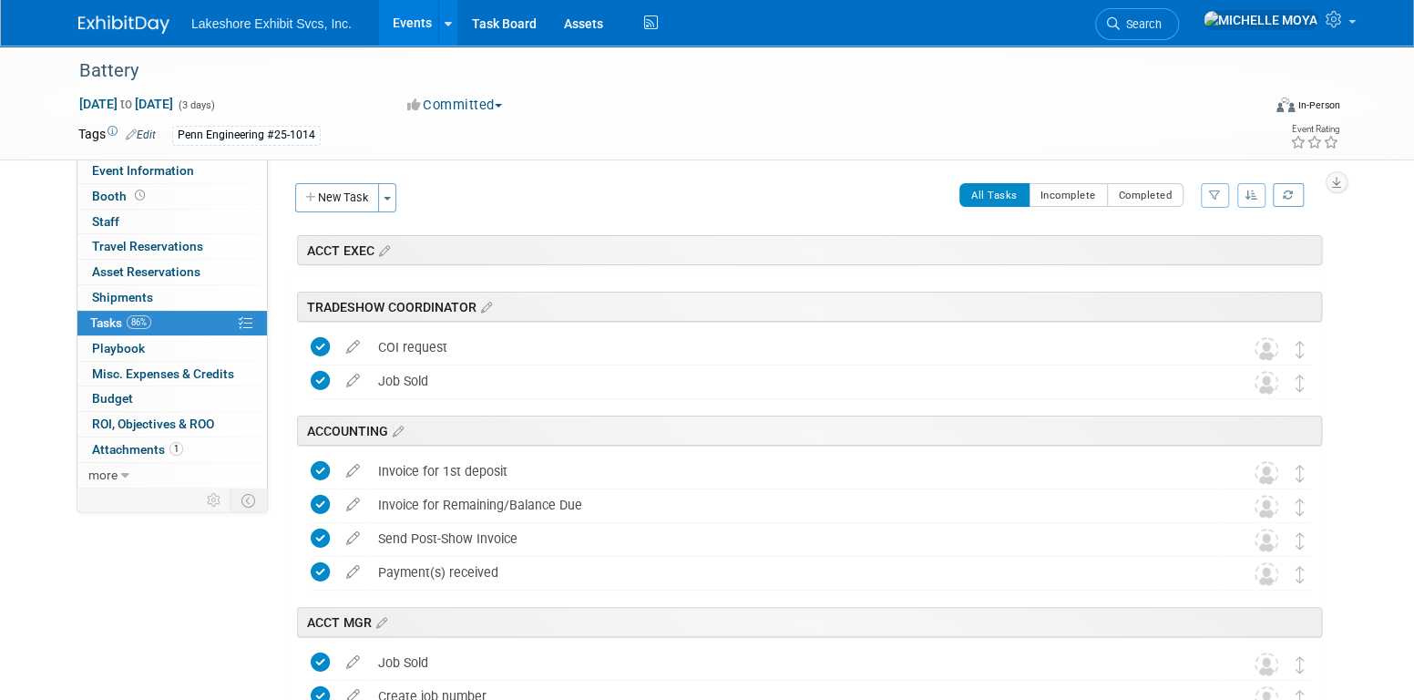
click at [1218, 195] on button "button" at bounding box center [1215, 195] width 28 height 25
click at [1160, 251] on select "-- Select Assignee -- All unassigned tasks Assigned to me Amanda Koss Dave Desa…" at bounding box center [1139, 253] width 150 height 26
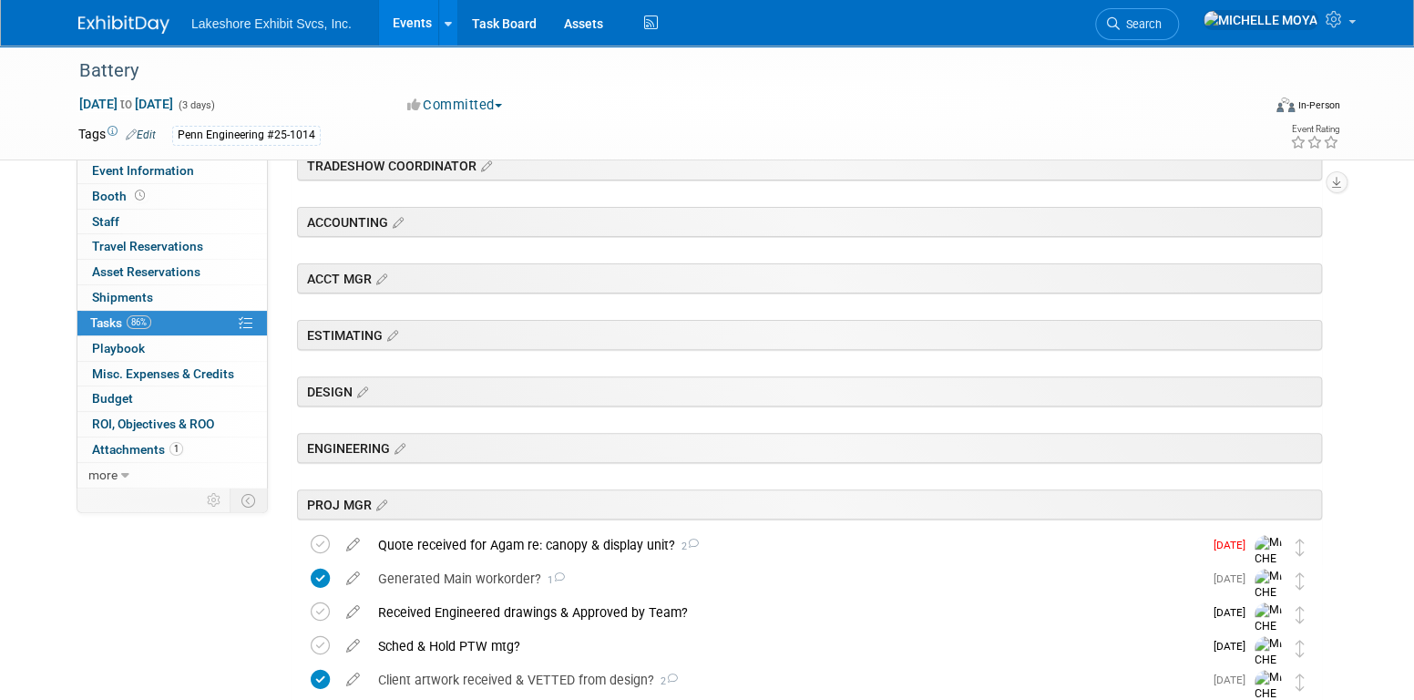
scroll to position [547, 0]
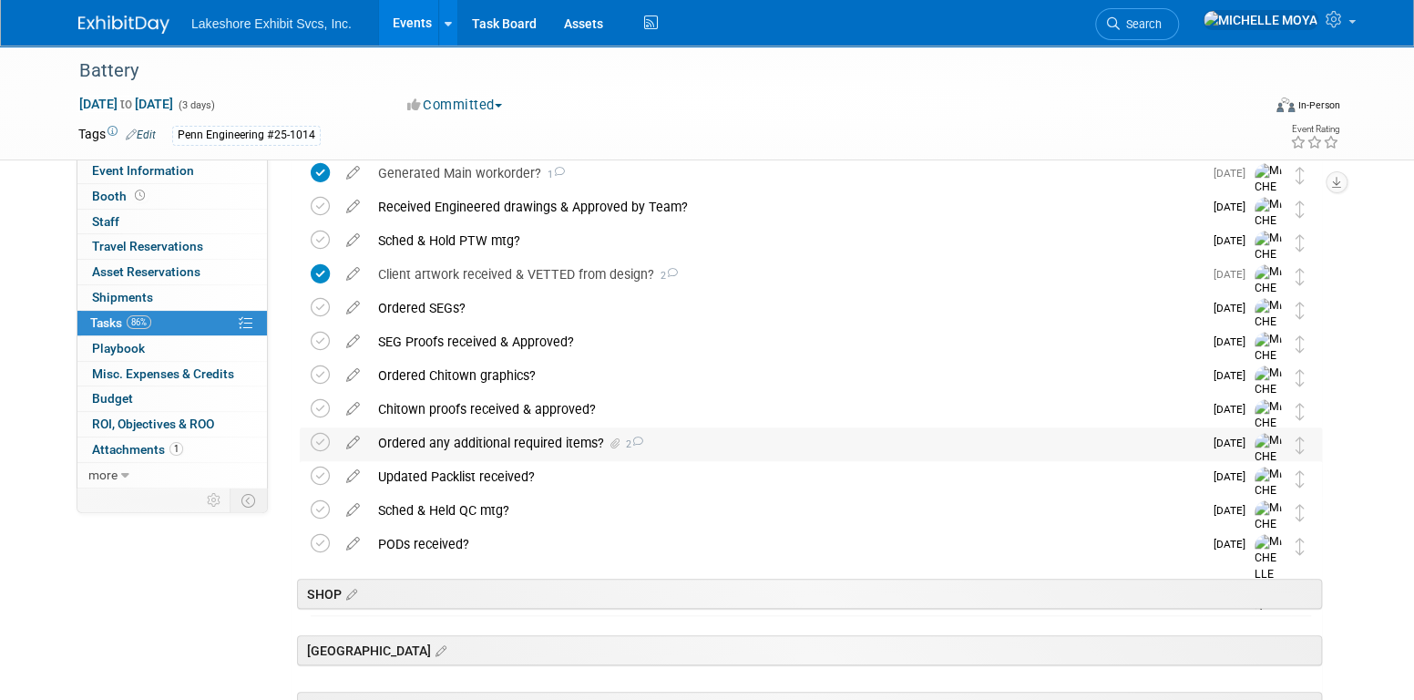
click at [495, 437] on div "Ordered any additional required items? 2" at bounding box center [785, 442] width 833 height 31
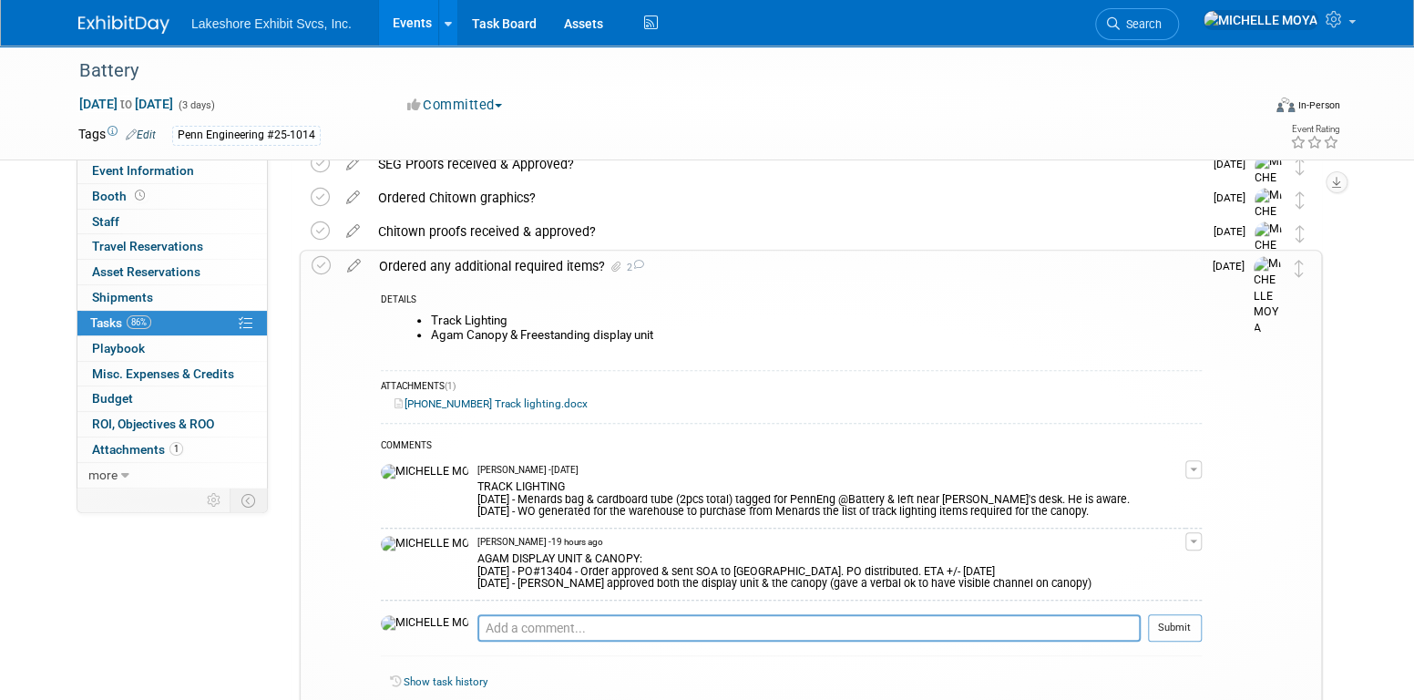
scroll to position [729, 0]
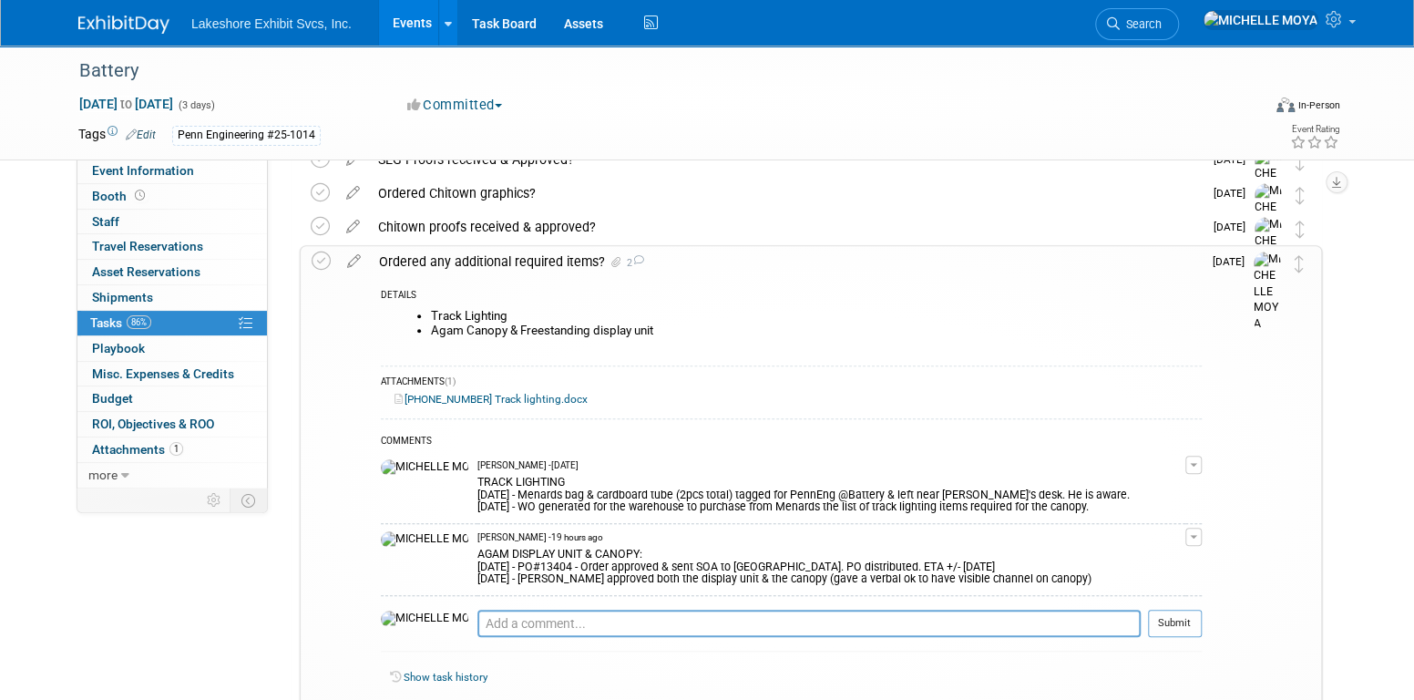
click at [485, 263] on div "Ordered any additional required items? 2" at bounding box center [786, 261] width 832 height 31
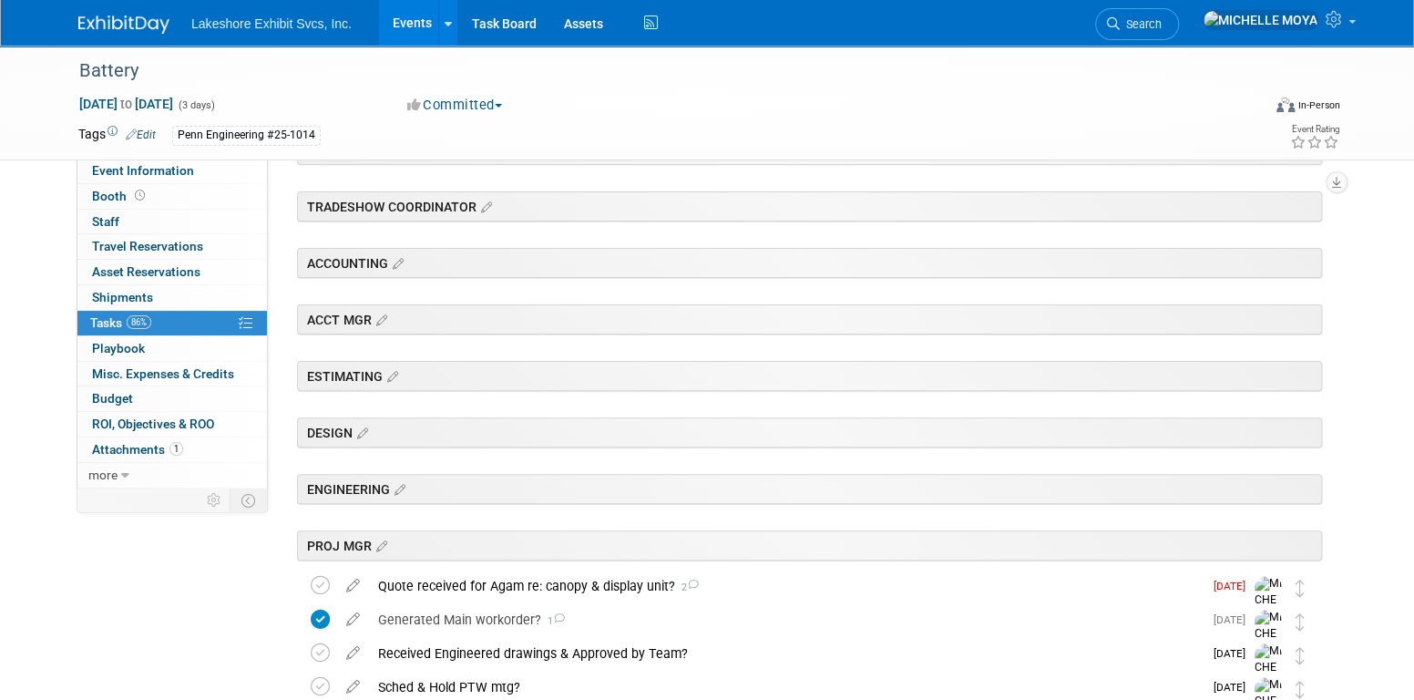
scroll to position [0, 0]
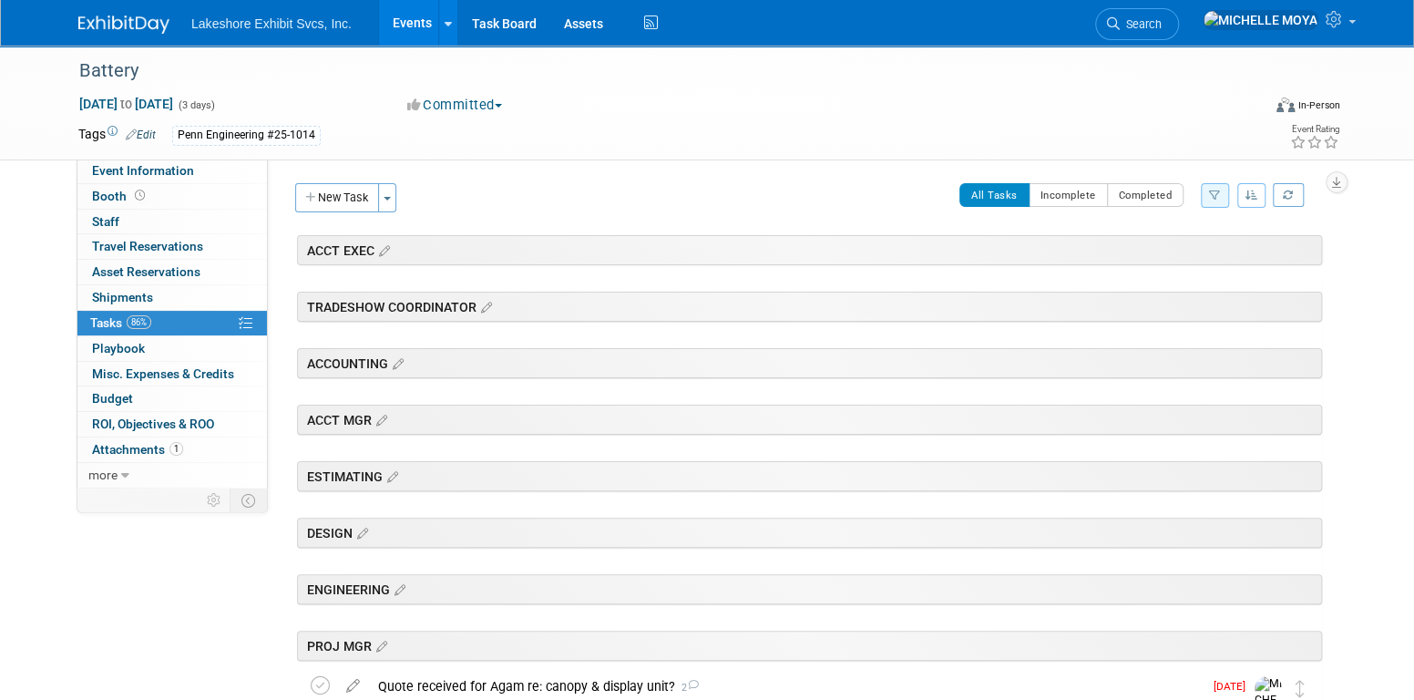
click at [408, 26] on link "Events" at bounding box center [412, 23] width 66 height 46
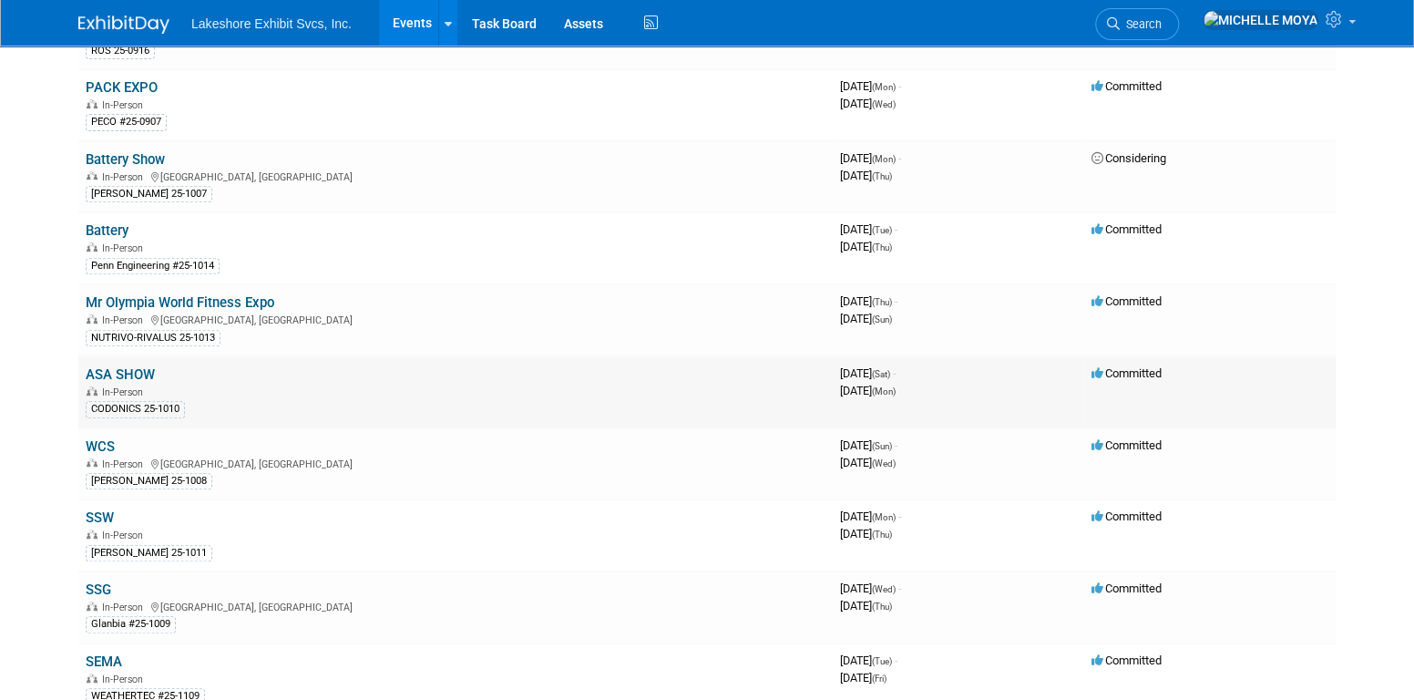
scroll to position [364, 0]
